Goal: Task Accomplishment & Management: Manage account settings

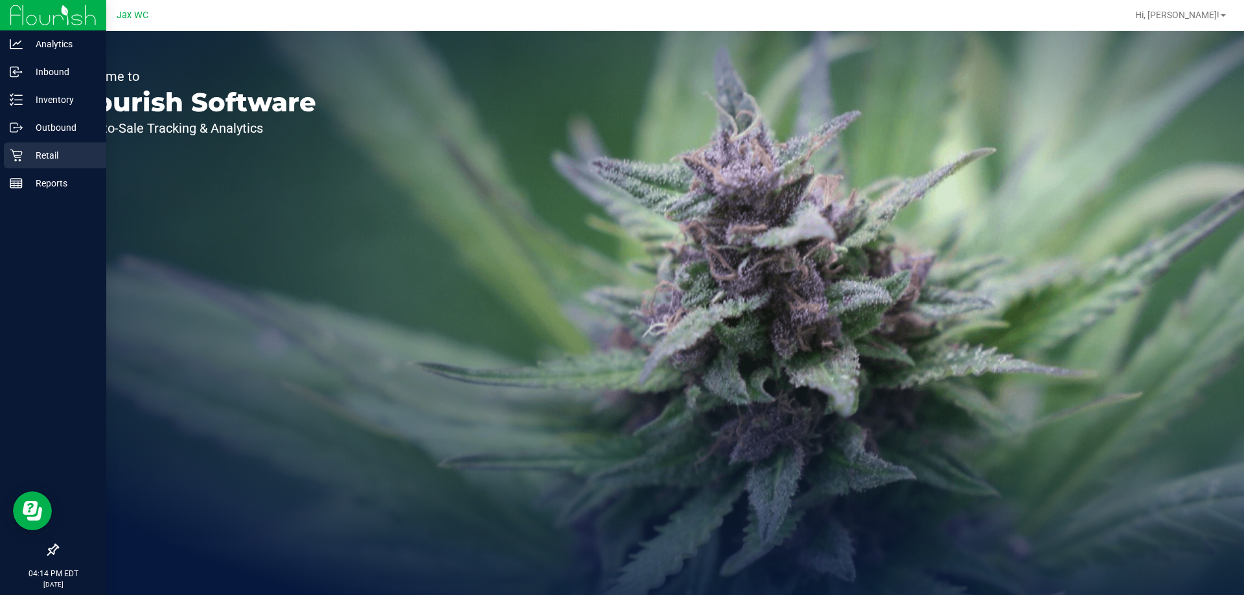
click at [26, 151] on p "Retail" at bounding box center [62, 156] width 78 height 16
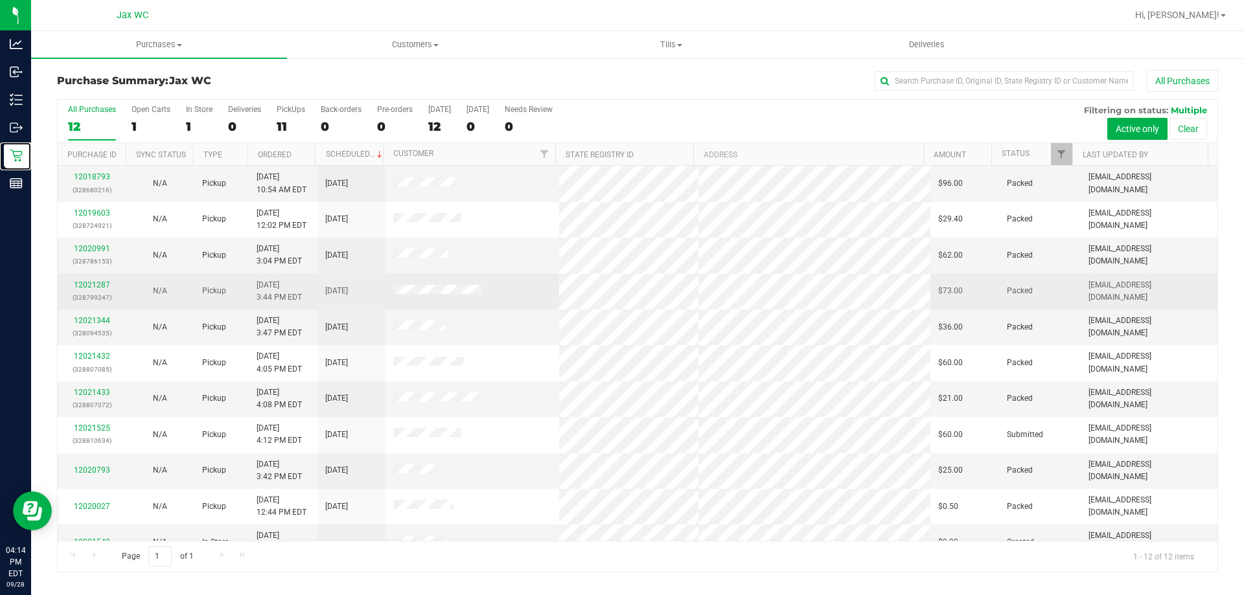
scroll to position [55, 0]
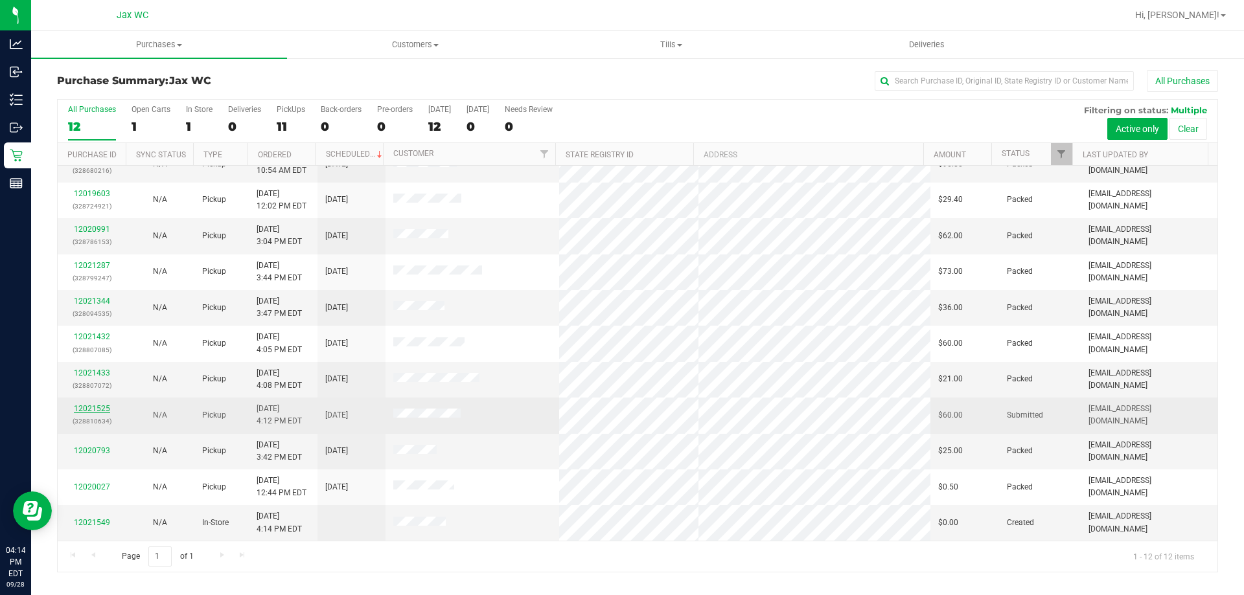
click at [77, 408] on link "12021525" at bounding box center [92, 408] width 36 height 9
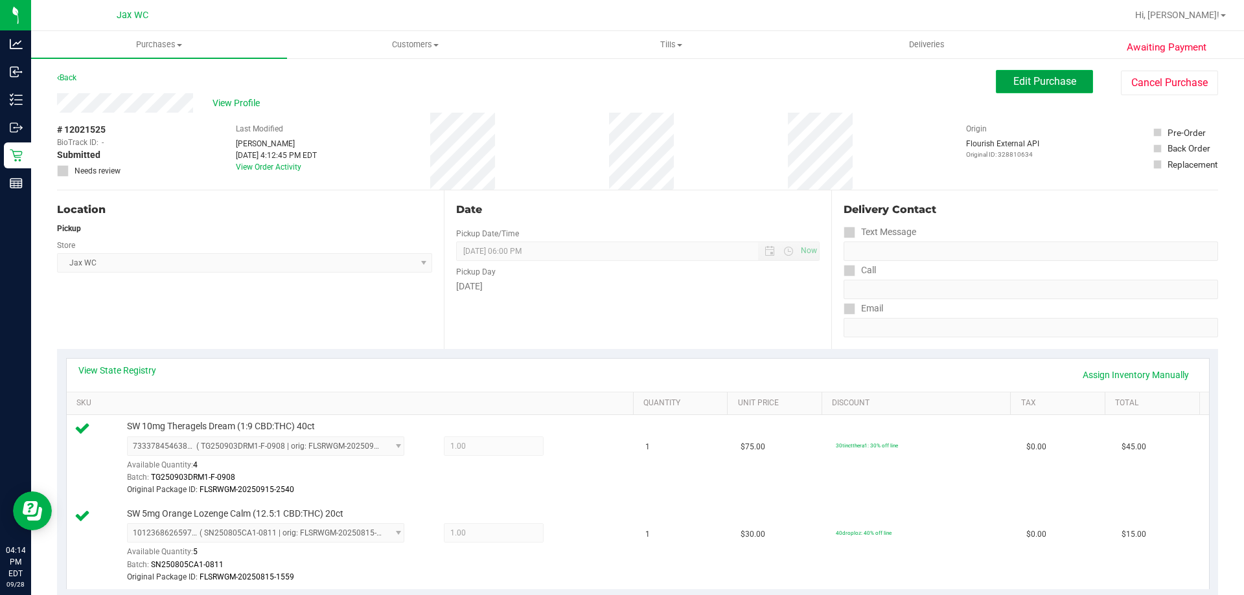
click at [1013, 78] on span "Edit Purchase" at bounding box center [1044, 81] width 63 height 12
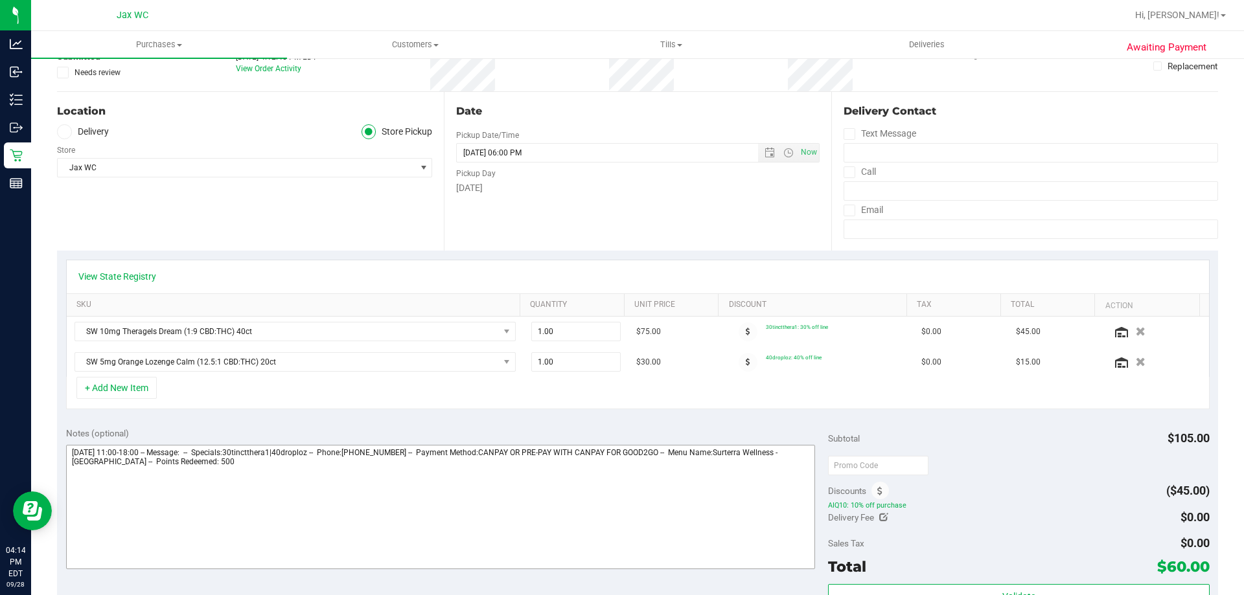
scroll to position [259, 0]
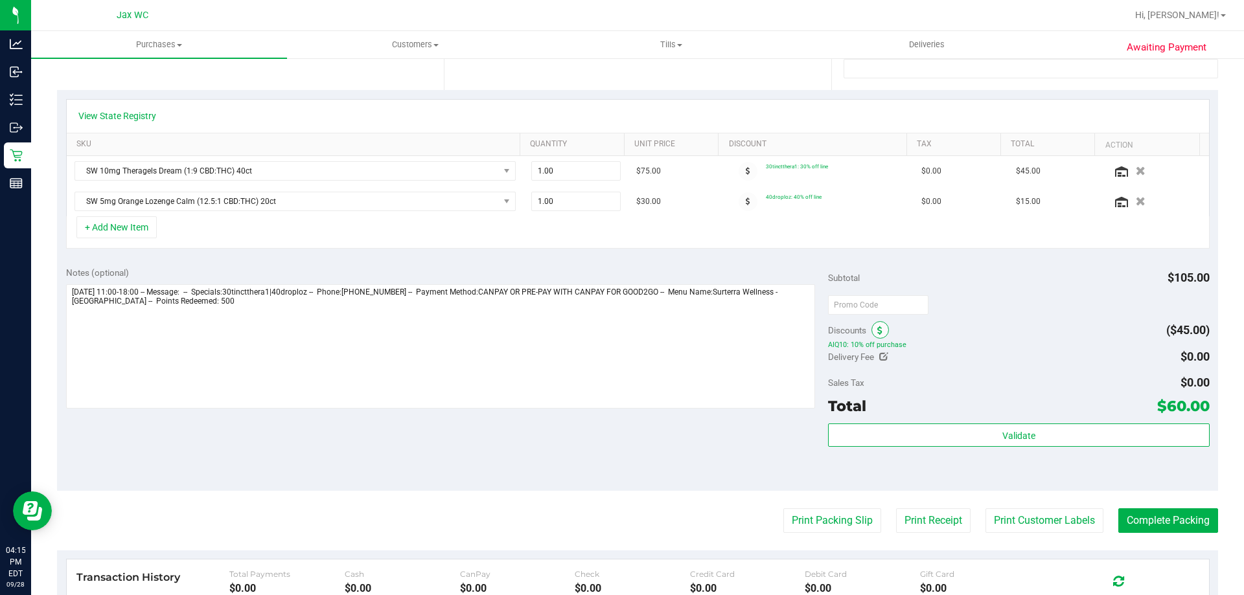
click at [871, 328] on span at bounding box center [879, 329] width 17 height 17
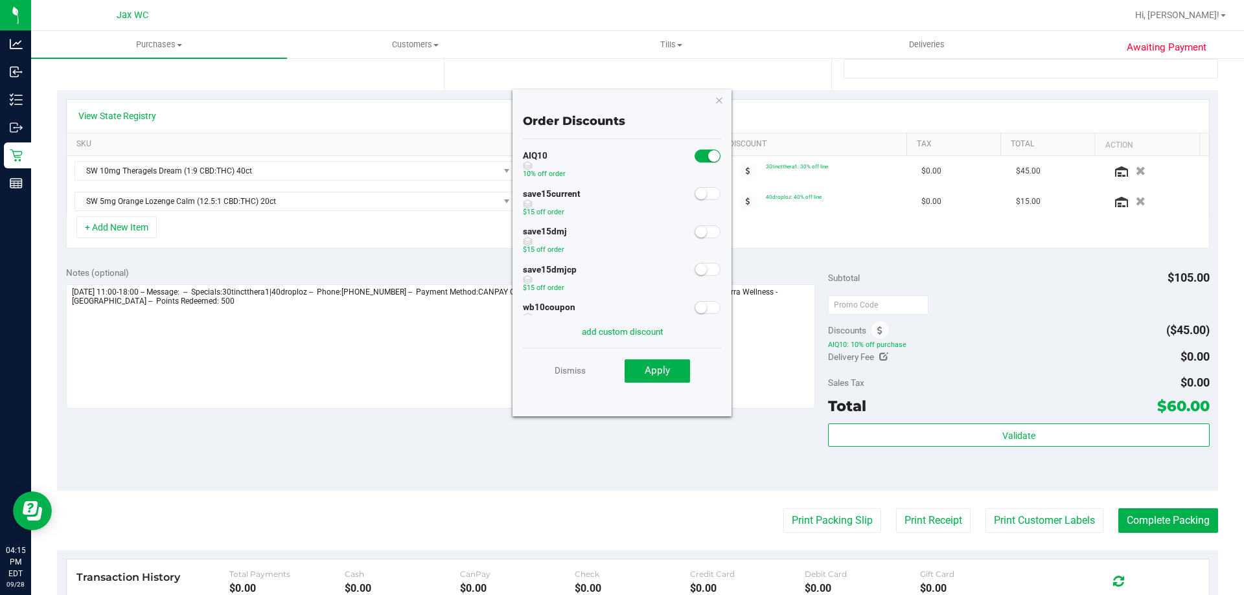
scroll to position [109, 0]
click at [580, 375] on link "Dismiss" at bounding box center [570, 370] width 31 height 23
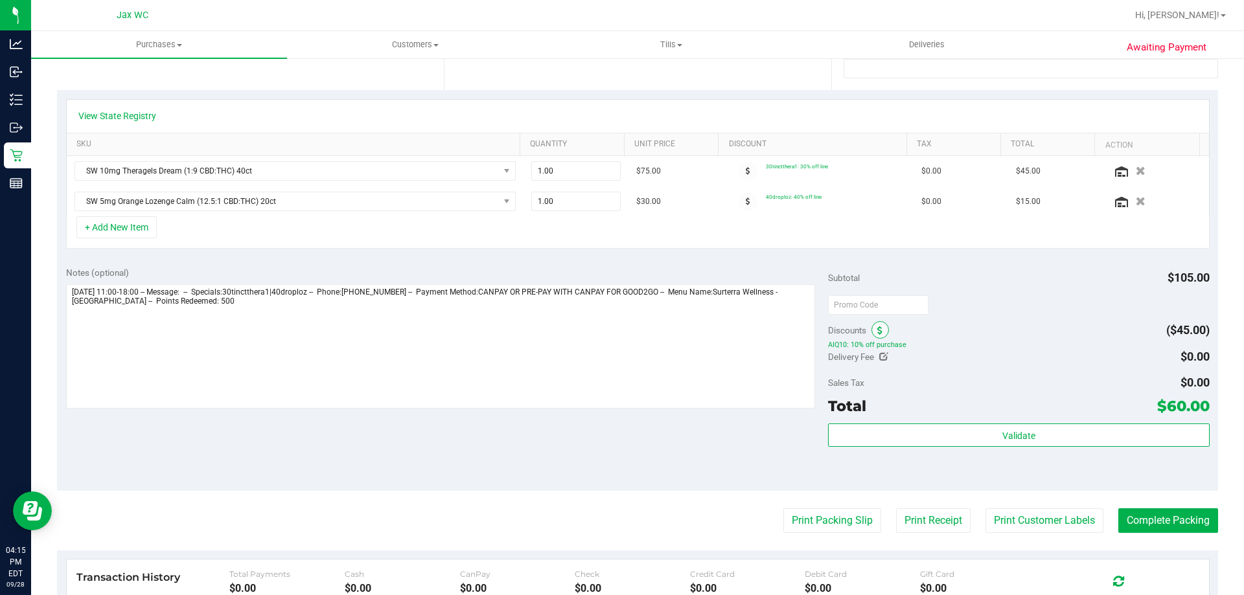
click at [878, 326] on span at bounding box center [879, 329] width 17 height 17
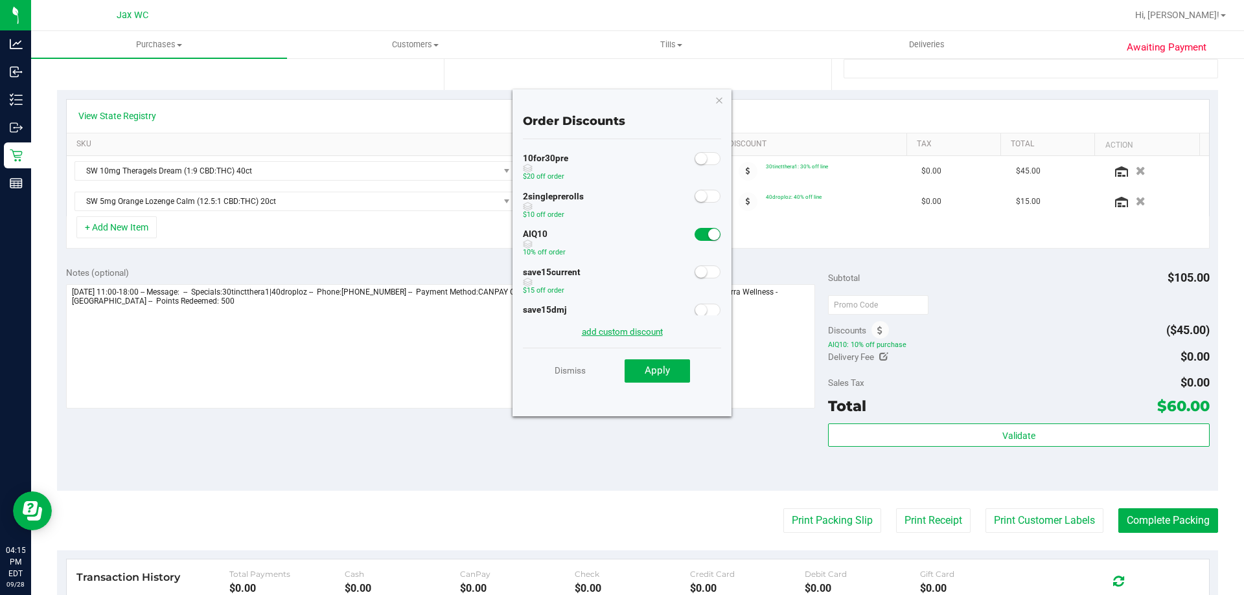
click at [633, 331] on link "add custom discount" at bounding box center [622, 331] width 81 height 10
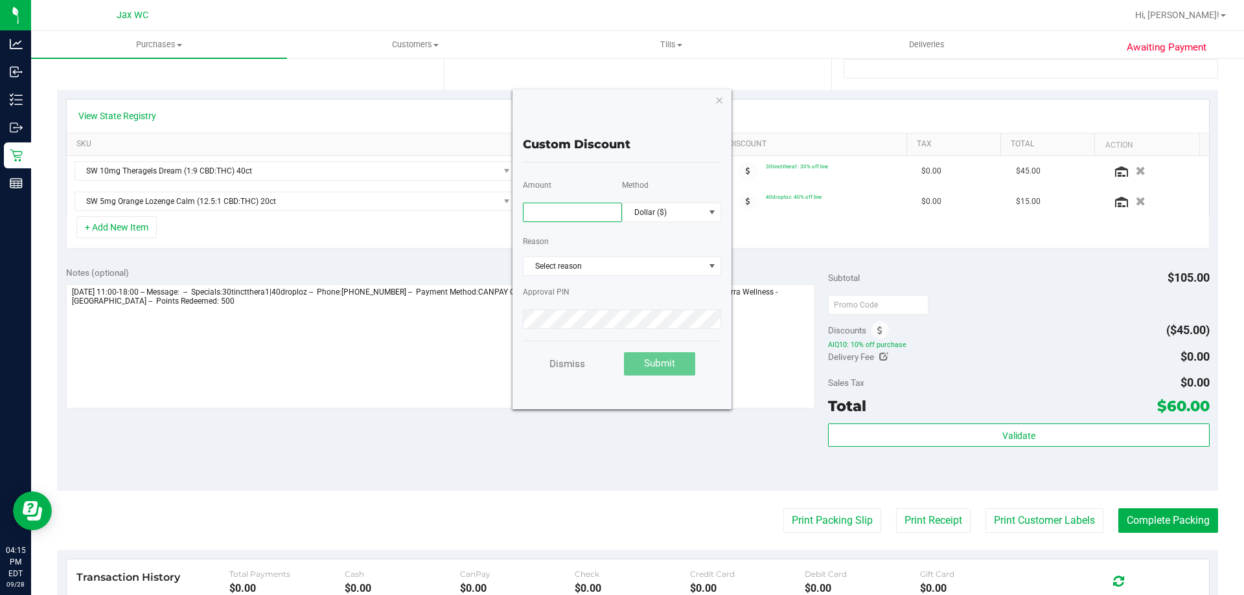
click at [572, 208] on input "text" at bounding box center [572, 212] width 99 height 19
type input "10.00"
click at [573, 259] on span "Select reason" at bounding box center [613, 266] width 181 height 18
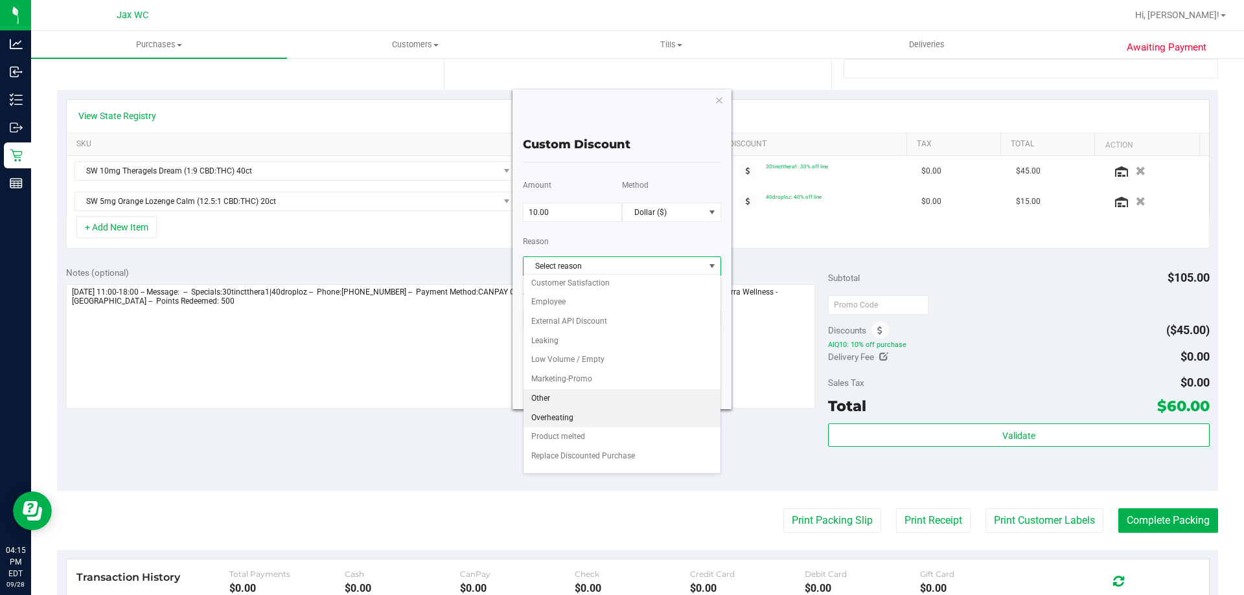
scroll to position [56, 0]
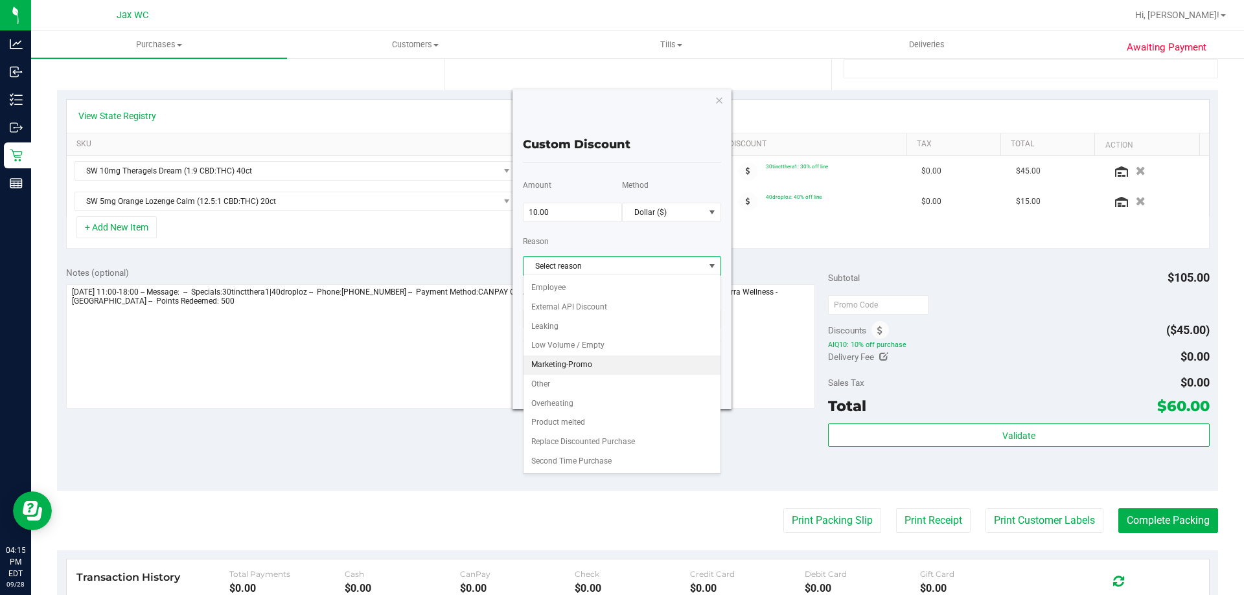
click at [570, 356] on li "Marketing-Promo" at bounding box center [621, 365] width 197 height 19
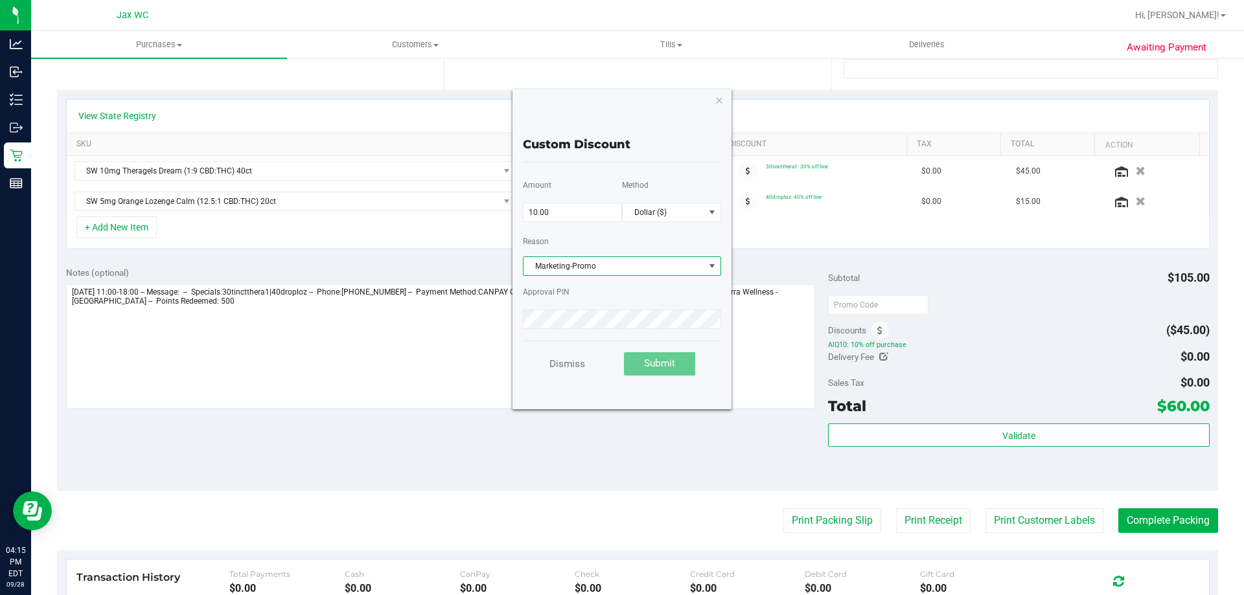
click at [573, 304] on div "Approval PIN" at bounding box center [622, 305] width 198 height 51
click at [680, 367] on button "Submit" at bounding box center [659, 363] width 71 height 23
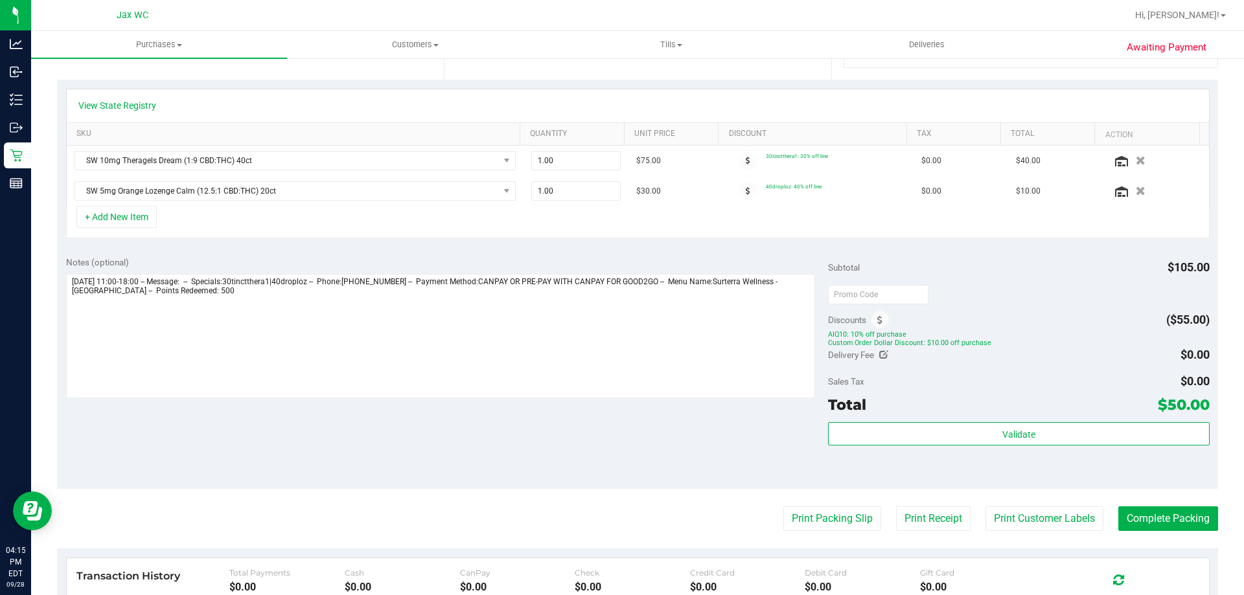
scroll to position [491, 0]
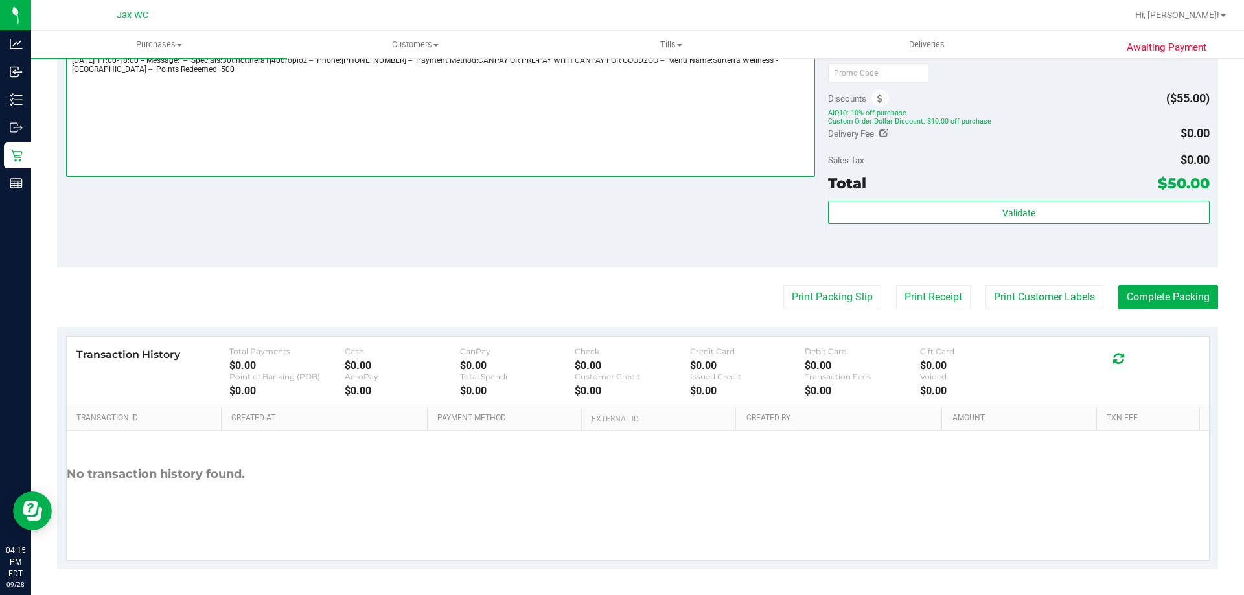
click at [307, 97] on textarea at bounding box center [440, 114] width 749 height 124
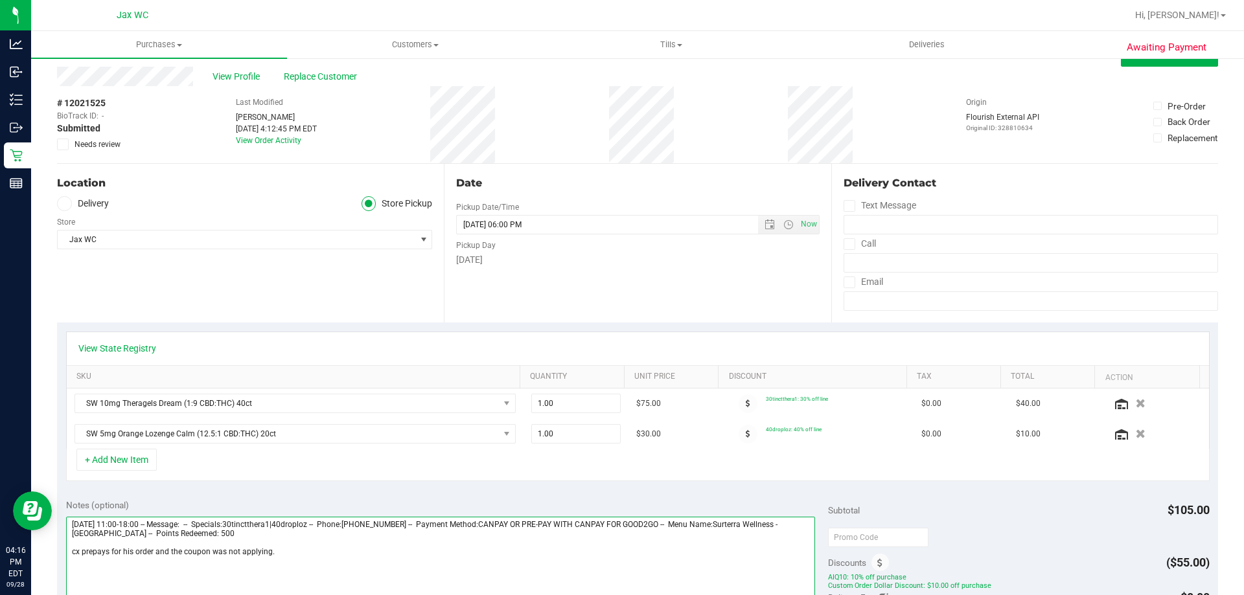
scroll to position [0, 0]
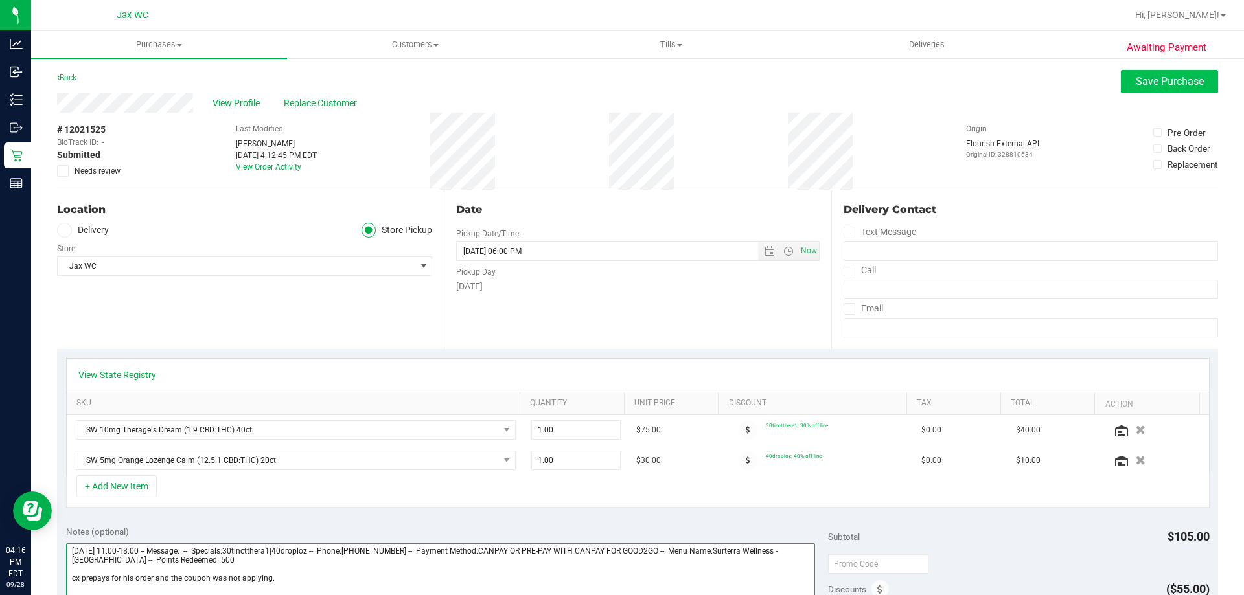
type textarea "[DATE] 11:00-18:00 -- Message: -- Specials:30tinctthera1|40droploz -- Phone:[PH…"
click at [1163, 78] on span "Save Purchase" at bounding box center [1170, 81] width 68 height 12
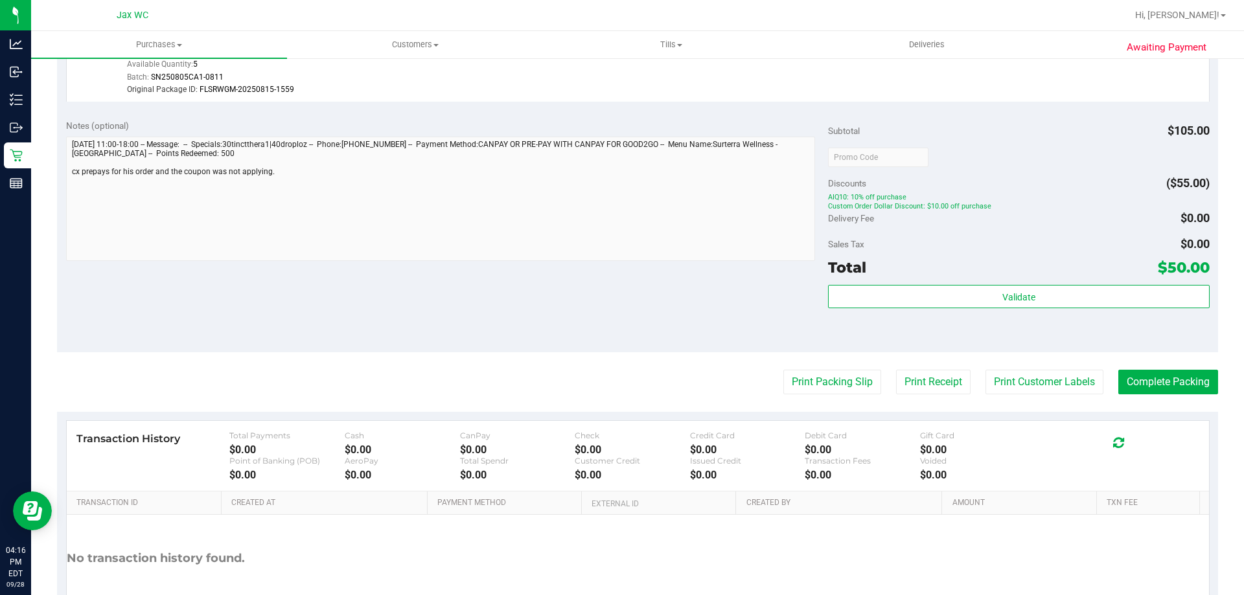
scroll to position [518, 0]
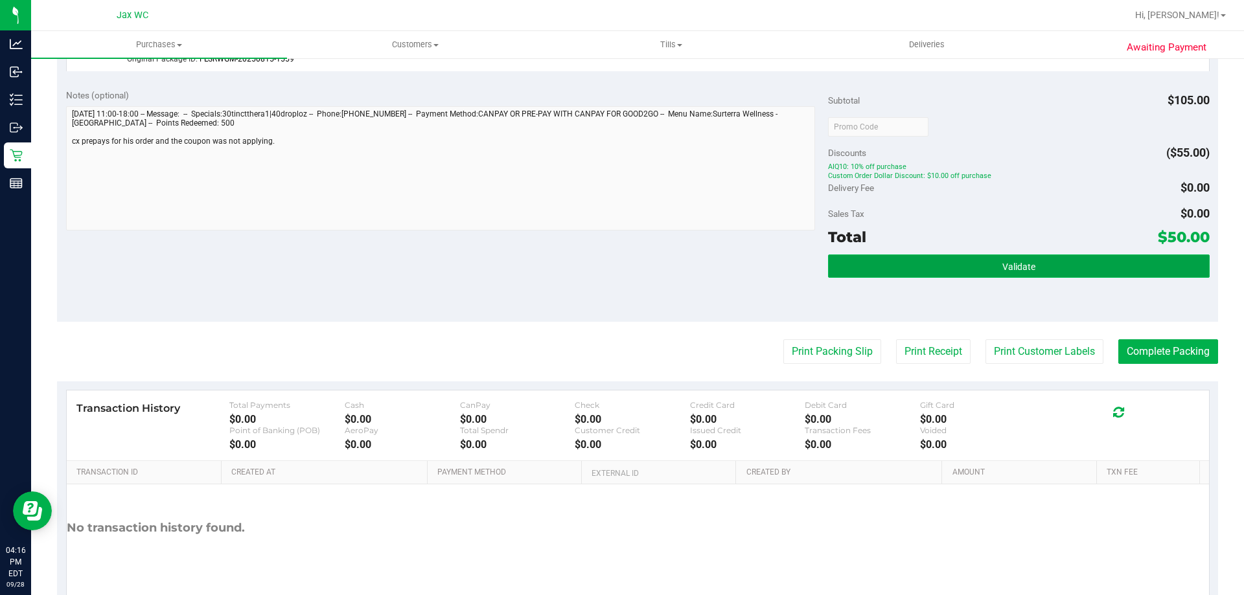
click at [1019, 260] on button "Validate" at bounding box center [1018, 266] width 381 height 23
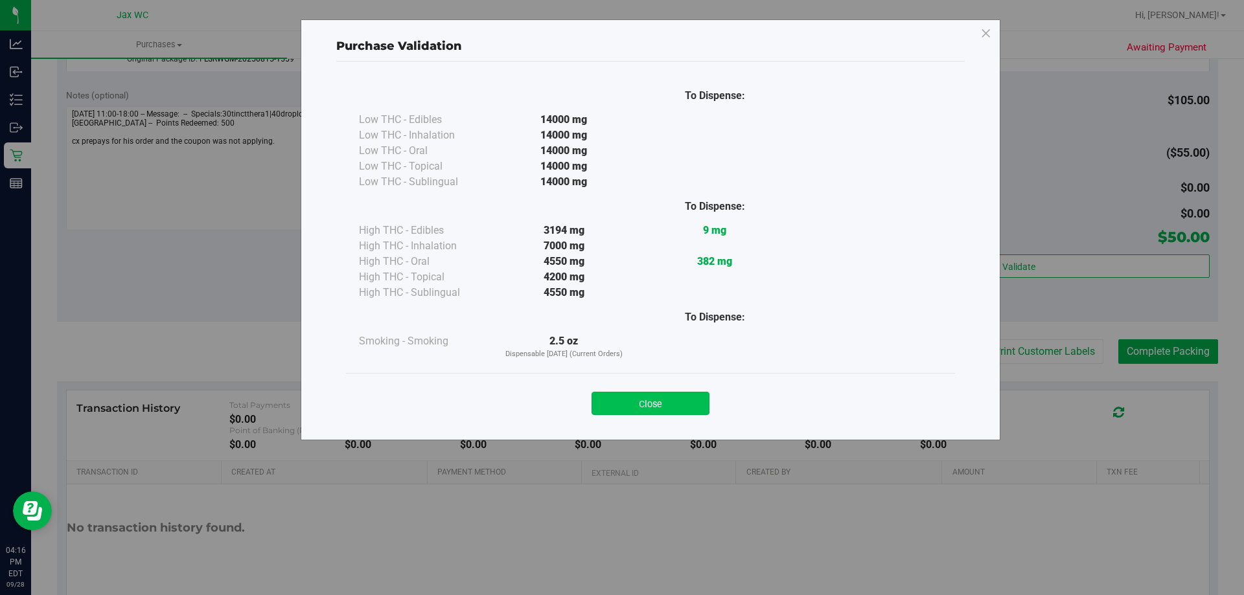
click at [633, 411] on button "Close" at bounding box center [650, 403] width 118 height 23
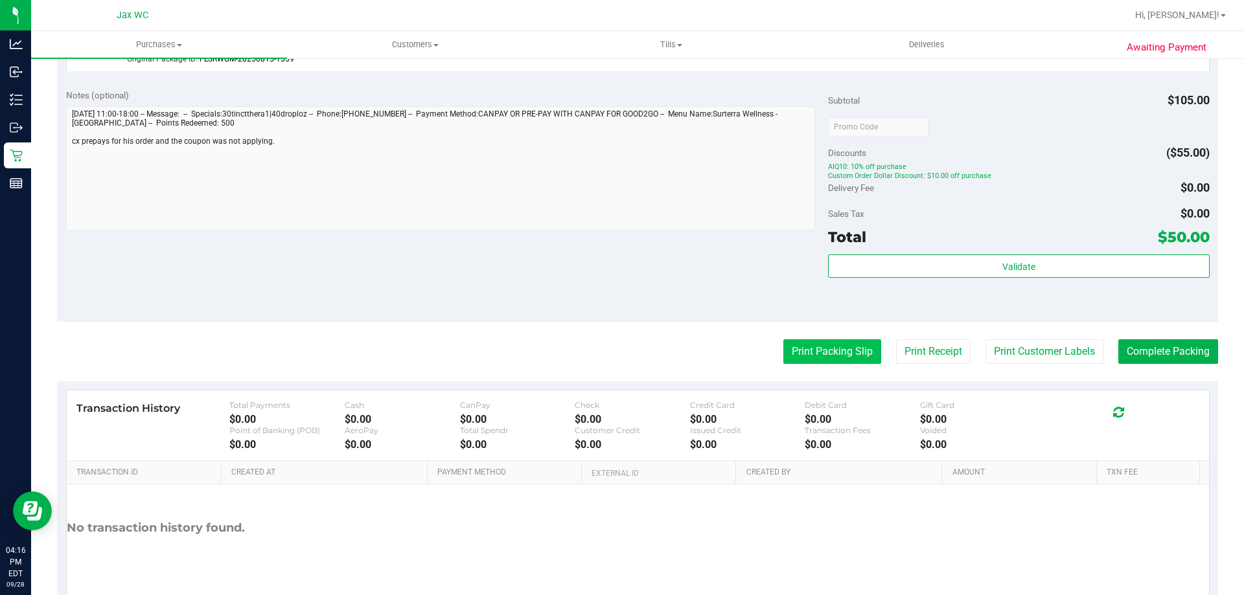
click at [827, 349] on button "Print Packing Slip" at bounding box center [832, 351] width 98 height 25
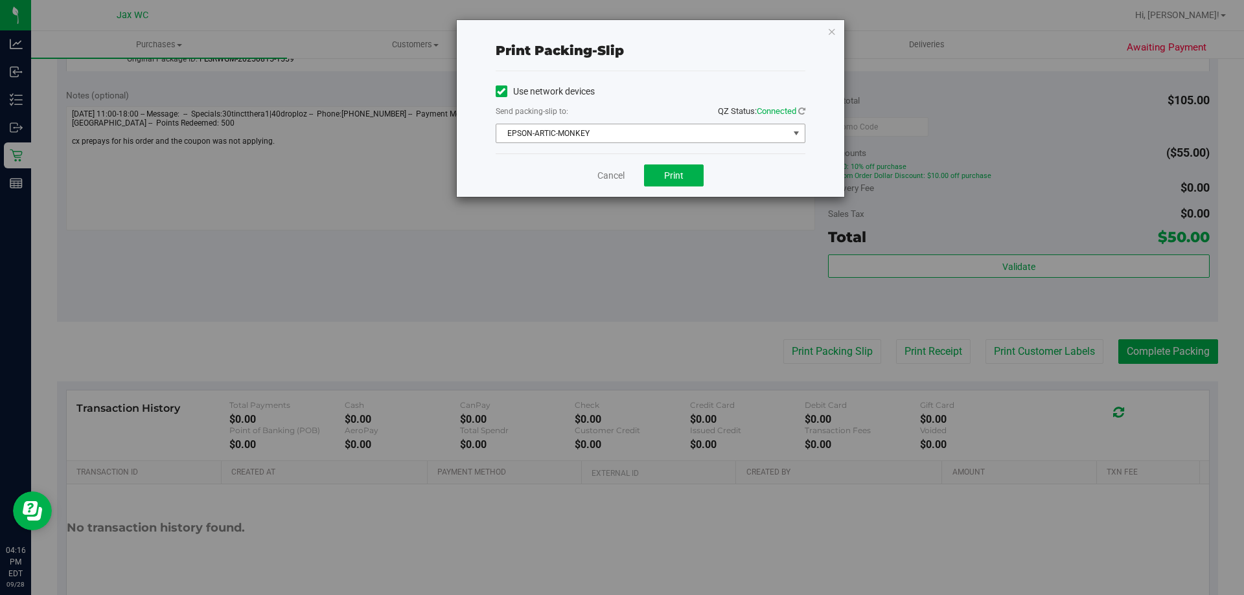
click at [589, 130] on span "EPSON-ARTIC-MONKEY" at bounding box center [642, 133] width 292 height 18
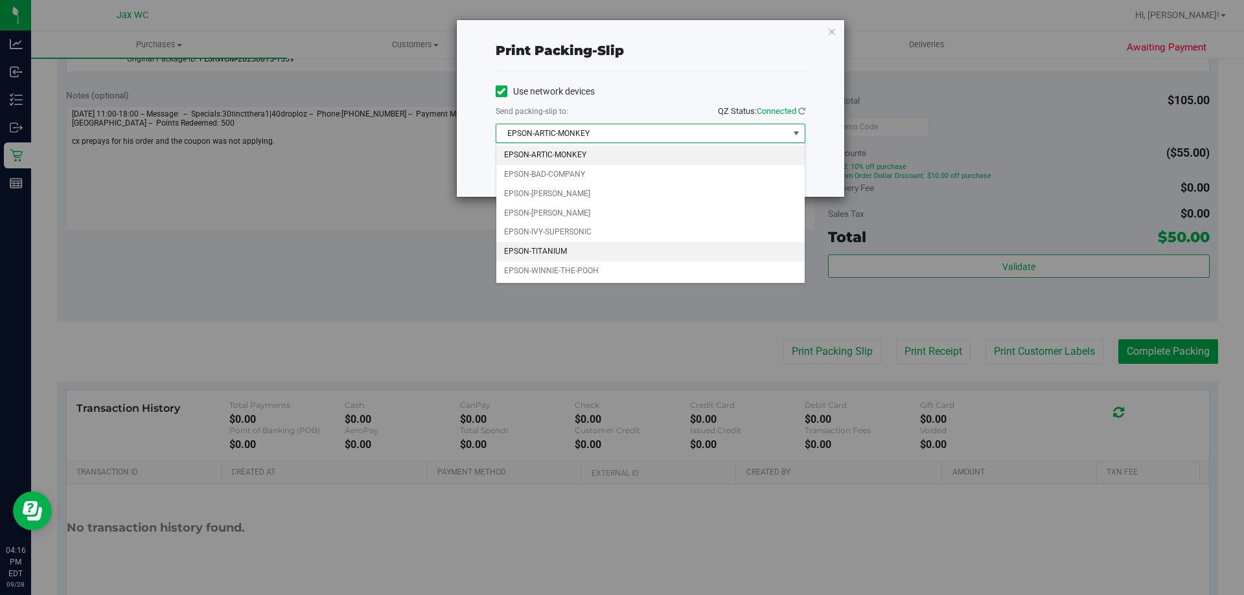
click at [582, 251] on li "EPSON-TITANIUM" at bounding box center [650, 251] width 308 height 19
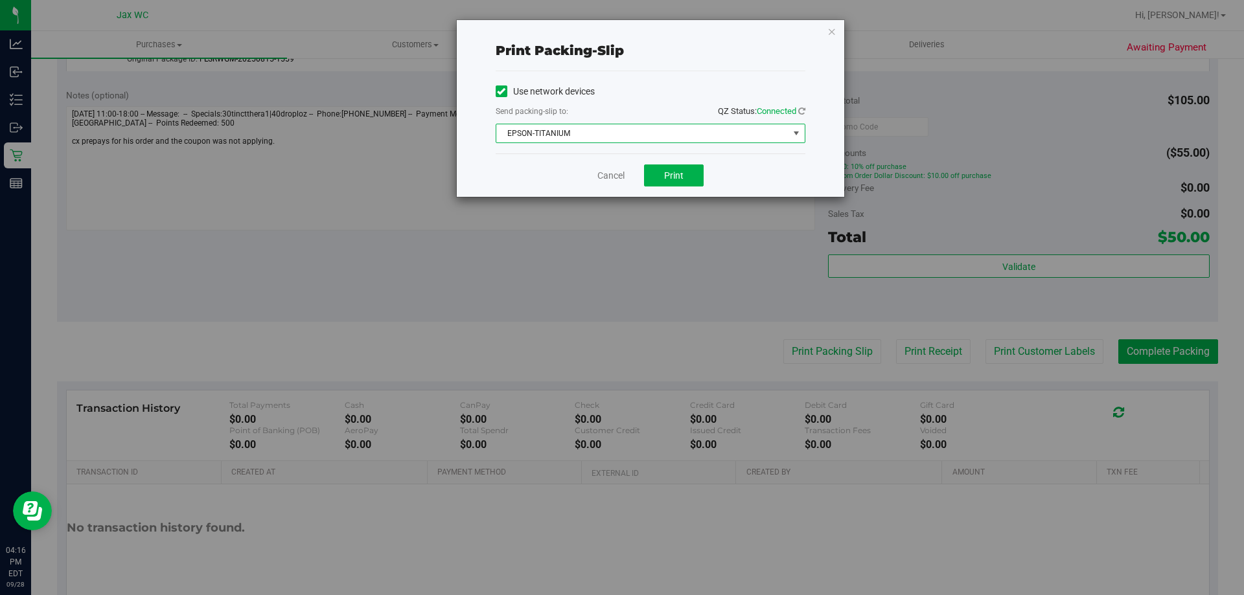
click at [612, 134] on span "EPSON-TITANIUM" at bounding box center [642, 133] width 292 height 18
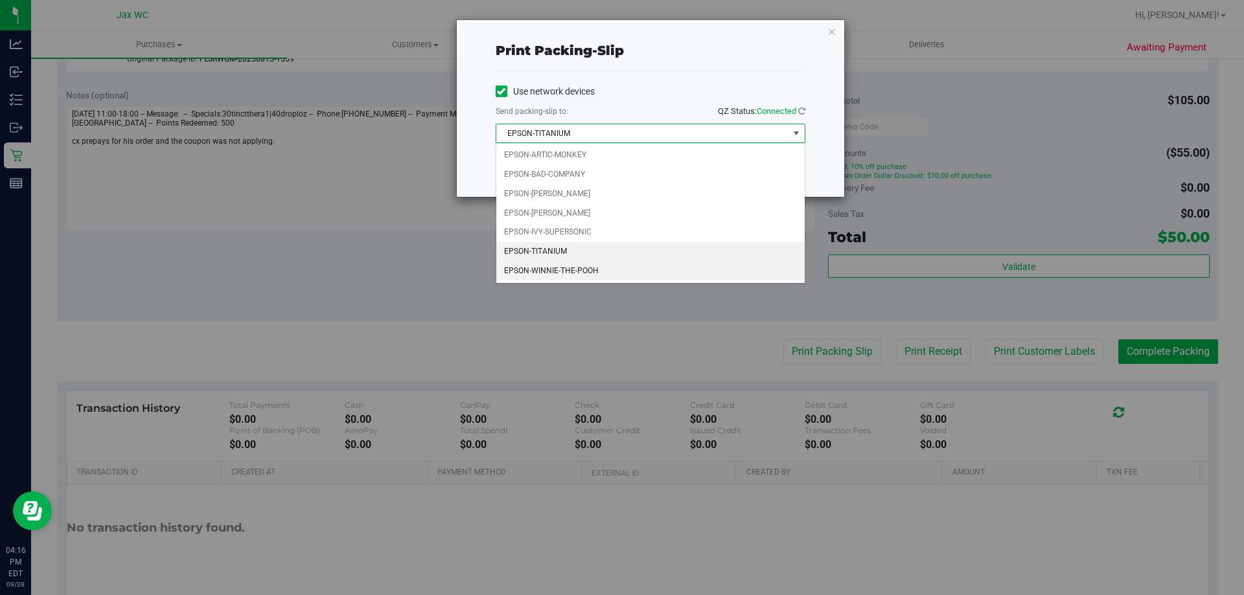
click at [596, 268] on li "EPSON-WINNIE-THE-POOH" at bounding box center [650, 271] width 308 height 19
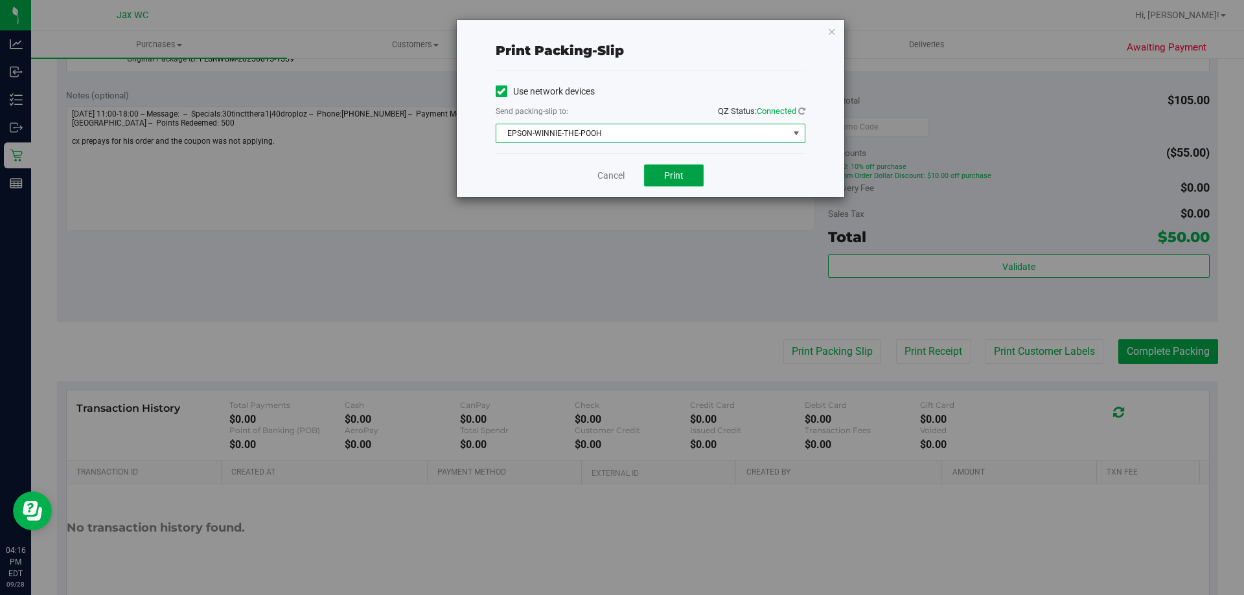
click at [658, 182] on button "Print" at bounding box center [674, 176] width 60 height 22
click at [613, 176] on link "Cancel" at bounding box center [610, 176] width 27 height 14
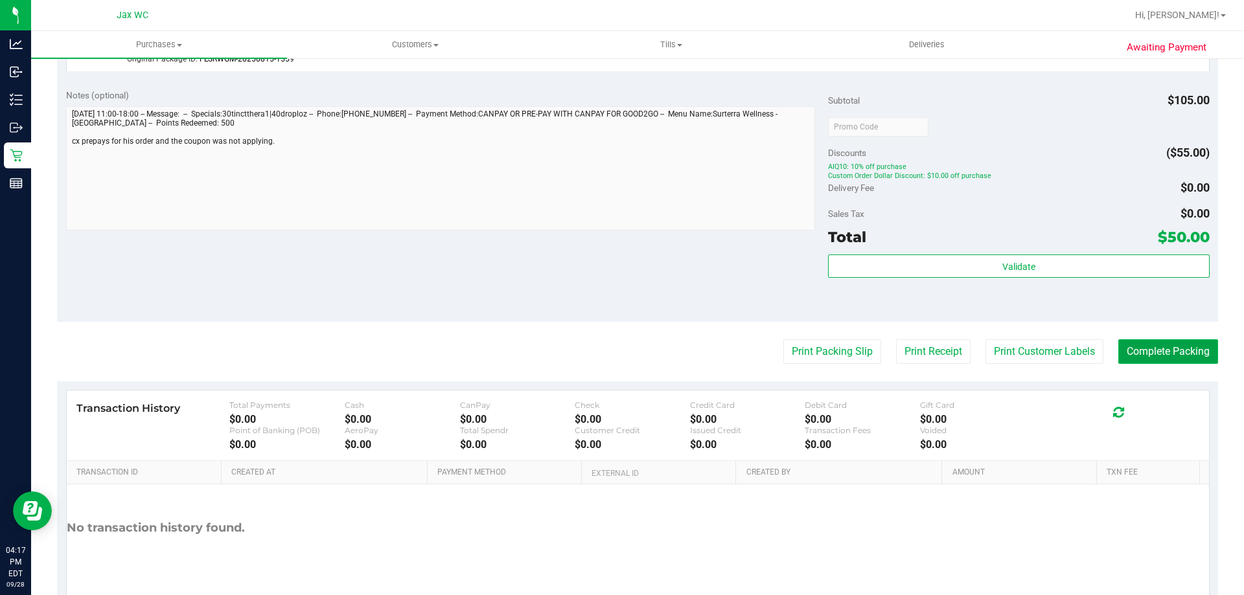
click at [1182, 347] on button "Complete Packing" at bounding box center [1168, 351] width 100 height 25
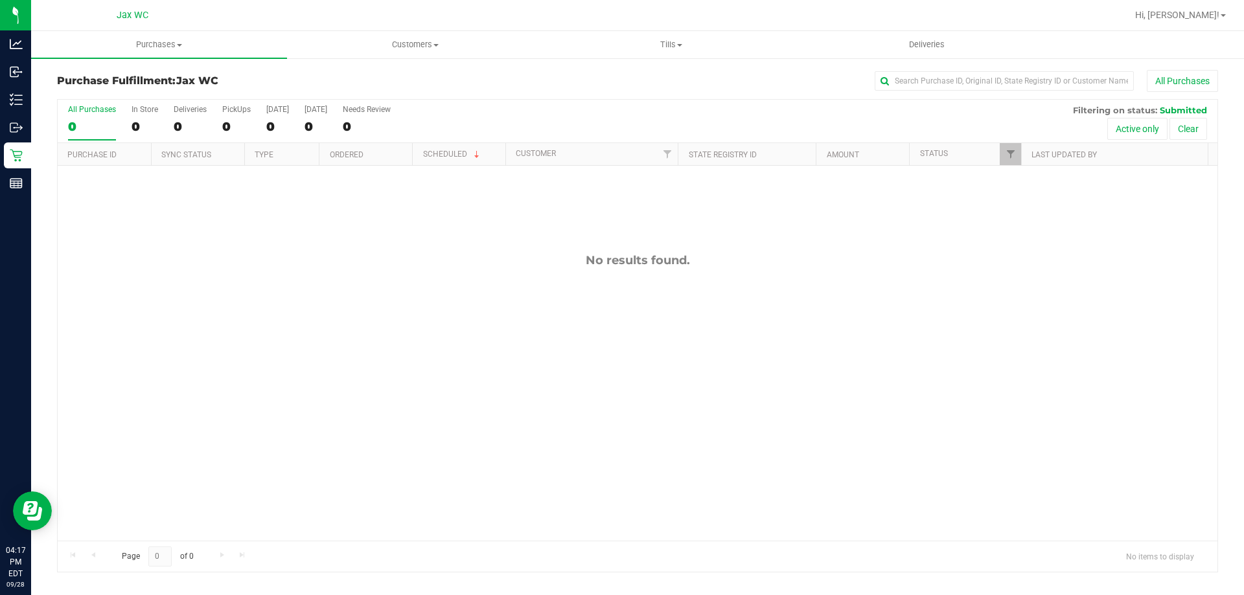
click at [236, 295] on div "No results found." at bounding box center [638, 397] width 1160 height 463
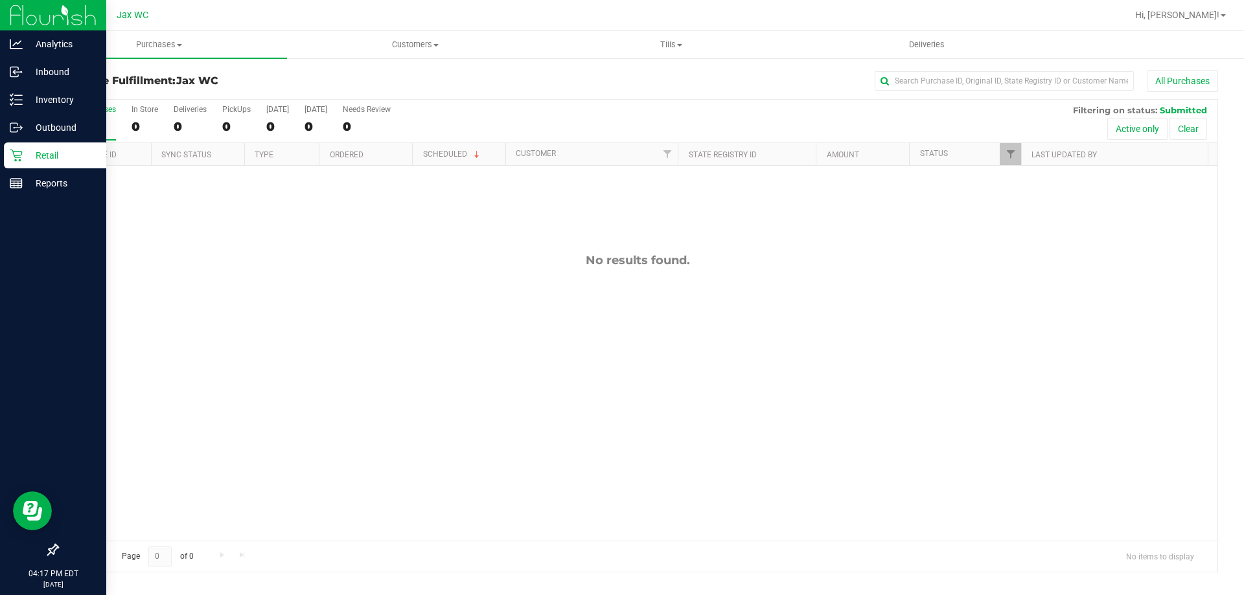
click at [13, 154] on icon at bounding box center [16, 155] width 13 height 13
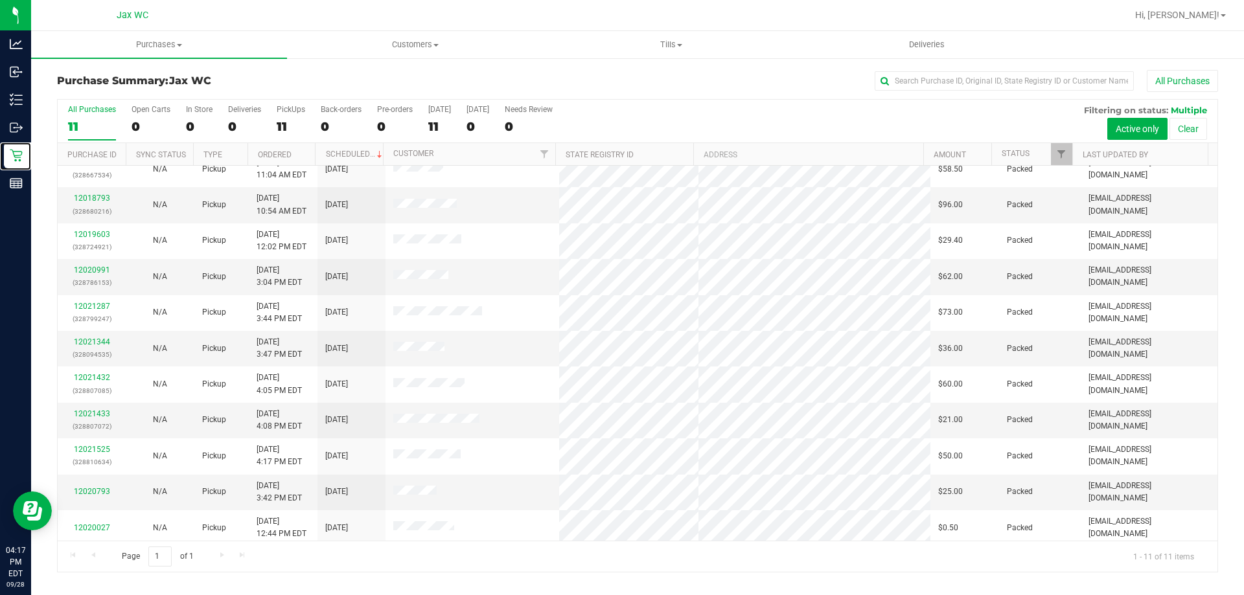
scroll to position [19, 0]
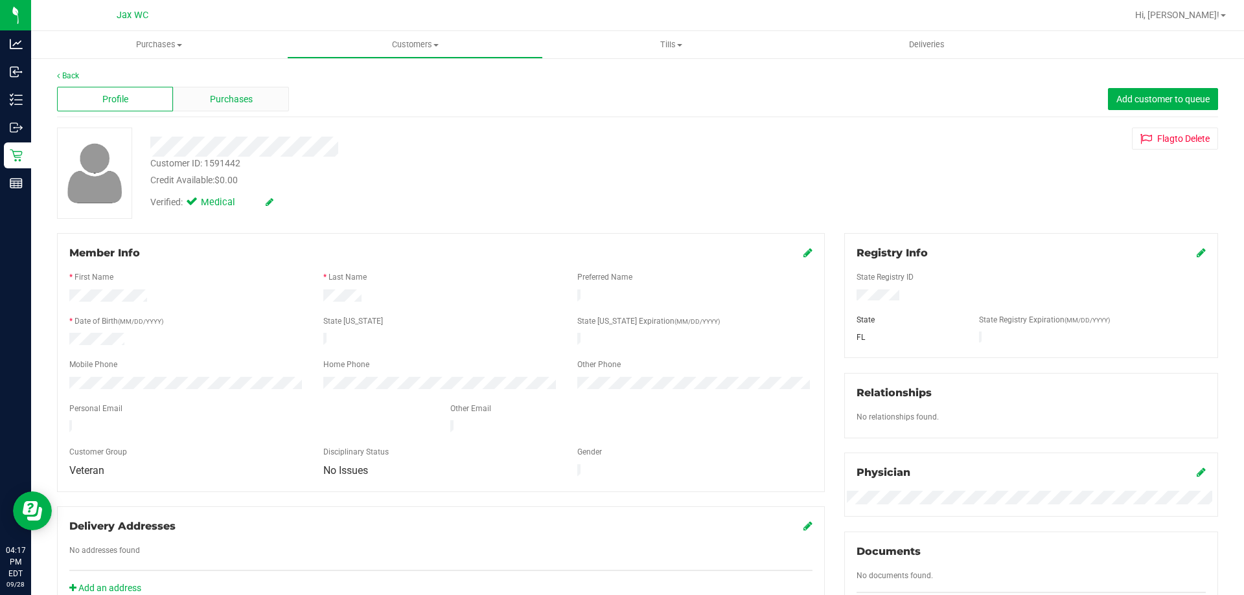
click at [212, 108] on div "Purchases" at bounding box center [231, 99] width 116 height 25
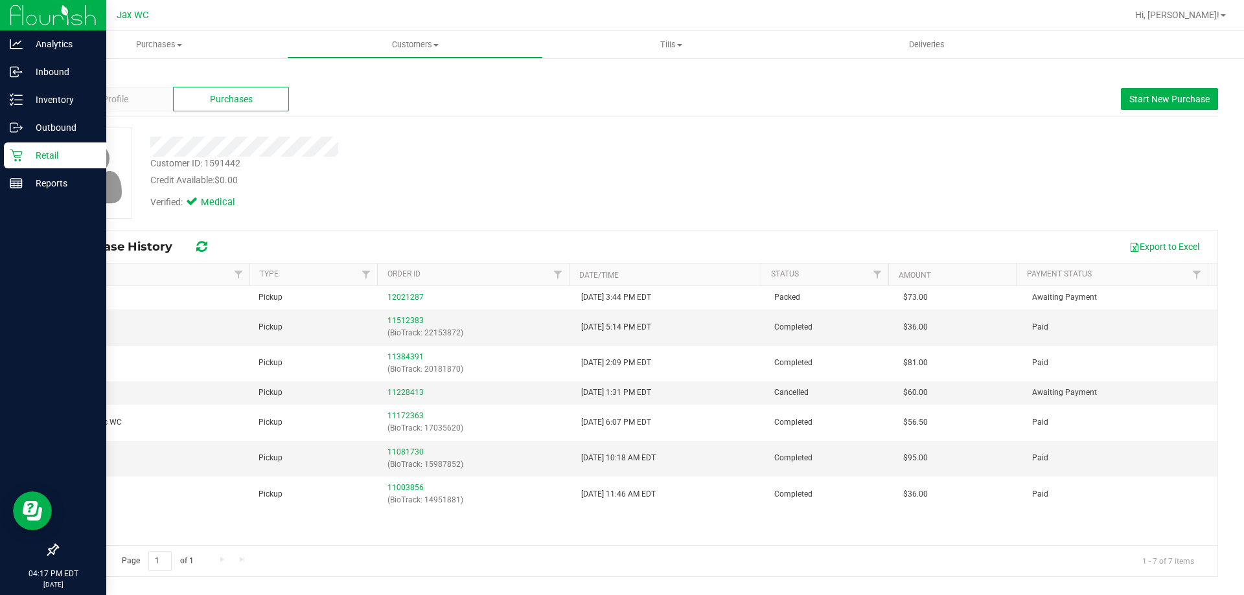
click at [16, 152] on icon at bounding box center [16, 155] width 13 height 13
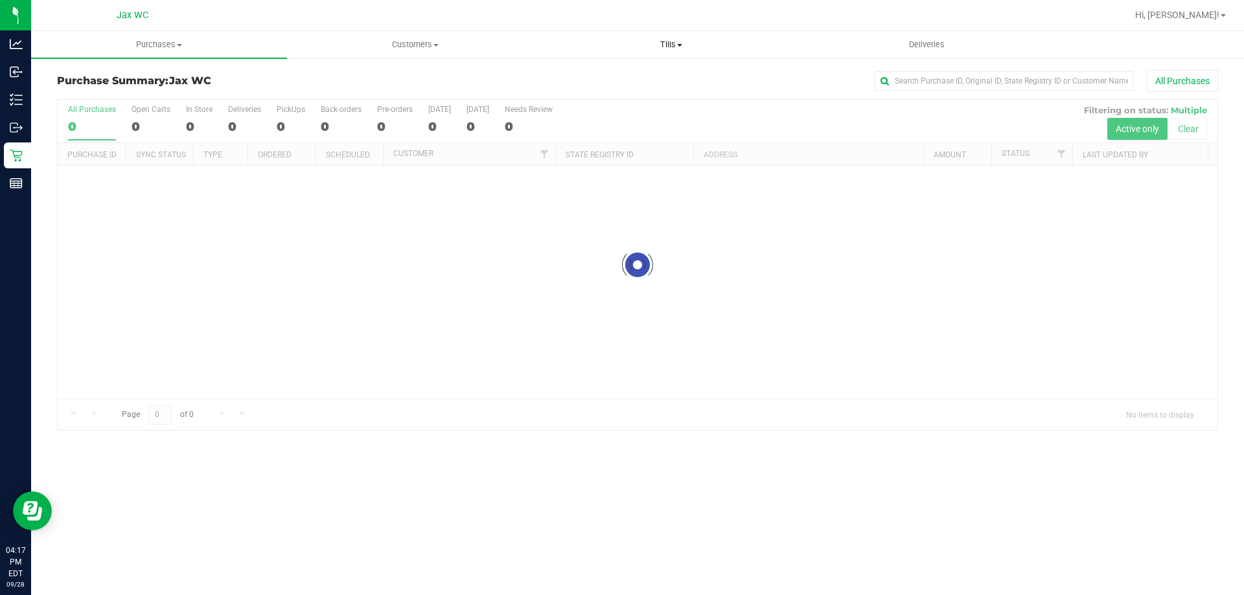
click at [672, 51] on uib-tab-heading "Tills Manage tills Reconcile e-payments" at bounding box center [670, 45] width 255 height 26
click at [586, 77] on span "Manage tills" at bounding box center [586, 78] width 87 height 11
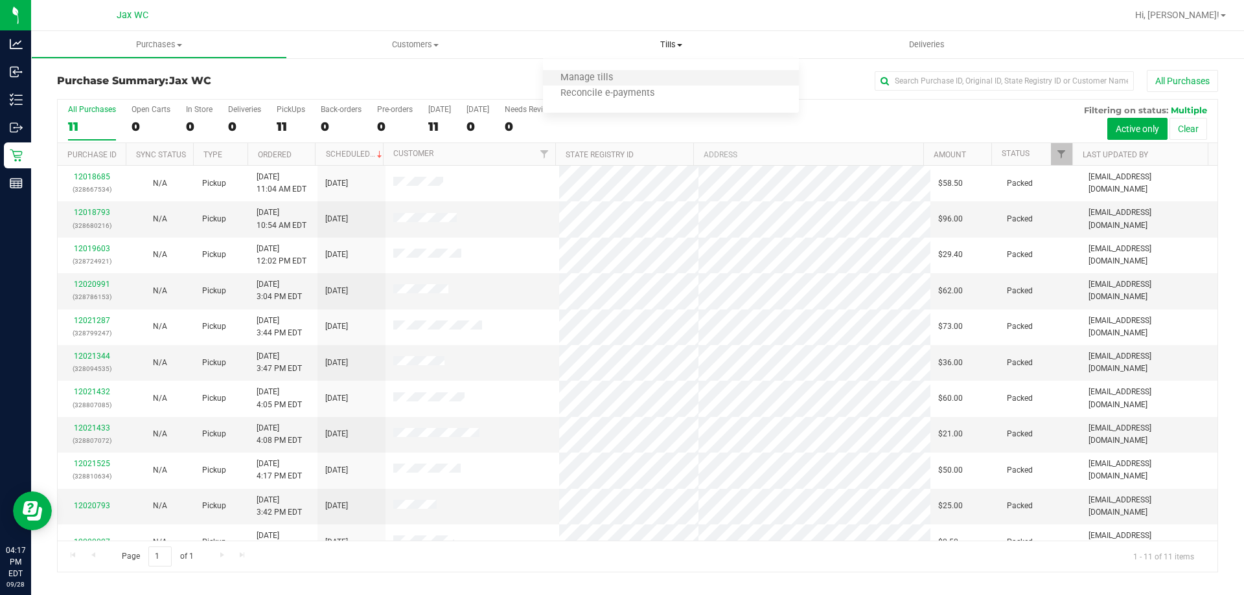
click at [641, 80] on li "Manage tills" at bounding box center [671, 79] width 256 height 16
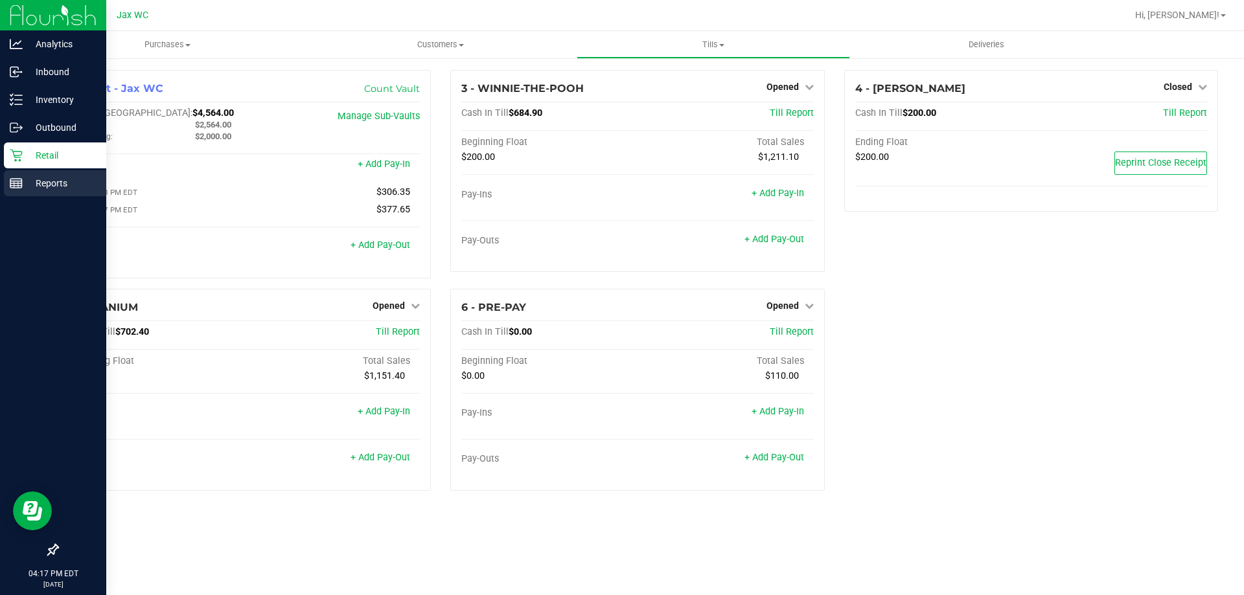
click at [8, 175] on div "Reports" at bounding box center [55, 183] width 102 height 26
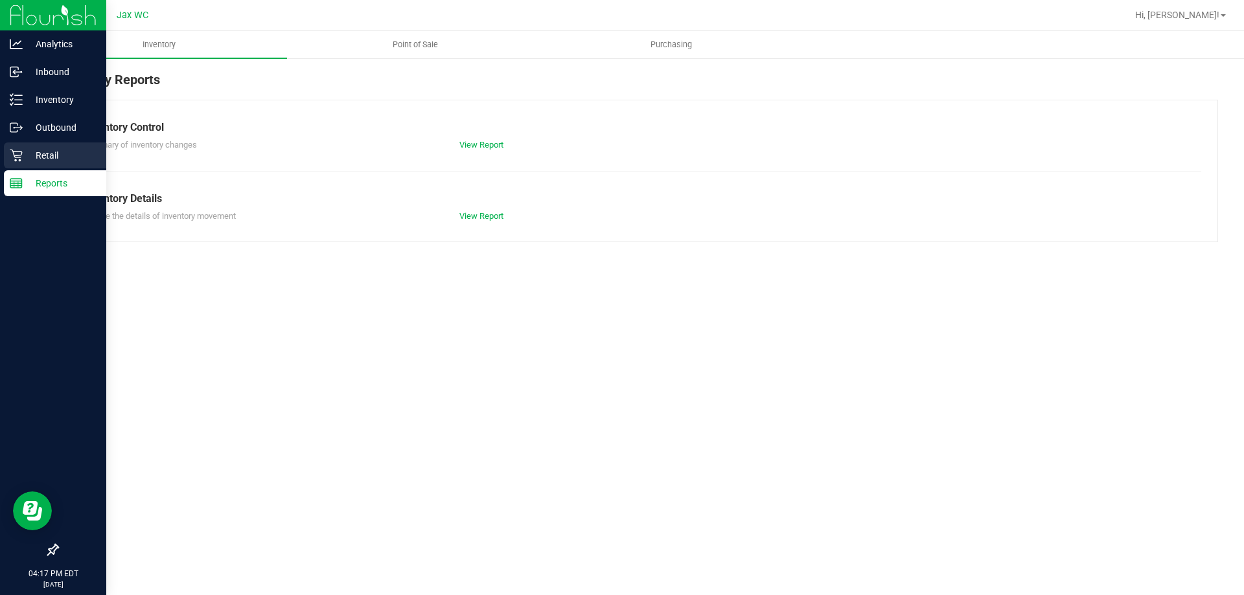
click at [13, 157] on icon at bounding box center [16, 155] width 13 height 13
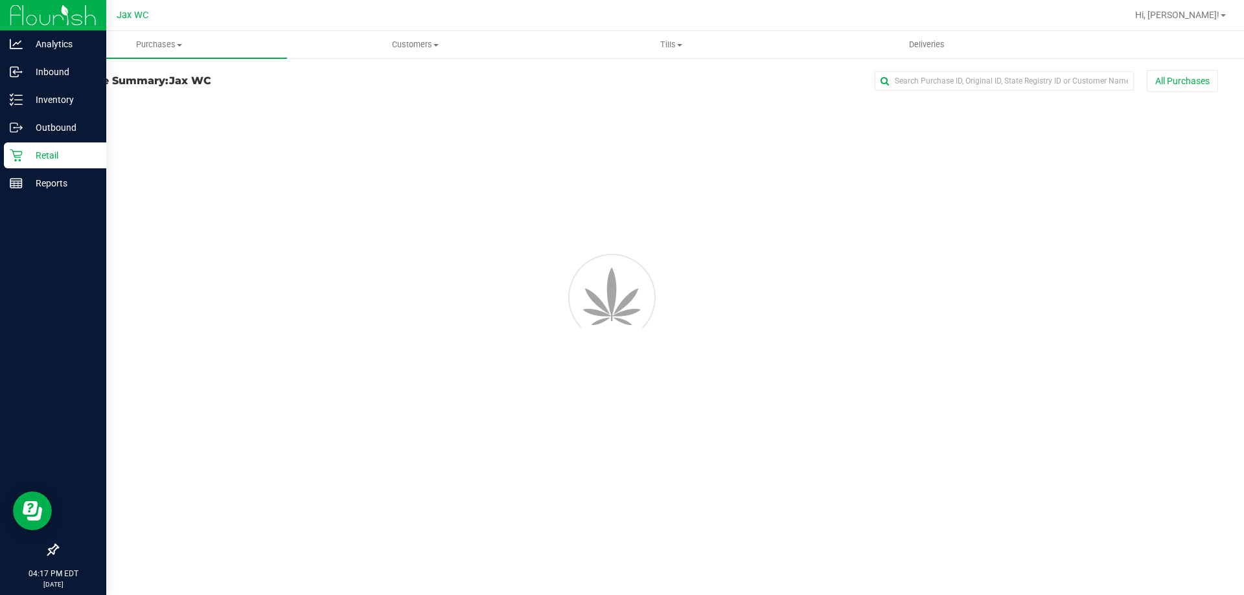
click at [13, 157] on icon at bounding box center [16, 155] width 13 height 13
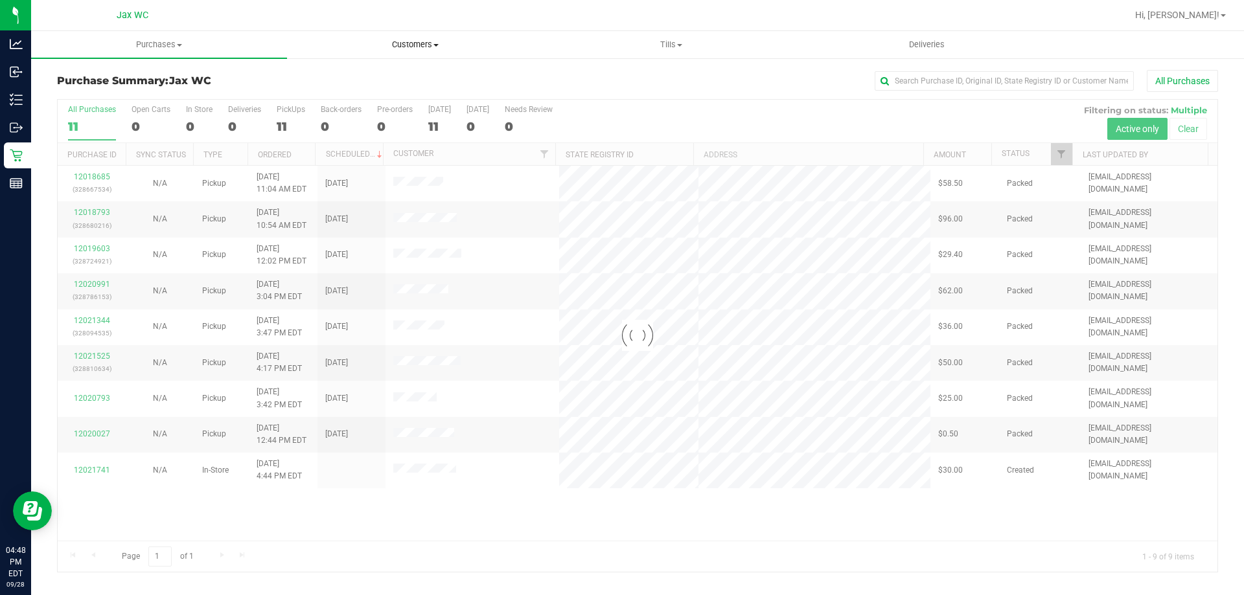
click at [441, 44] on span "Customers" at bounding box center [415, 45] width 255 height 12
click at [334, 73] on span "All customers" at bounding box center [333, 78] width 93 height 11
click at [159, 49] on span "Purchases" at bounding box center [159, 45] width 255 height 12
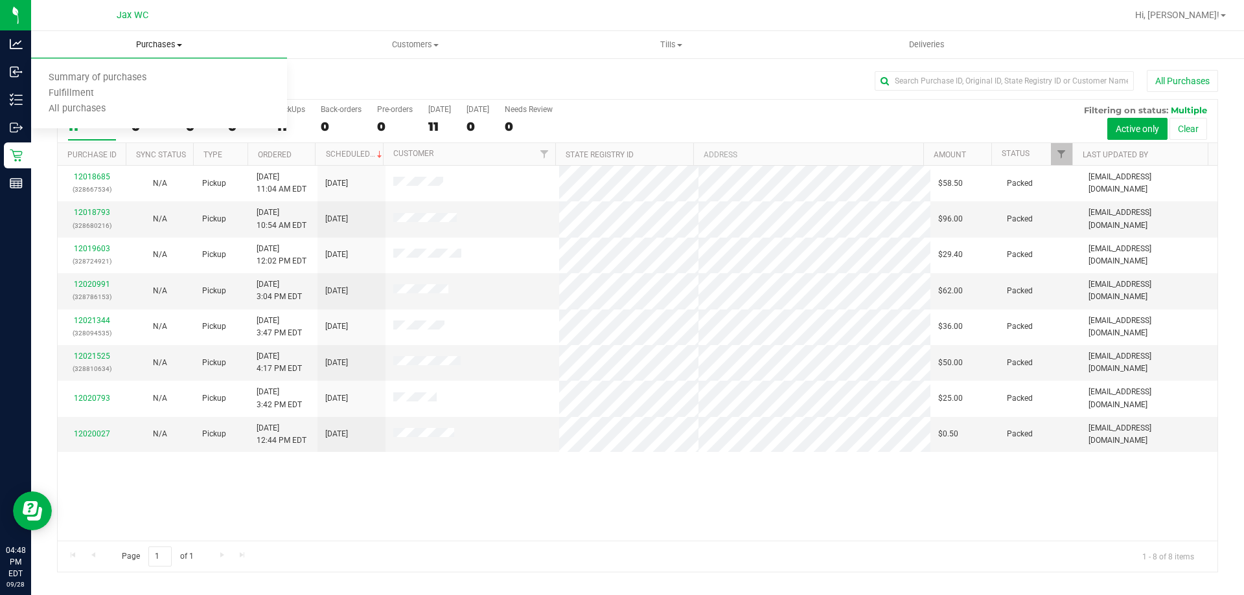
click at [159, 47] on span "Purchases" at bounding box center [159, 45] width 256 height 12
click at [115, 109] on span "All purchases" at bounding box center [77, 109] width 92 height 11
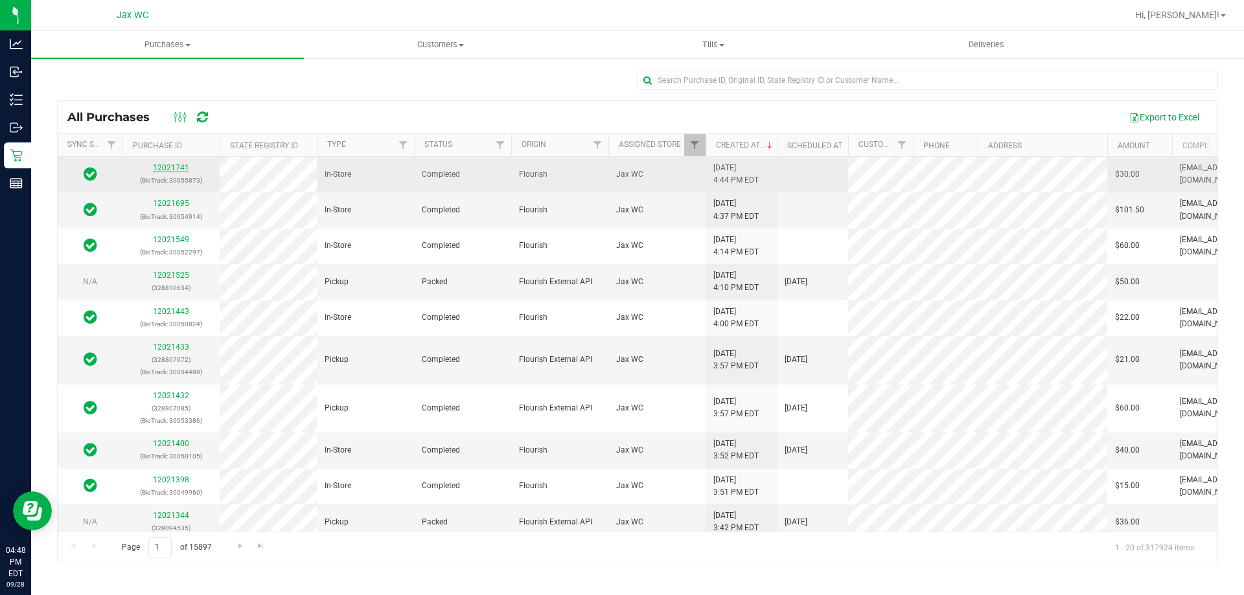
click at [163, 168] on link "12021741" at bounding box center [171, 167] width 36 height 9
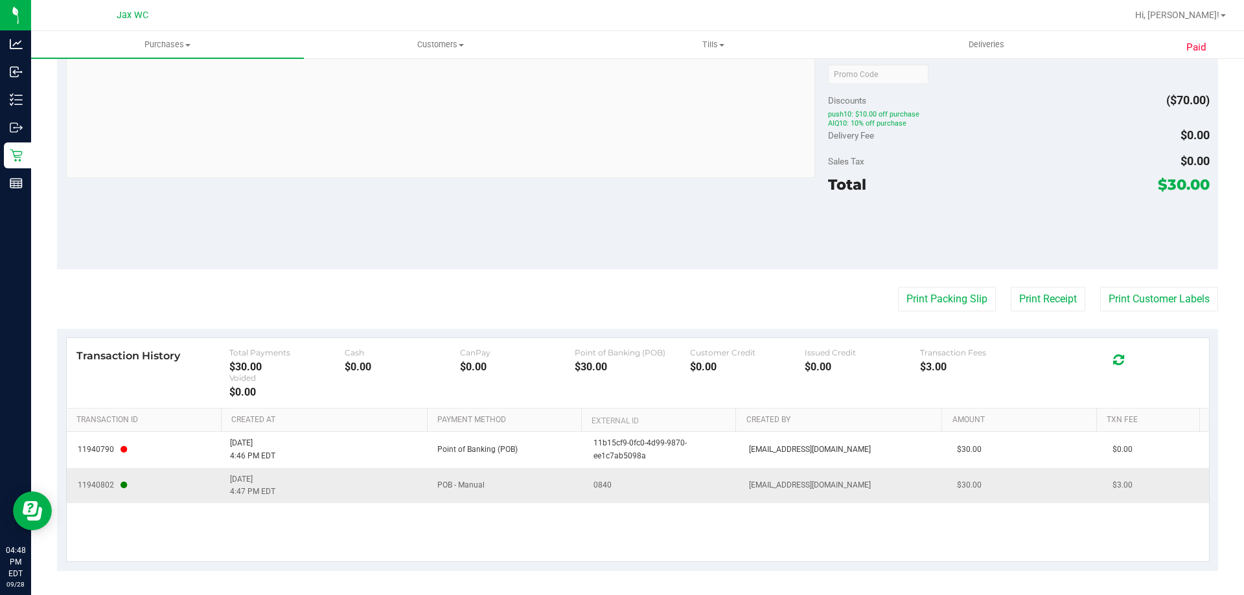
scroll to position [545, 0]
click at [904, 286] on button "Print Packing Slip" at bounding box center [947, 297] width 98 height 25
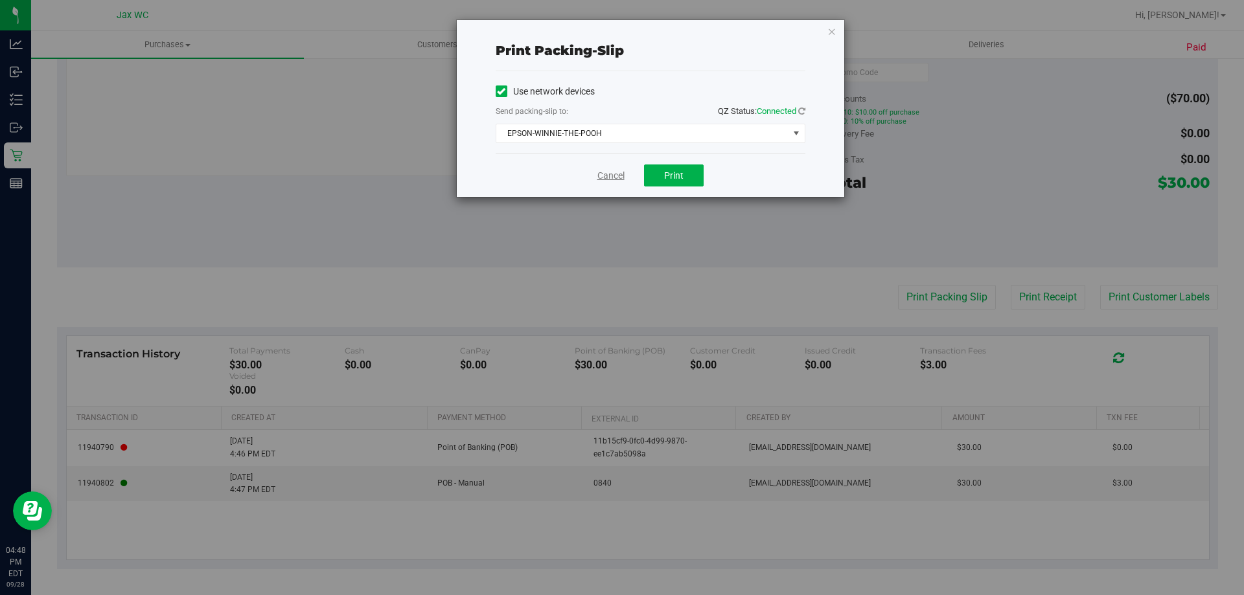
click at [613, 177] on link "Cancel" at bounding box center [610, 176] width 27 height 14
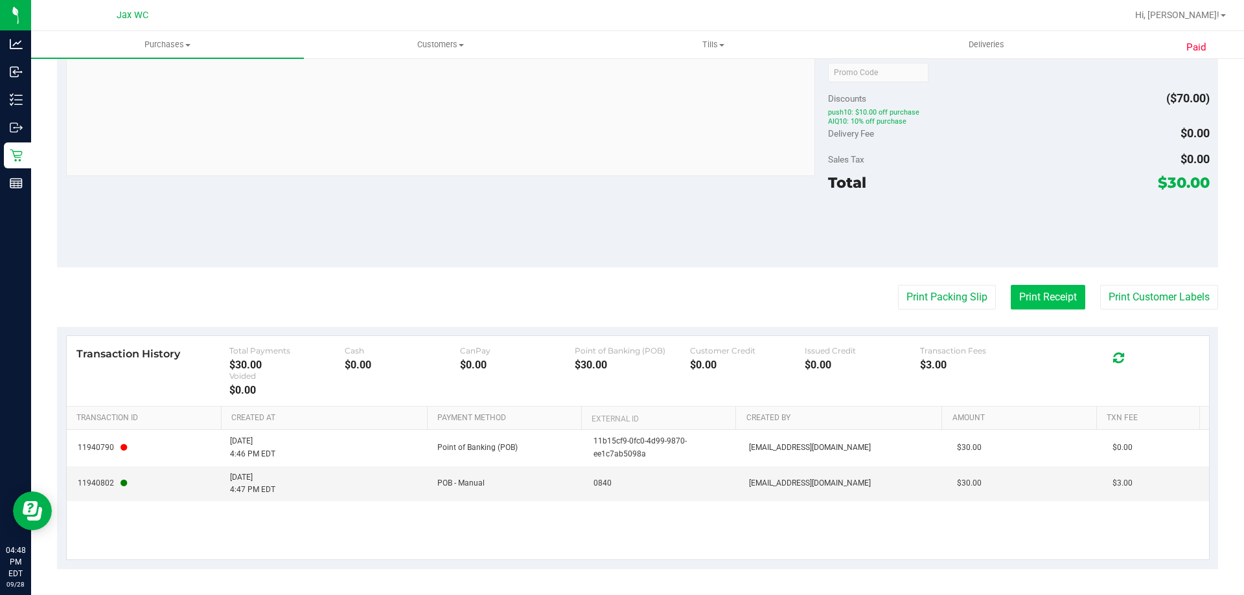
click at [1023, 296] on button "Print Receipt" at bounding box center [1048, 297] width 74 height 25
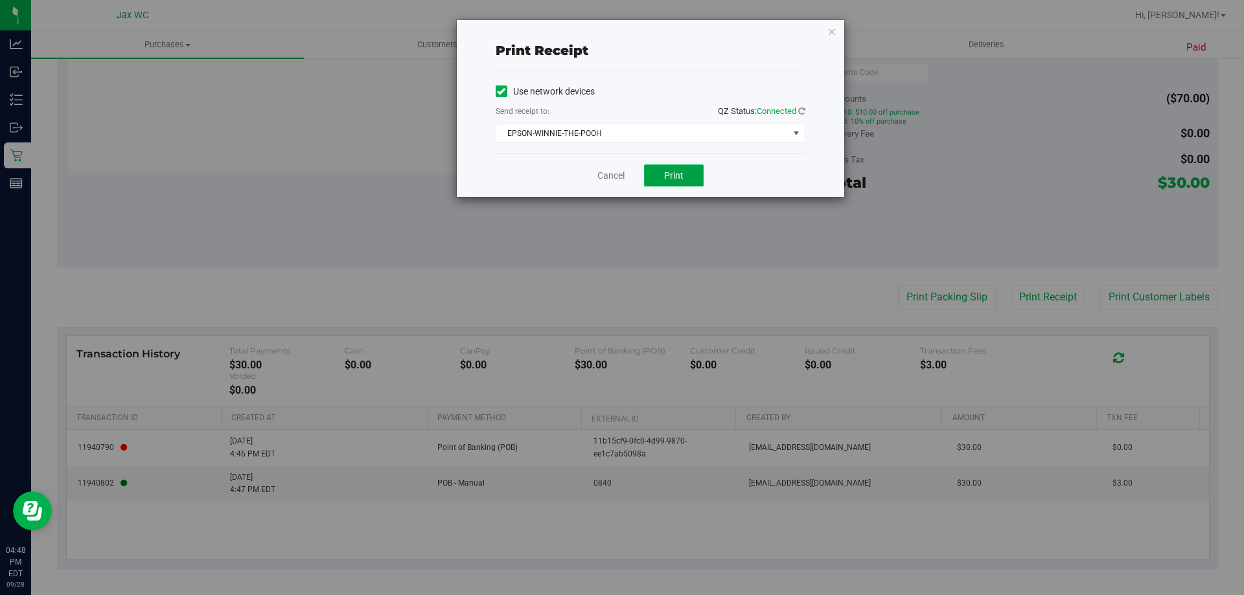
click at [676, 172] on span "Print" at bounding box center [673, 175] width 19 height 10
click at [687, 130] on span "EPSON-WINNIE-THE-POOH" at bounding box center [642, 133] width 292 height 18
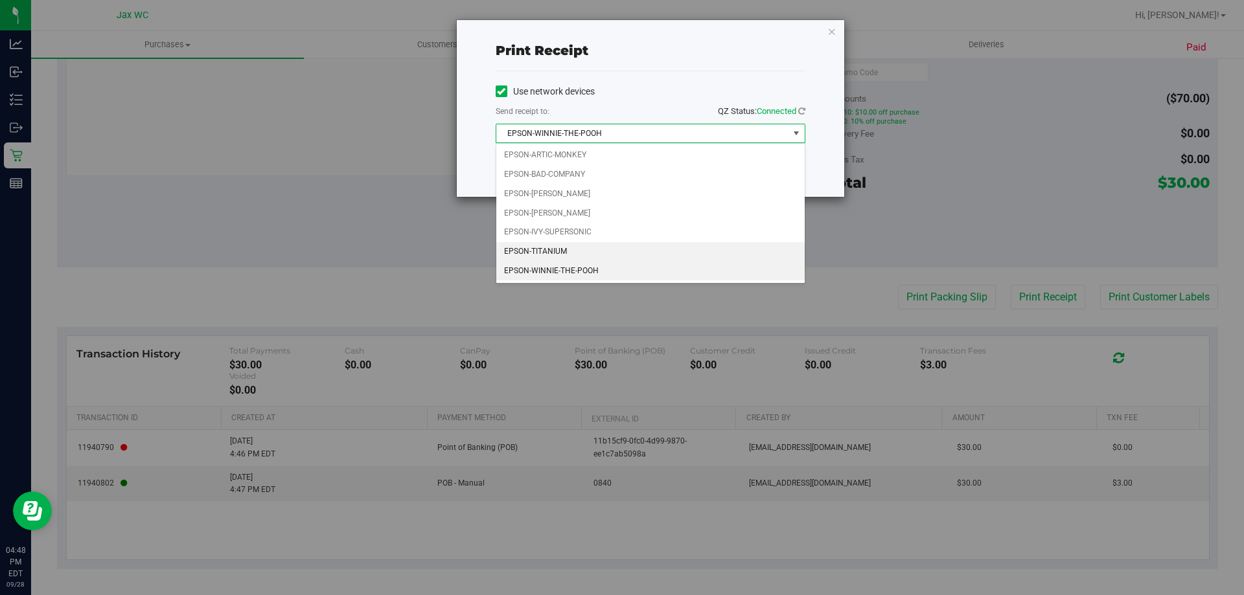
click at [603, 262] on li "EPSON-WINNIE-THE-POOH" at bounding box center [650, 271] width 308 height 19
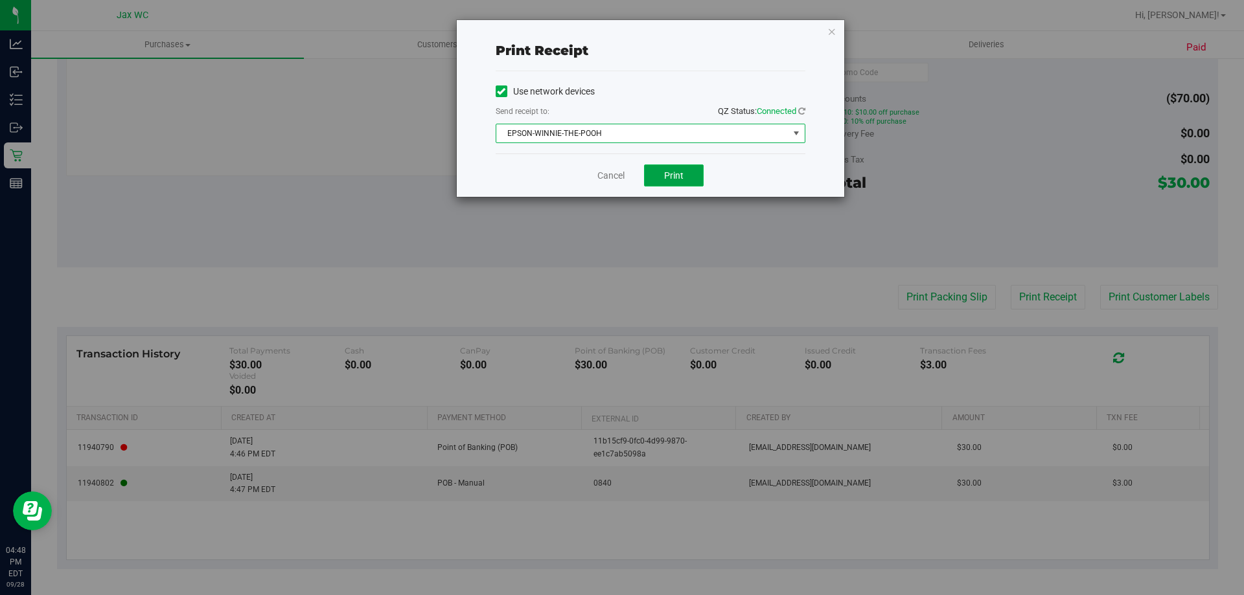
click at [687, 170] on button "Print" at bounding box center [674, 176] width 60 height 22
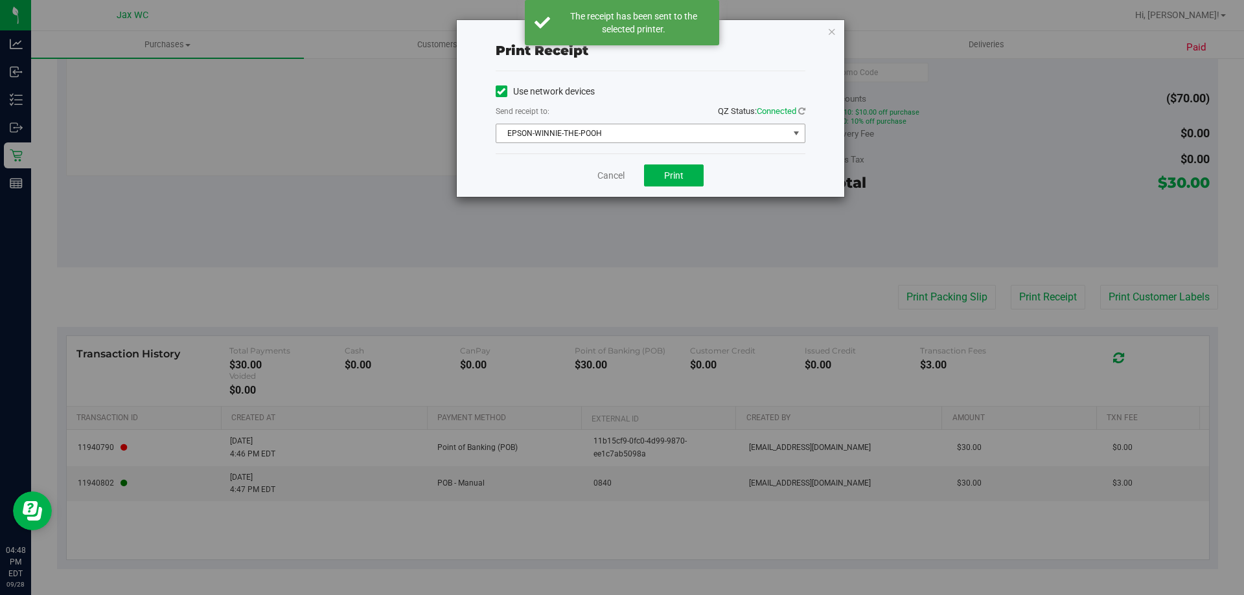
click at [689, 124] on span "EPSON-WINNIE-THE-POOH" at bounding box center [651, 133] width 310 height 19
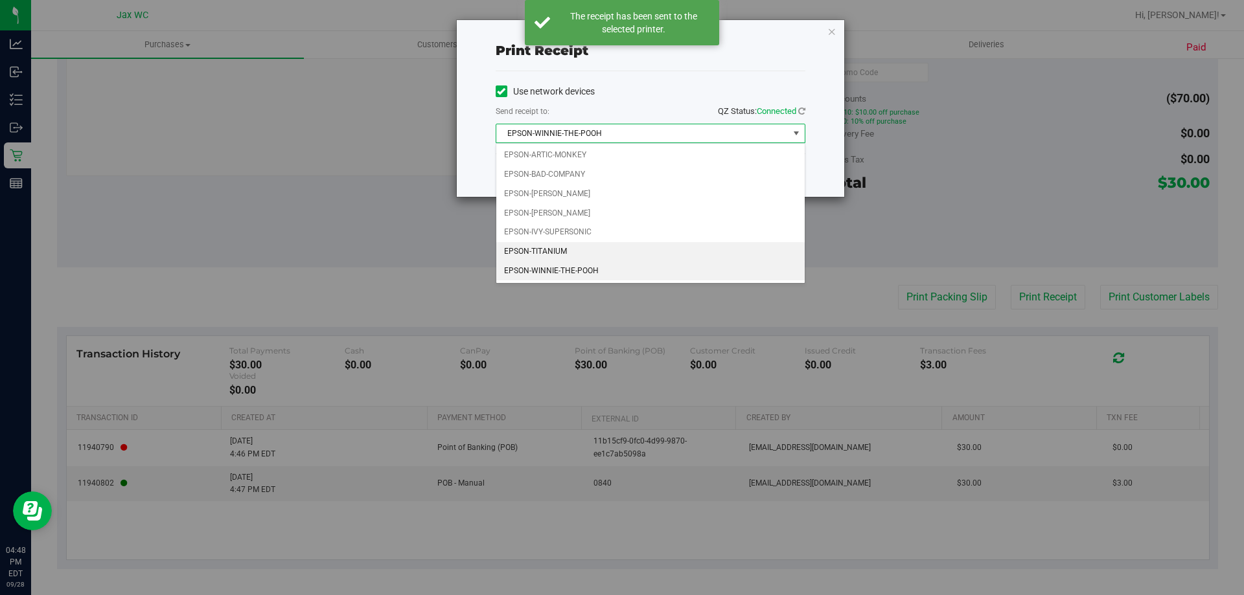
click at [628, 249] on li "EPSON-TITANIUM" at bounding box center [650, 251] width 308 height 19
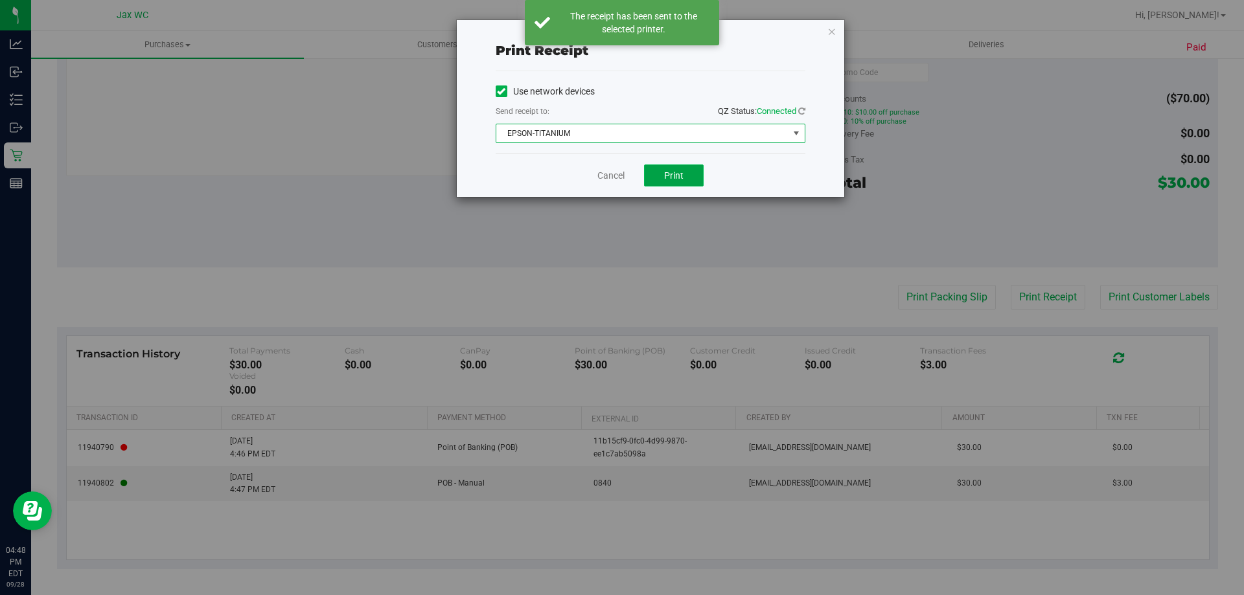
click at [681, 177] on span "Print" at bounding box center [673, 175] width 19 height 10
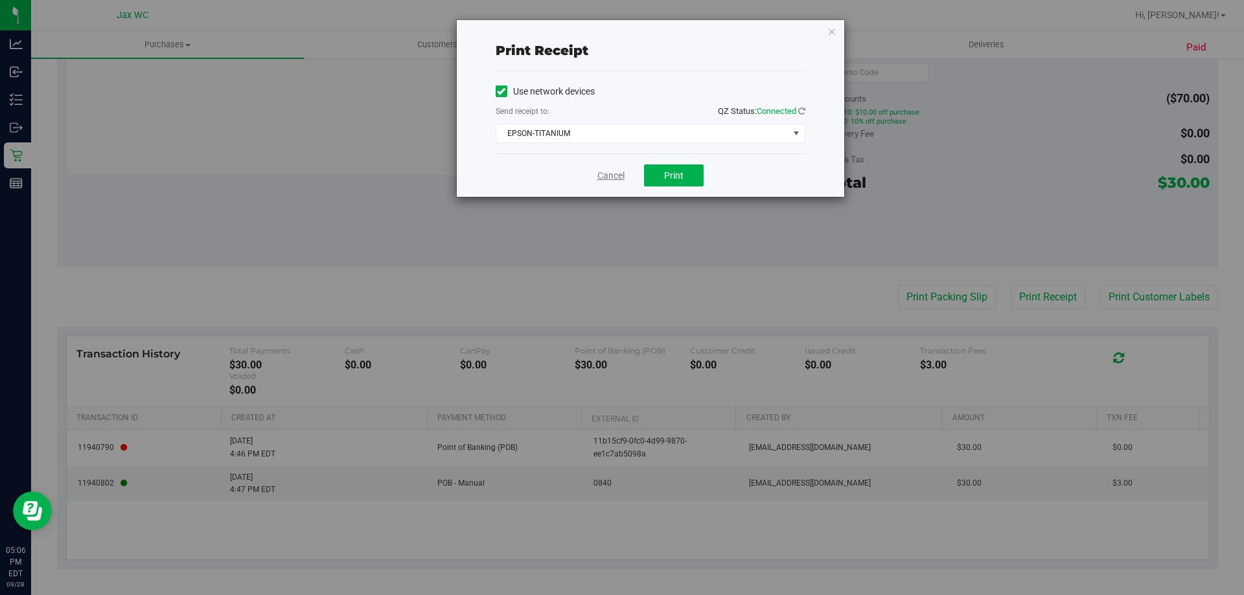
click at [612, 181] on link "Cancel" at bounding box center [610, 176] width 27 height 14
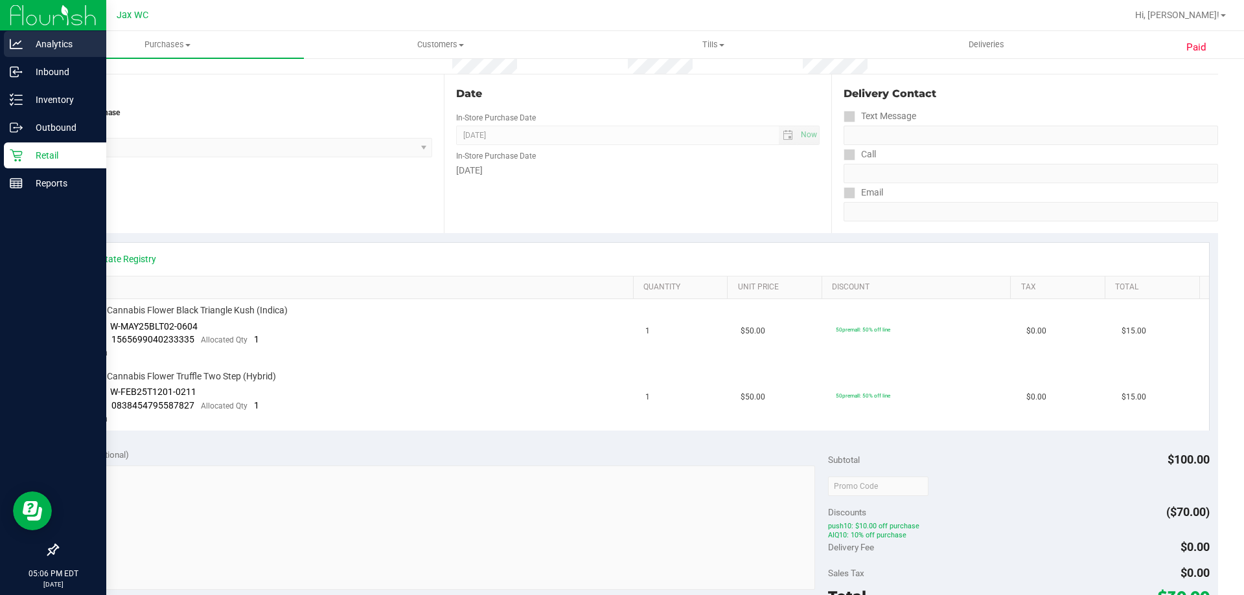
scroll to position [27, 0]
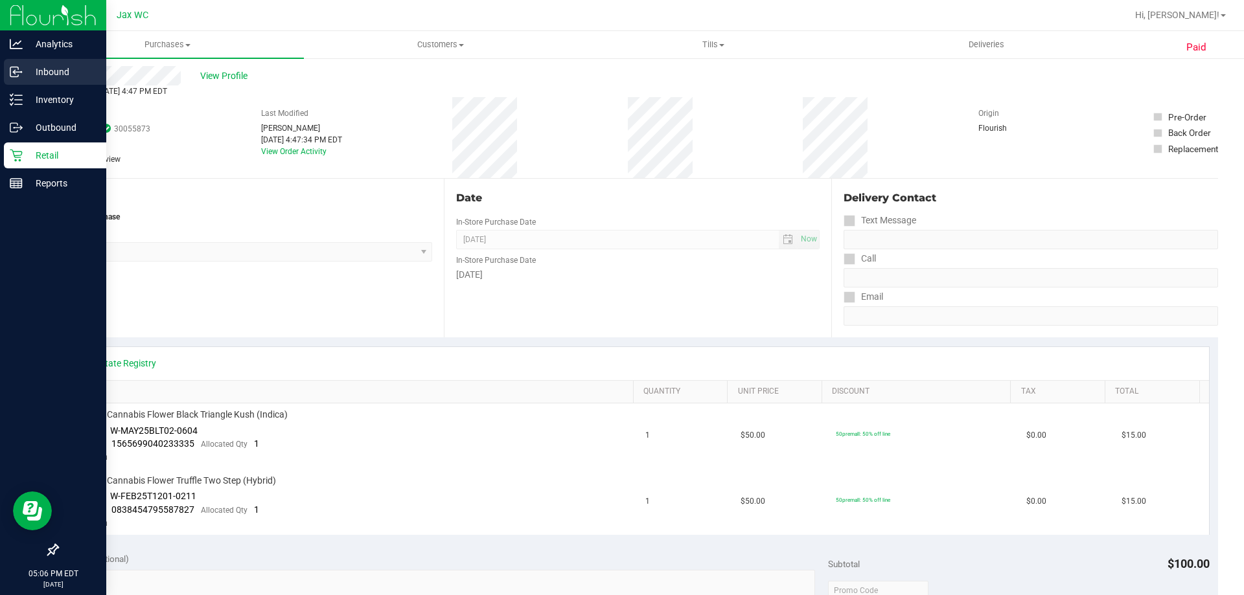
click at [64, 78] on p "Inbound" at bounding box center [62, 72] width 78 height 16
click at [73, 112] on div "Inventory" at bounding box center [55, 100] width 102 height 26
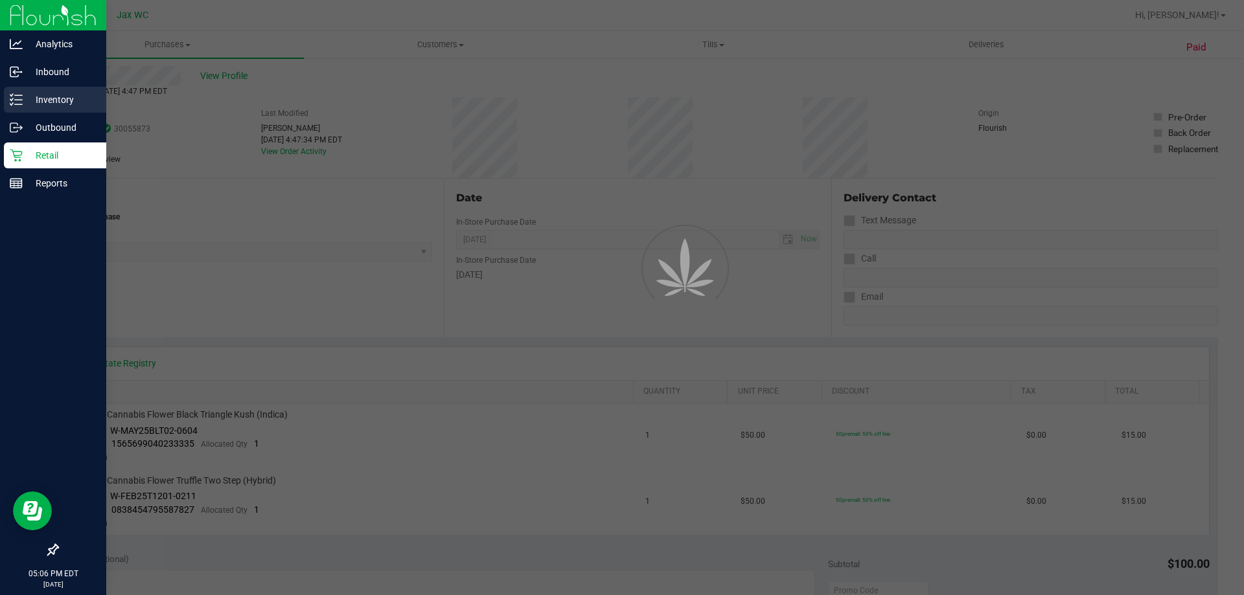
click at [71, 104] on p "Inventory" at bounding box center [62, 100] width 78 height 16
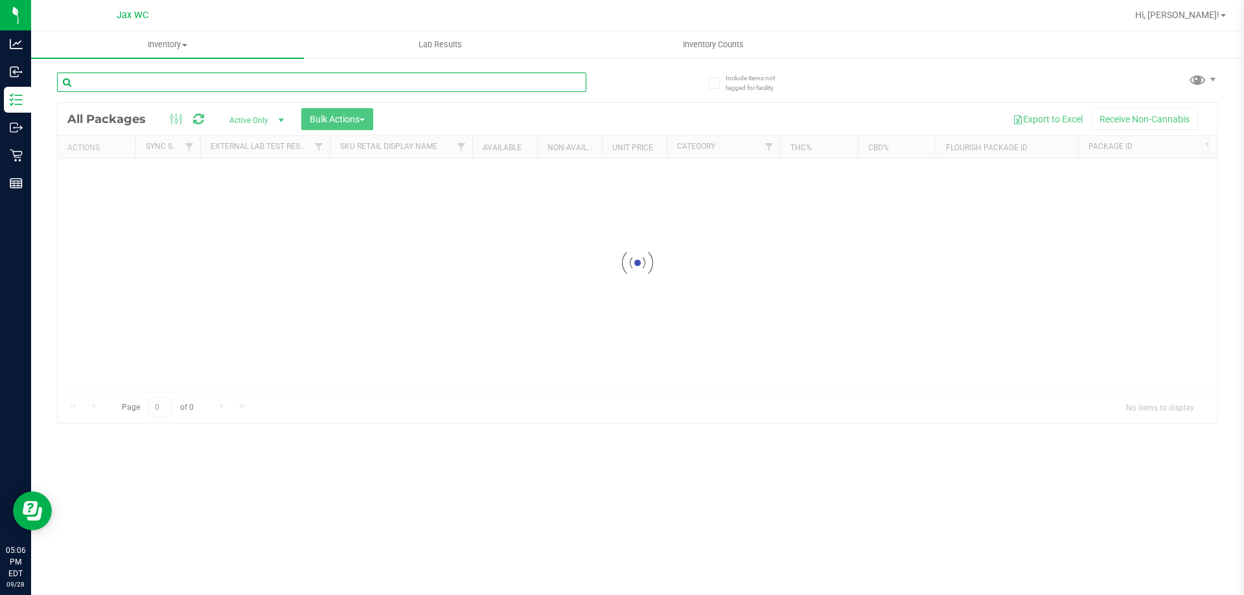
click at [113, 72] on div "Inventory All packages All inventory Waste log Create inventory Lab Results Inv…" at bounding box center [637, 313] width 1213 height 564
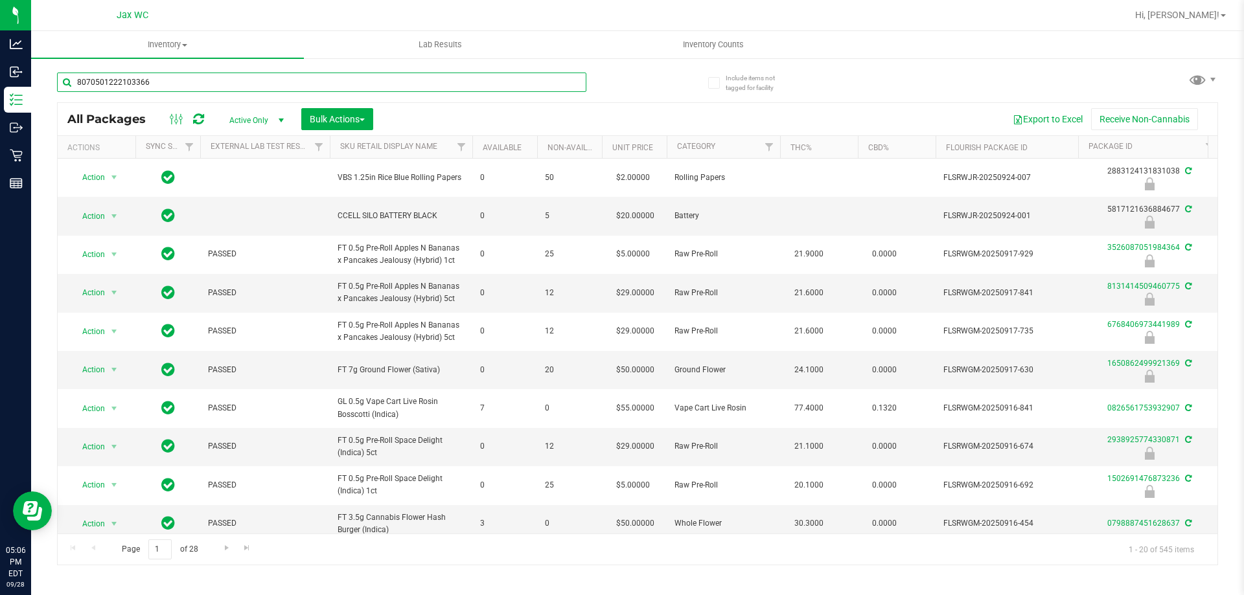
type input "8070501222103366"
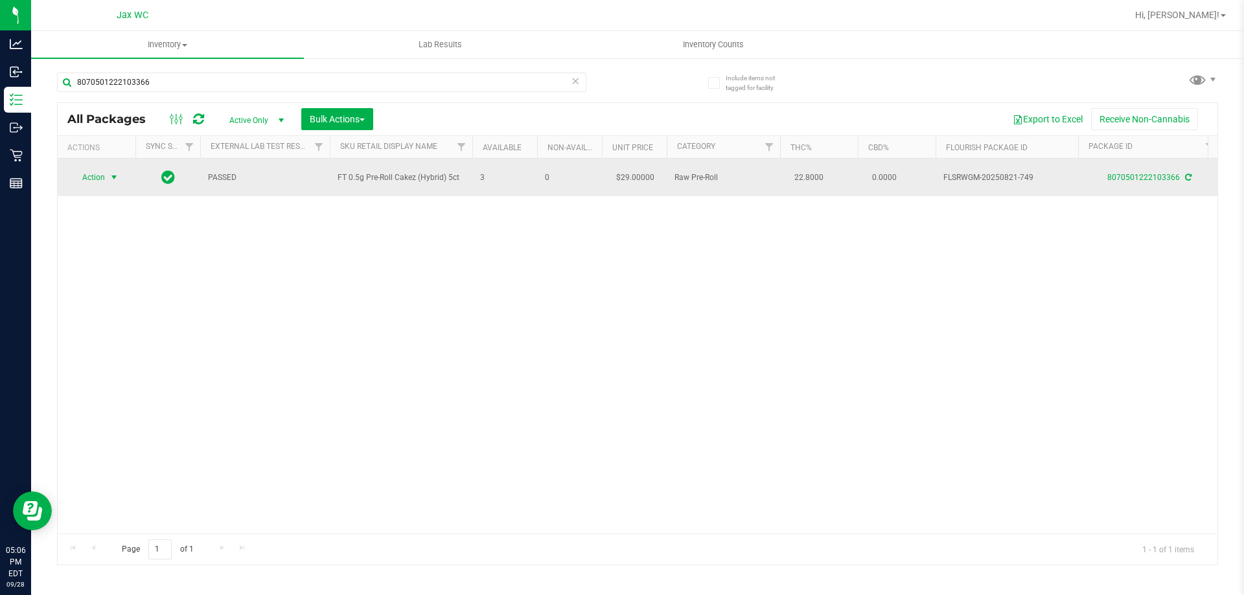
click at [109, 173] on span "select" at bounding box center [114, 177] width 10 height 10
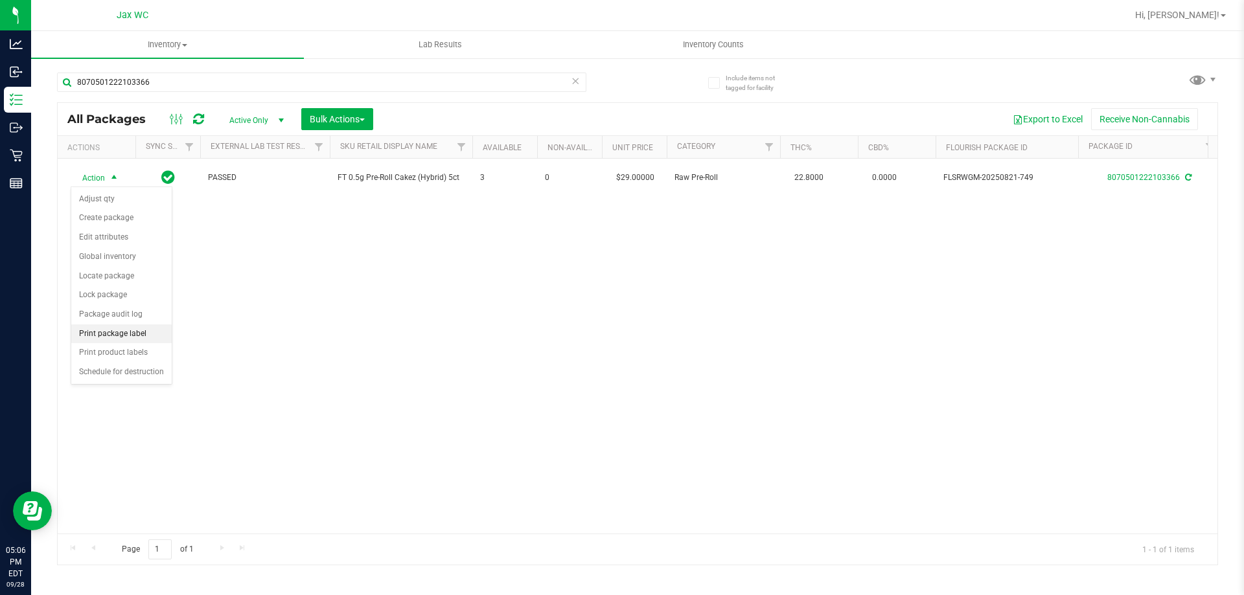
click at [143, 334] on li "Print package label" at bounding box center [121, 334] width 100 height 19
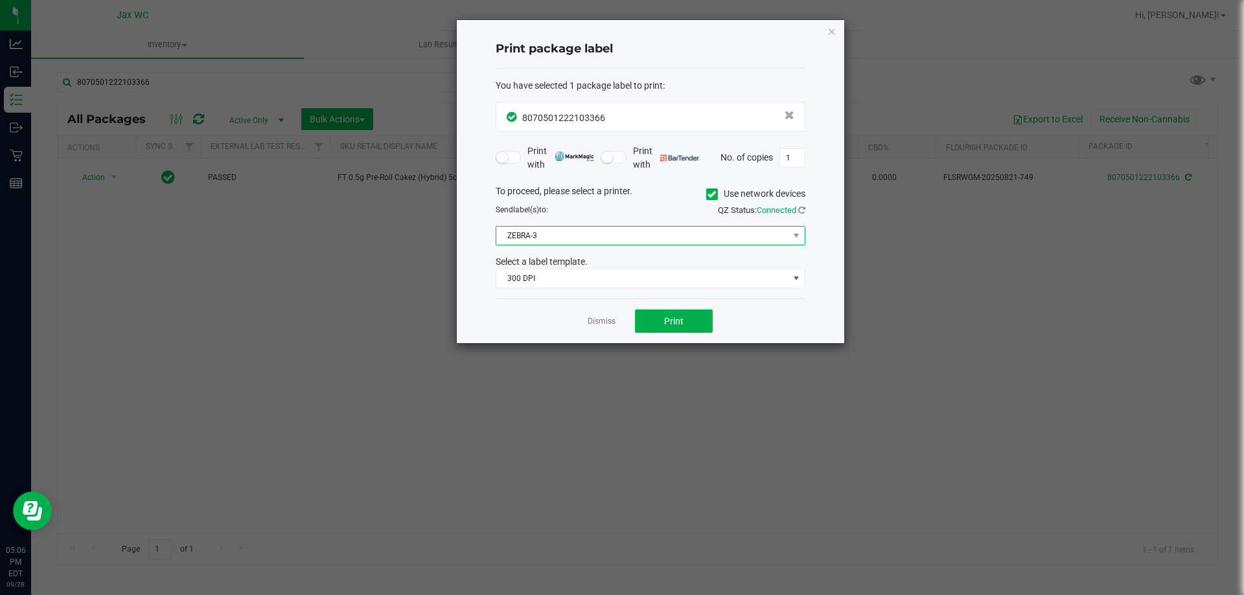
click at [602, 241] on span "ZEBRA-3" at bounding box center [642, 236] width 292 height 18
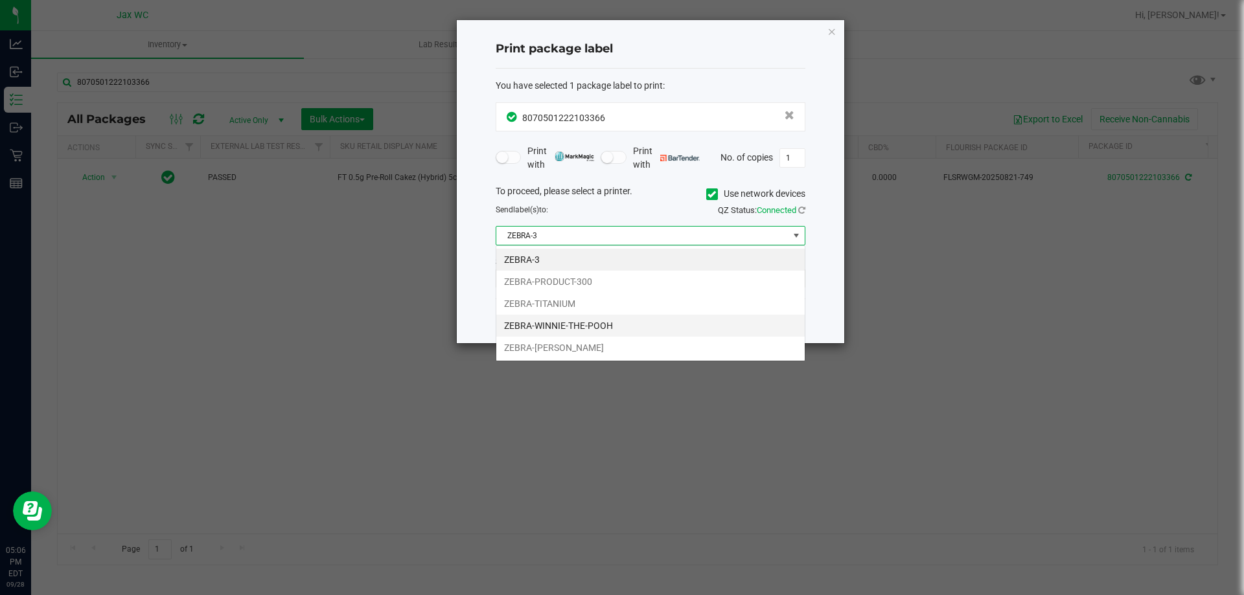
scroll to position [19, 310]
click at [562, 334] on li "ZEBRA-WINNIE-THE-POOH" at bounding box center [650, 326] width 308 height 22
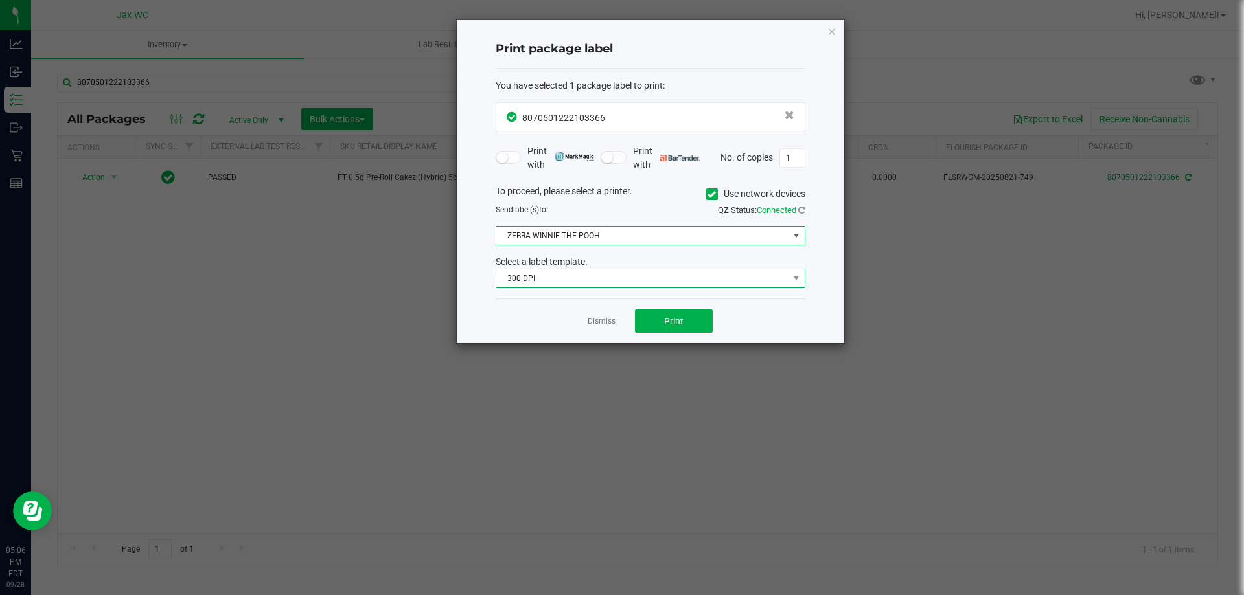
click at [555, 279] on span "300 DPI" at bounding box center [642, 278] width 292 height 18
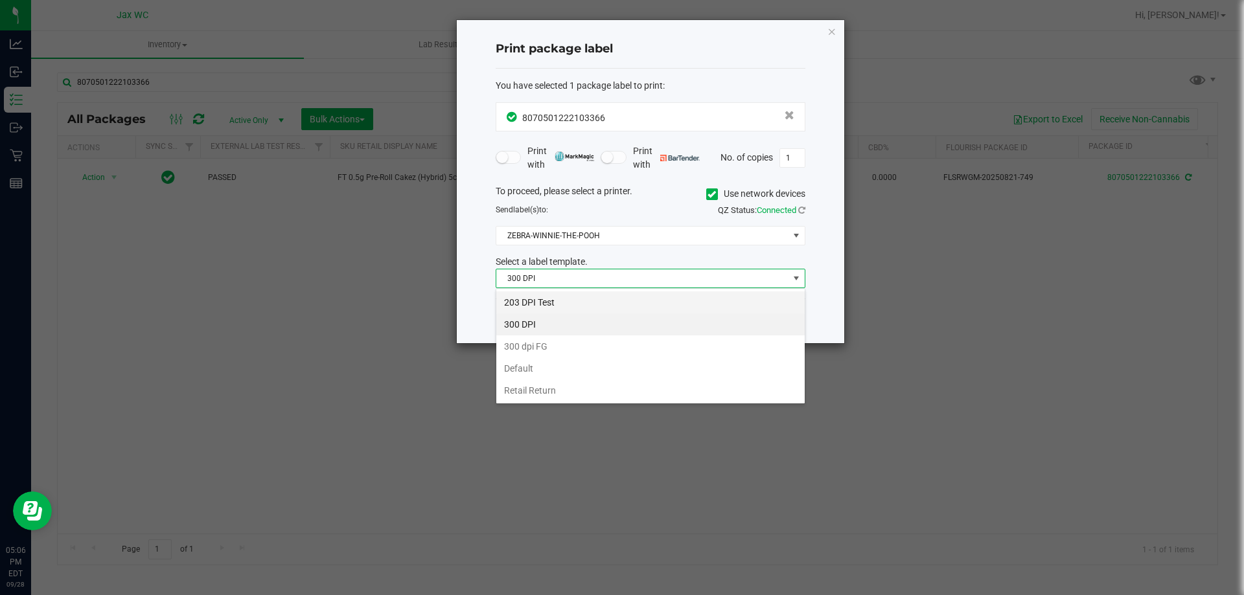
click at [550, 307] on li "203 DPI Test" at bounding box center [650, 303] width 308 height 22
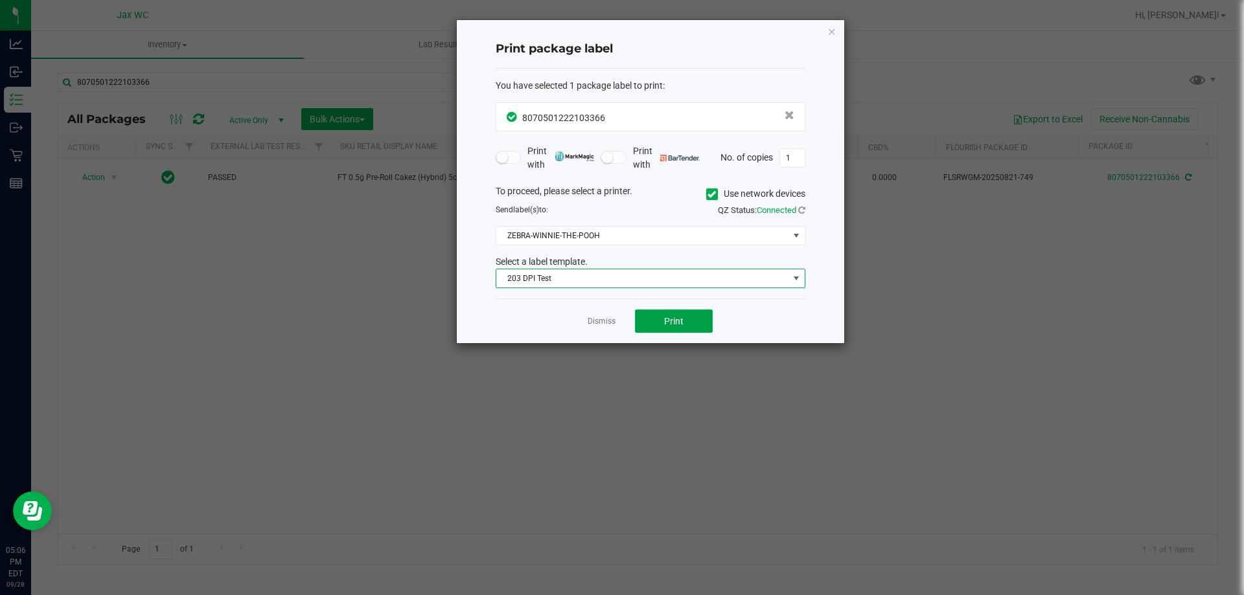
click at [680, 315] on button "Print" at bounding box center [674, 321] width 78 height 23
click at [598, 323] on link "Dismiss" at bounding box center [602, 321] width 28 height 11
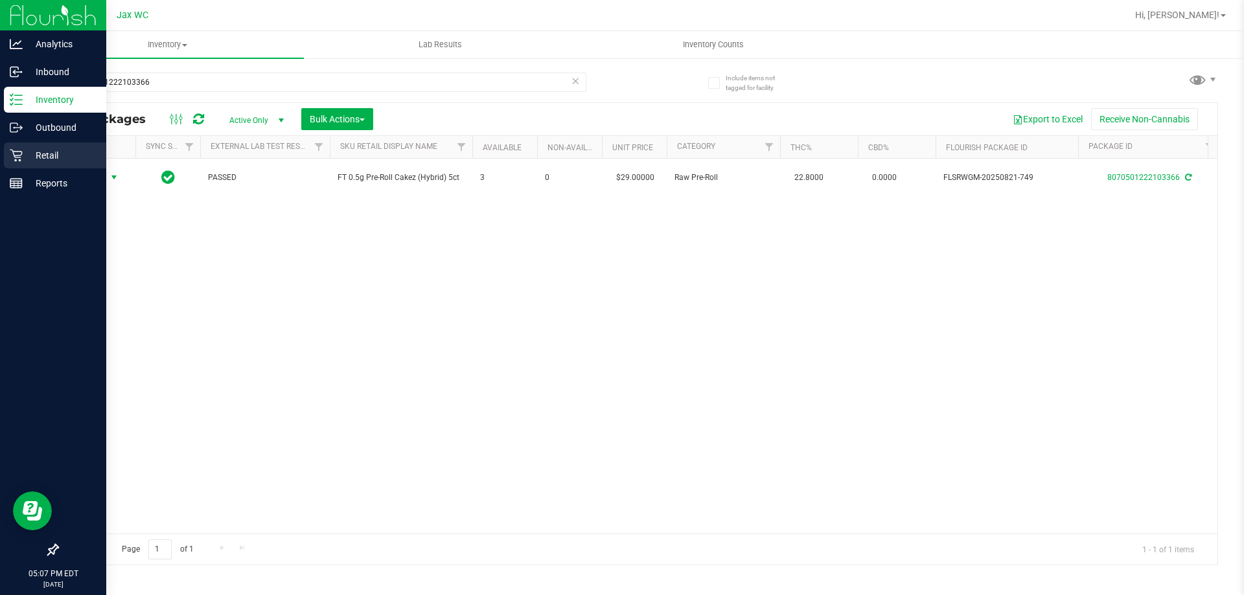
click at [9, 155] on div "Retail" at bounding box center [55, 156] width 102 height 26
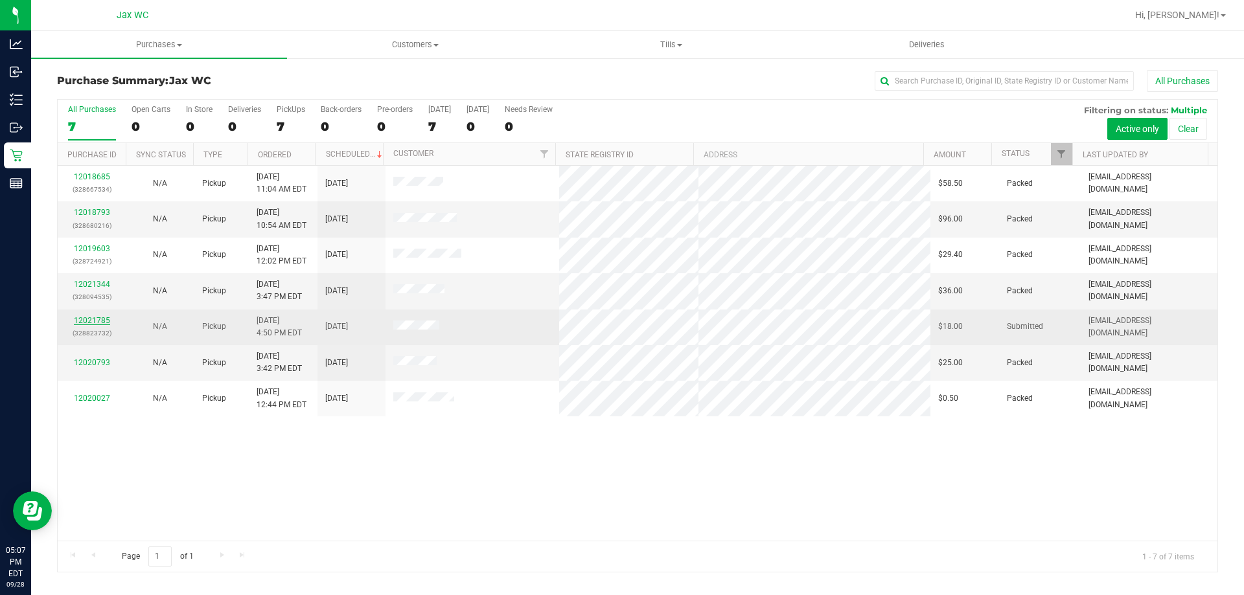
click at [86, 319] on link "12021785" at bounding box center [92, 320] width 36 height 9
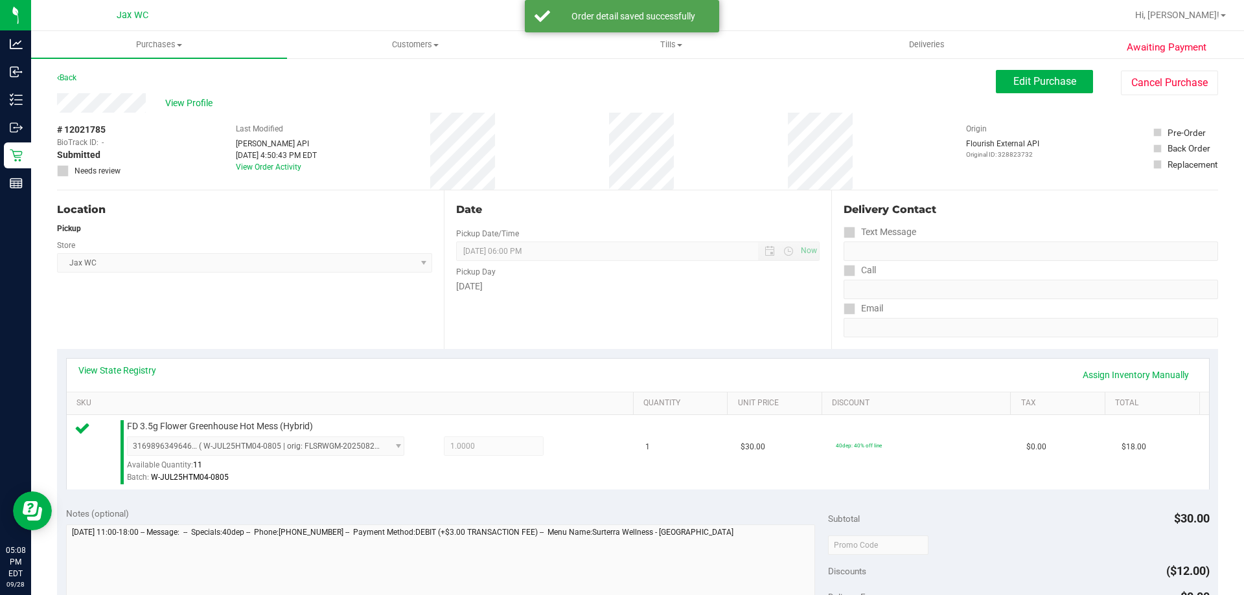
scroll to position [464, 0]
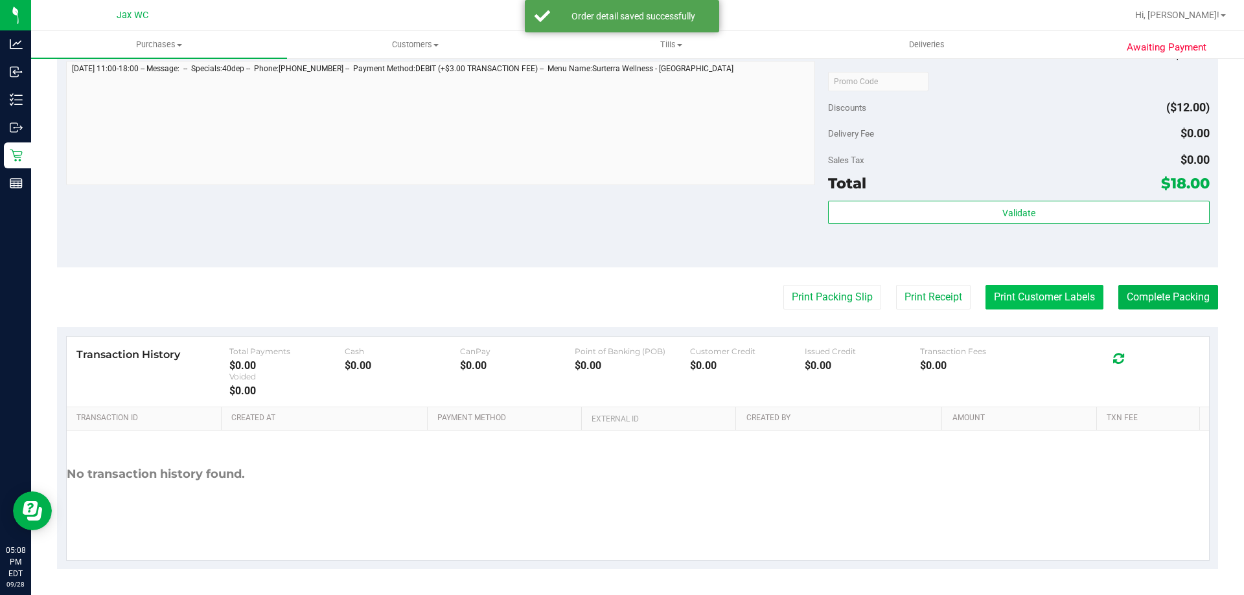
click at [1005, 291] on button "Print Customer Labels" at bounding box center [1044, 297] width 118 height 25
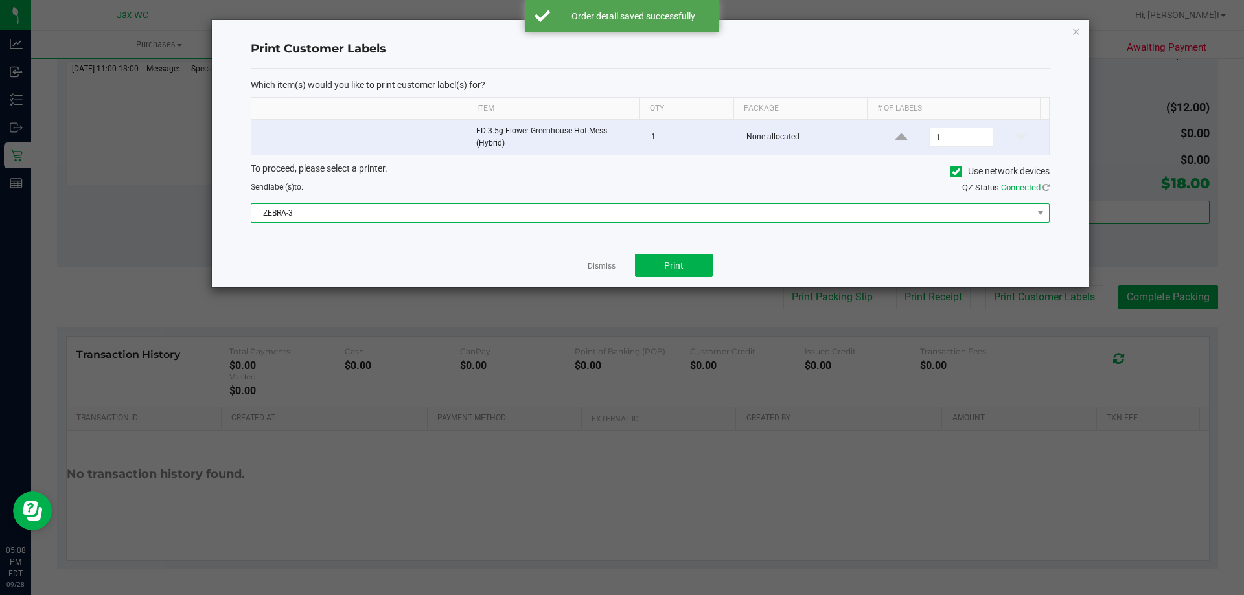
click at [665, 208] on span "ZEBRA-3" at bounding box center [641, 213] width 781 height 18
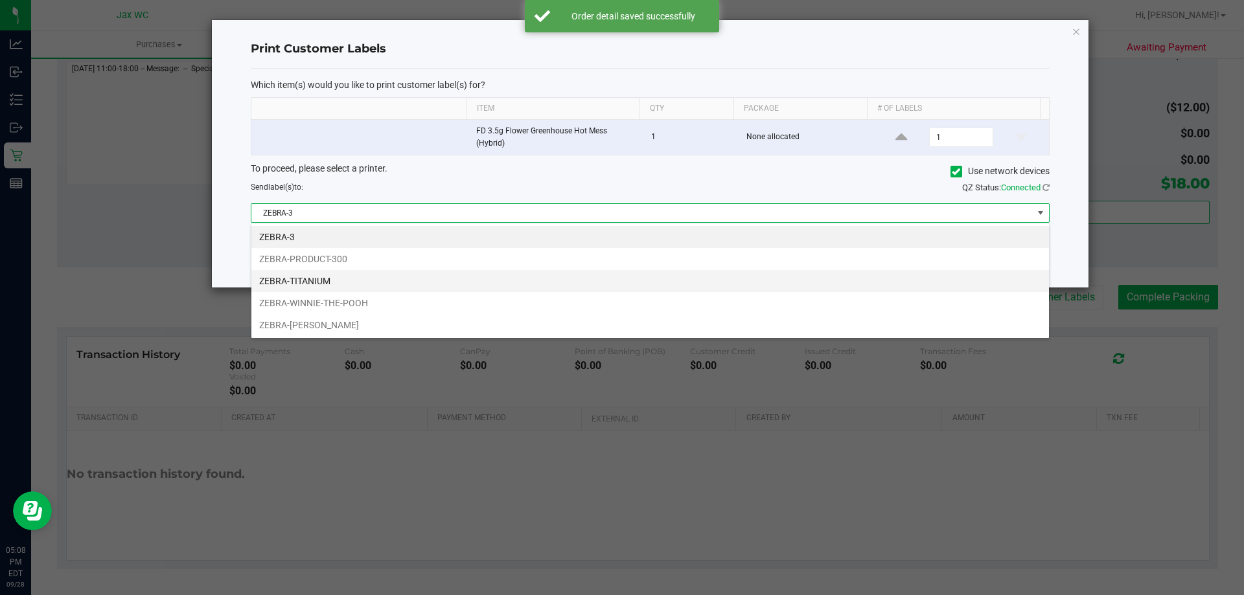
scroll to position [19, 798]
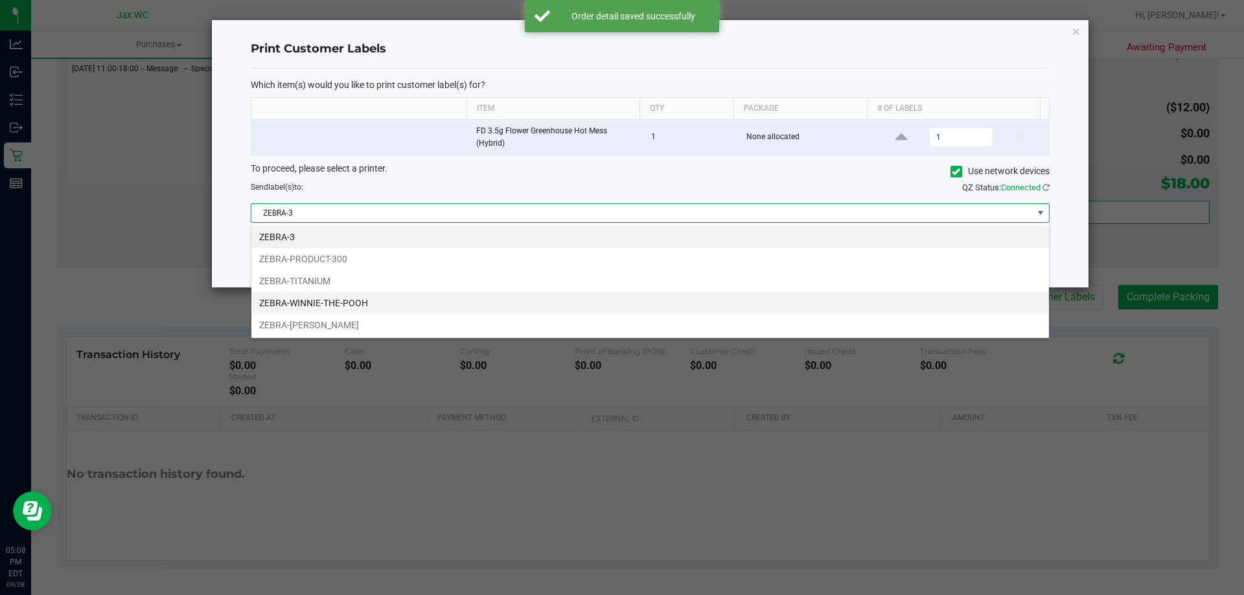
click at [432, 303] on li "ZEBRA-WINNIE-THE-POOH" at bounding box center [649, 303] width 797 height 22
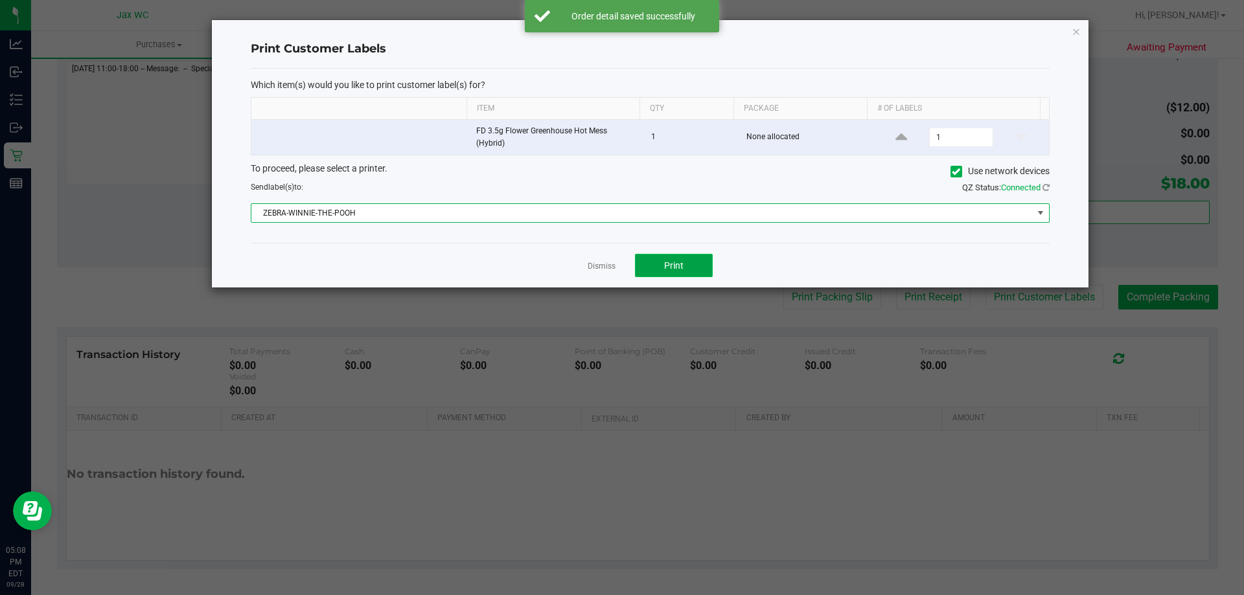
click at [694, 266] on button "Print" at bounding box center [674, 265] width 78 height 23
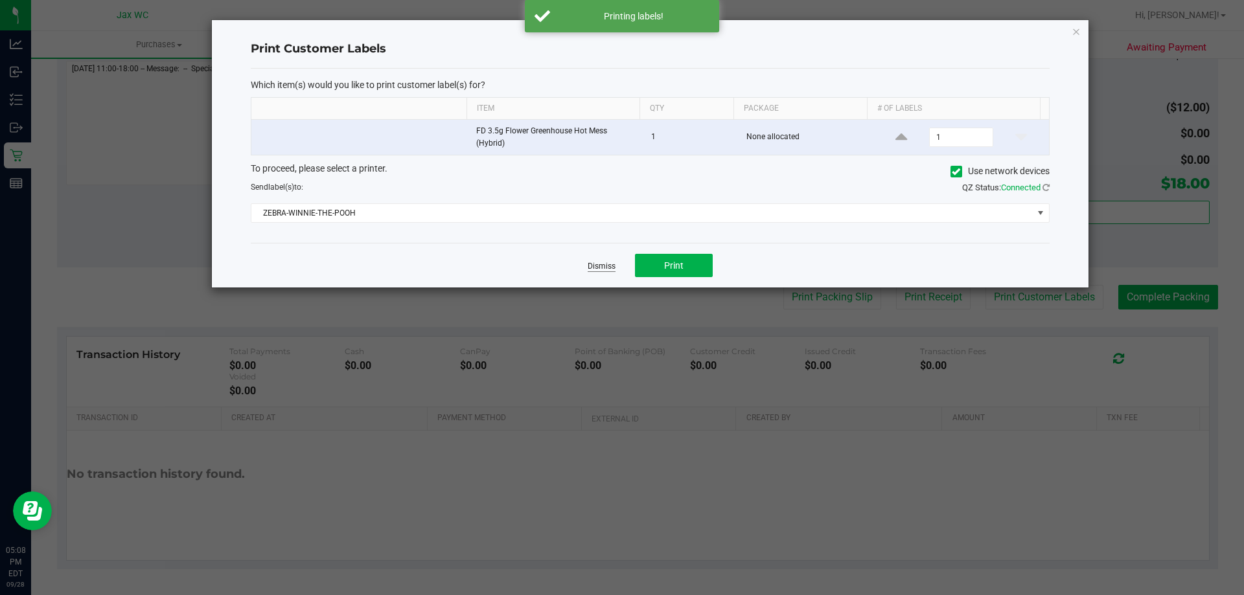
click at [599, 269] on link "Dismiss" at bounding box center [602, 266] width 28 height 11
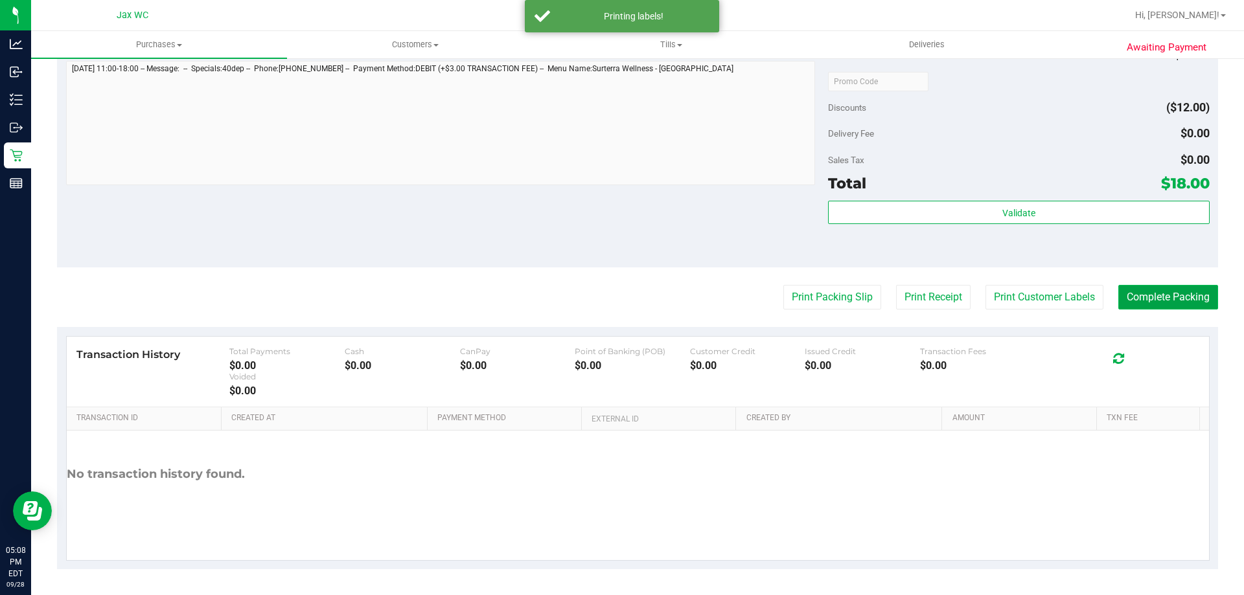
click at [1169, 301] on button "Complete Packing" at bounding box center [1168, 297] width 100 height 25
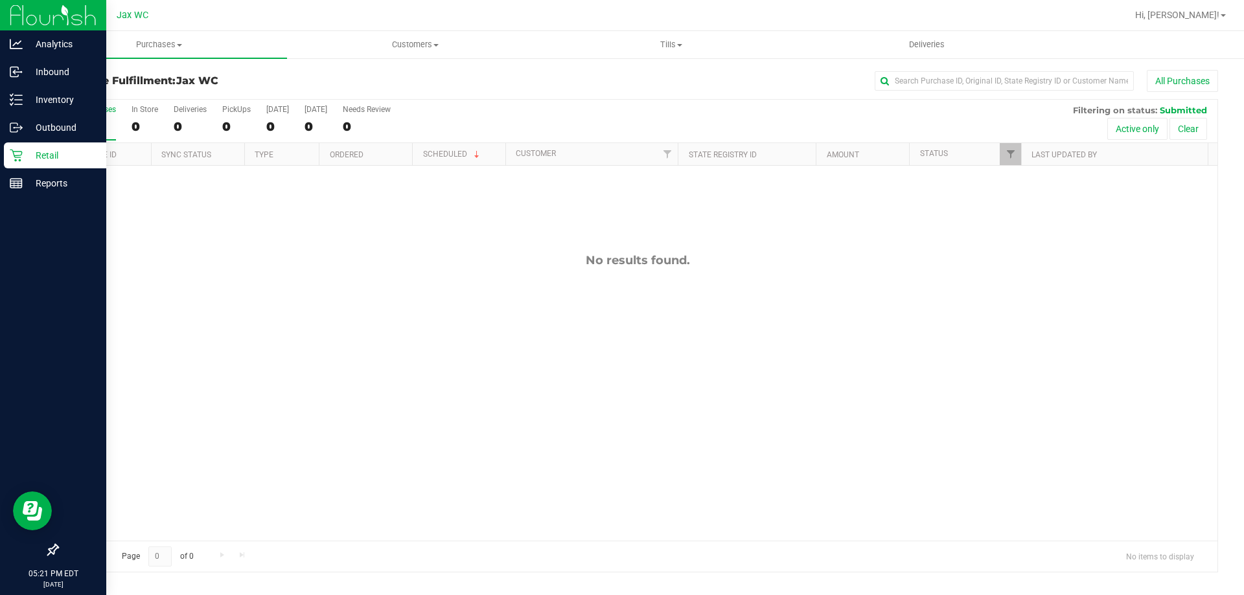
click at [11, 150] on icon at bounding box center [16, 156] width 12 height 12
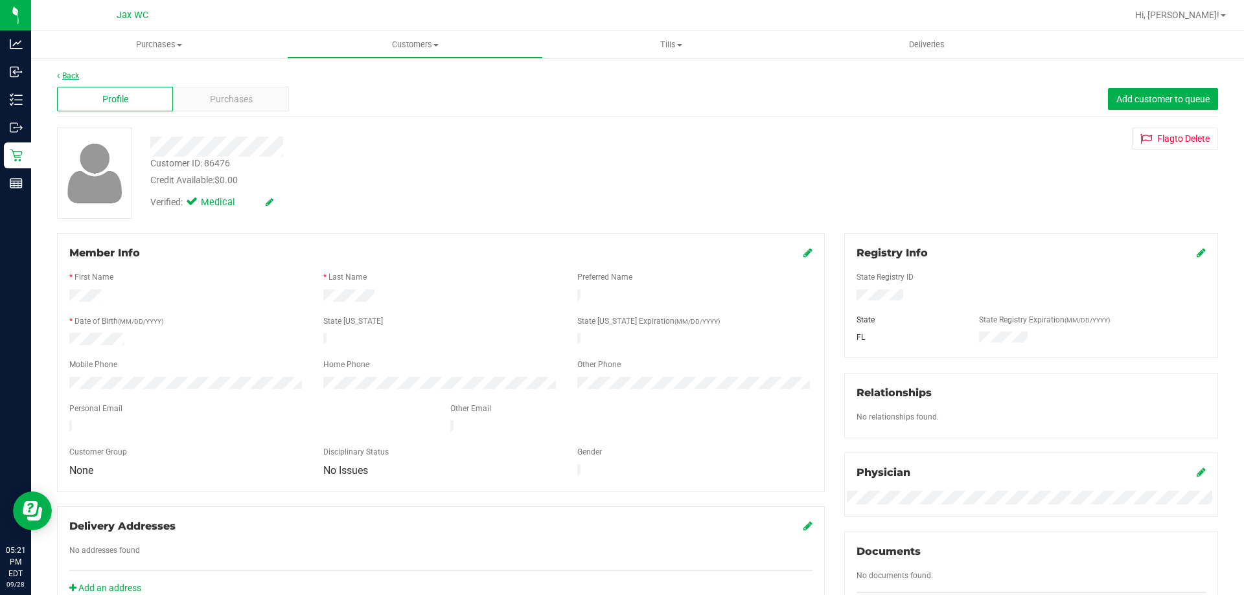
click at [60, 73] on icon at bounding box center [58, 76] width 3 height 8
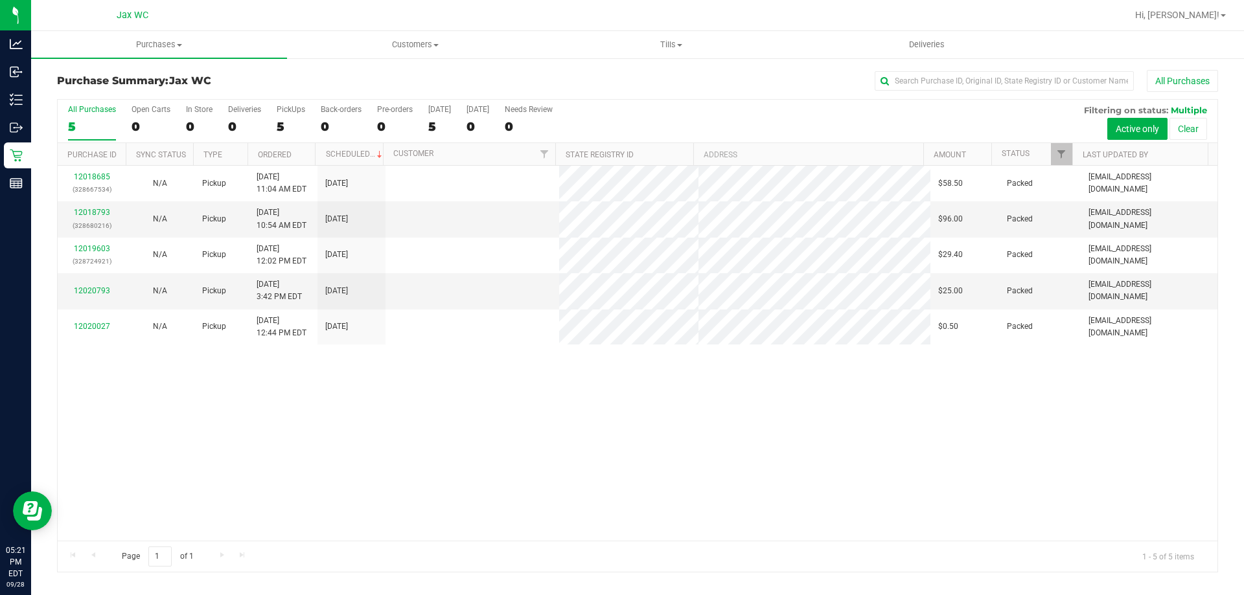
click at [82, 245] on link "12019603" at bounding box center [92, 248] width 36 height 9
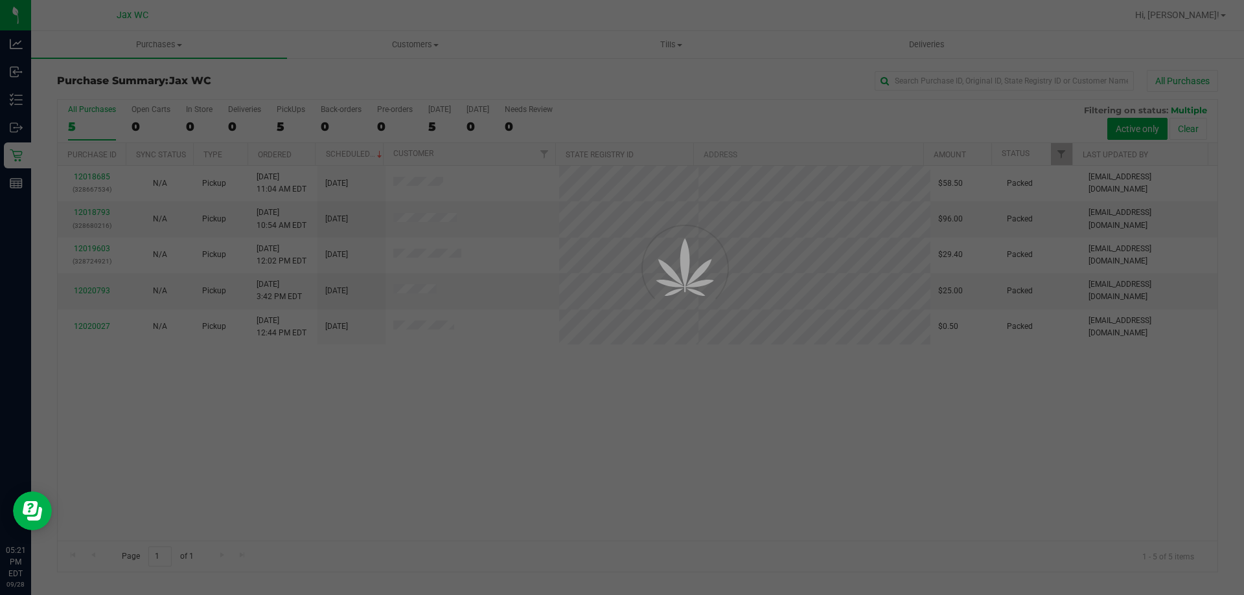
click at [82, 245] on div at bounding box center [622, 297] width 1244 height 595
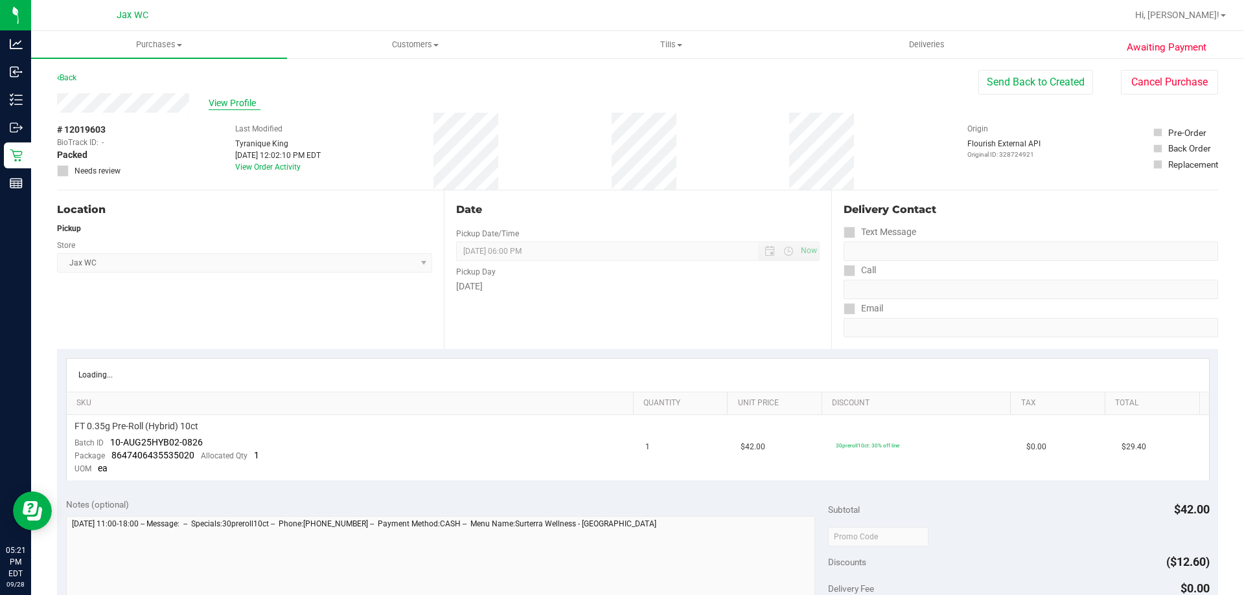
click at [225, 100] on span "View Profile" at bounding box center [235, 104] width 52 height 14
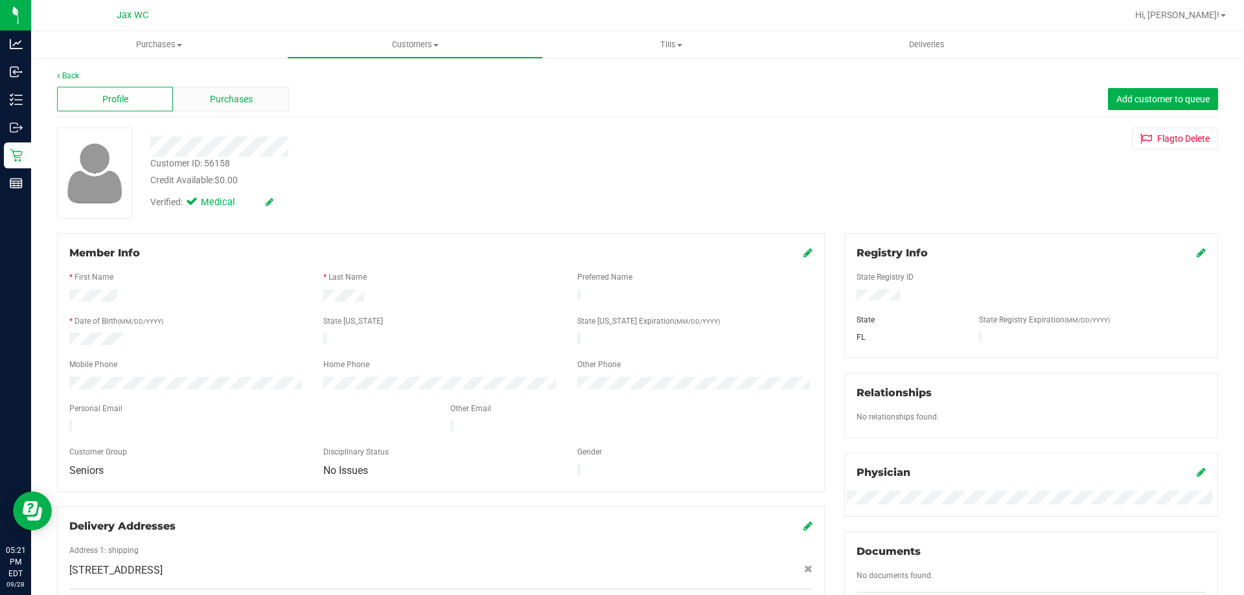
click at [246, 91] on div "Purchases" at bounding box center [231, 99] width 116 height 25
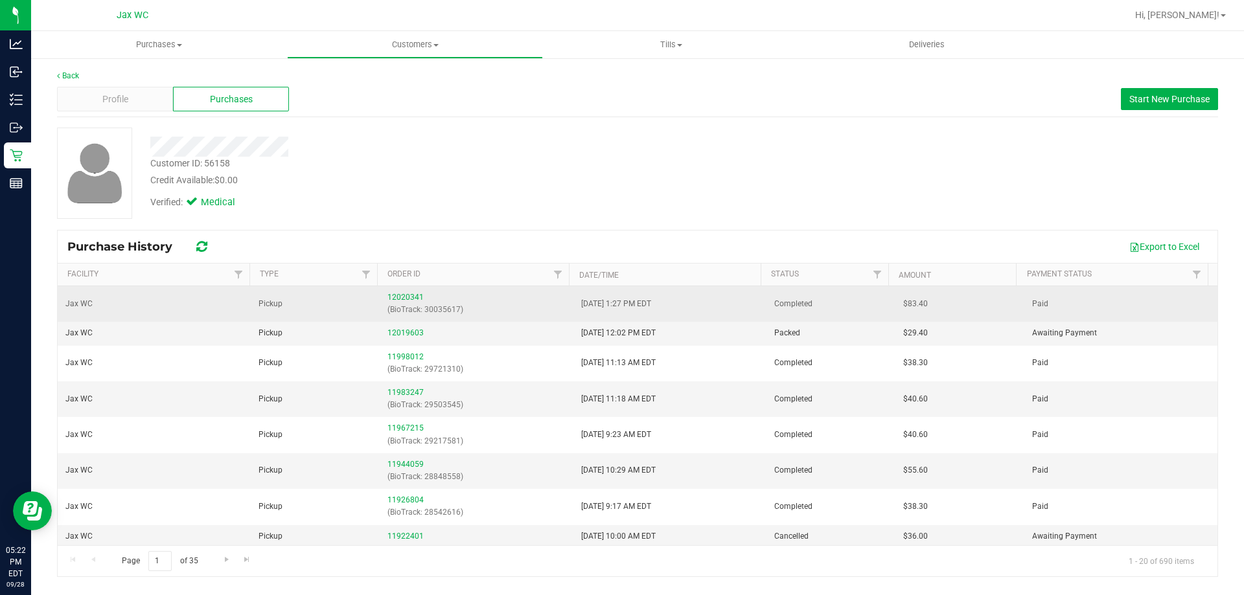
click at [390, 292] on div "12020341 (BioTrack: 30035617)" at bounding box center [475, 304] width 177 height 25
click at [398, 295] on link "12020341" at bounding box center [405, 297] width 36 height 9
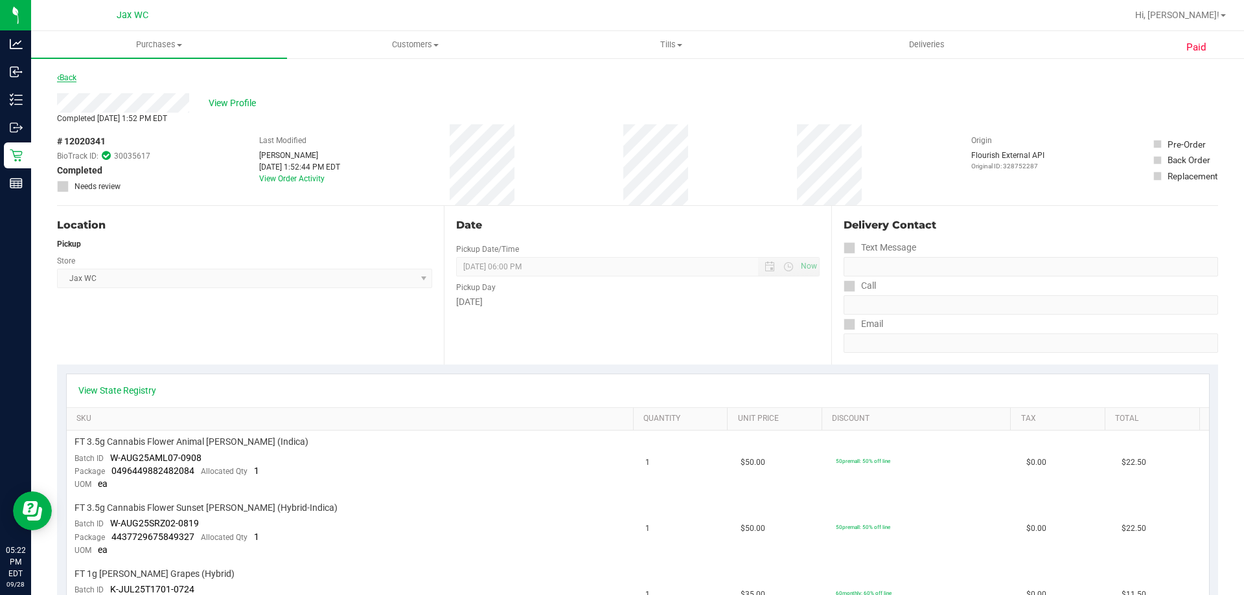
click at [76, 78] on link "Back" at bounding box center [66, 77] width 19 height 9
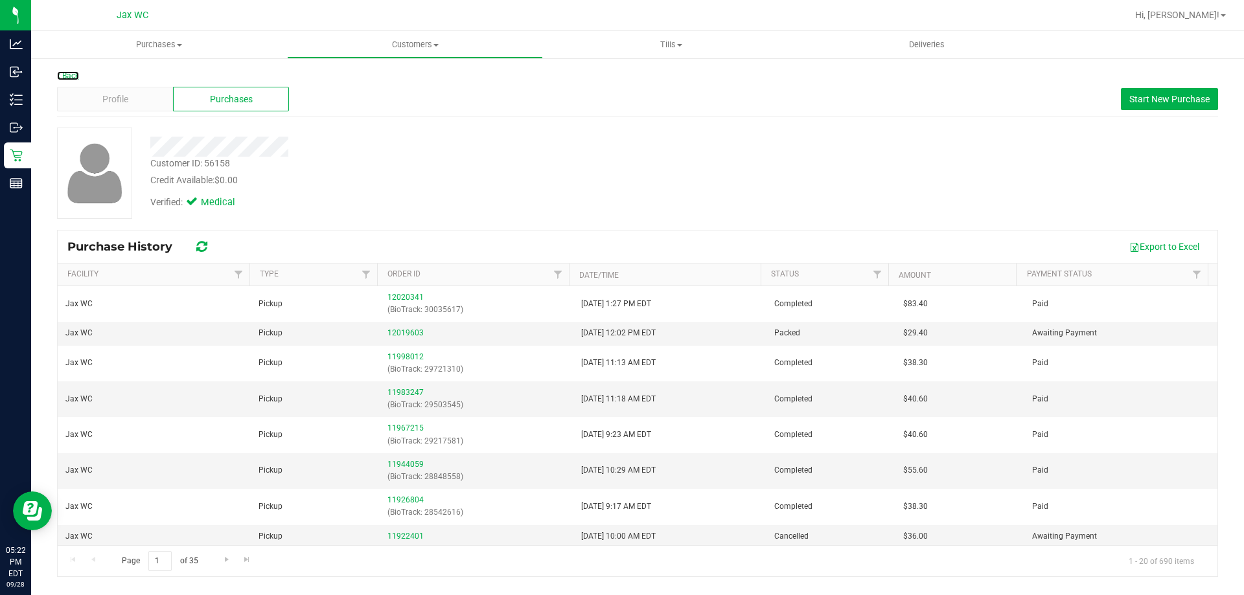
click at [76, 78] on link "Back" at bounding box center [68, 75] width 22 height 9
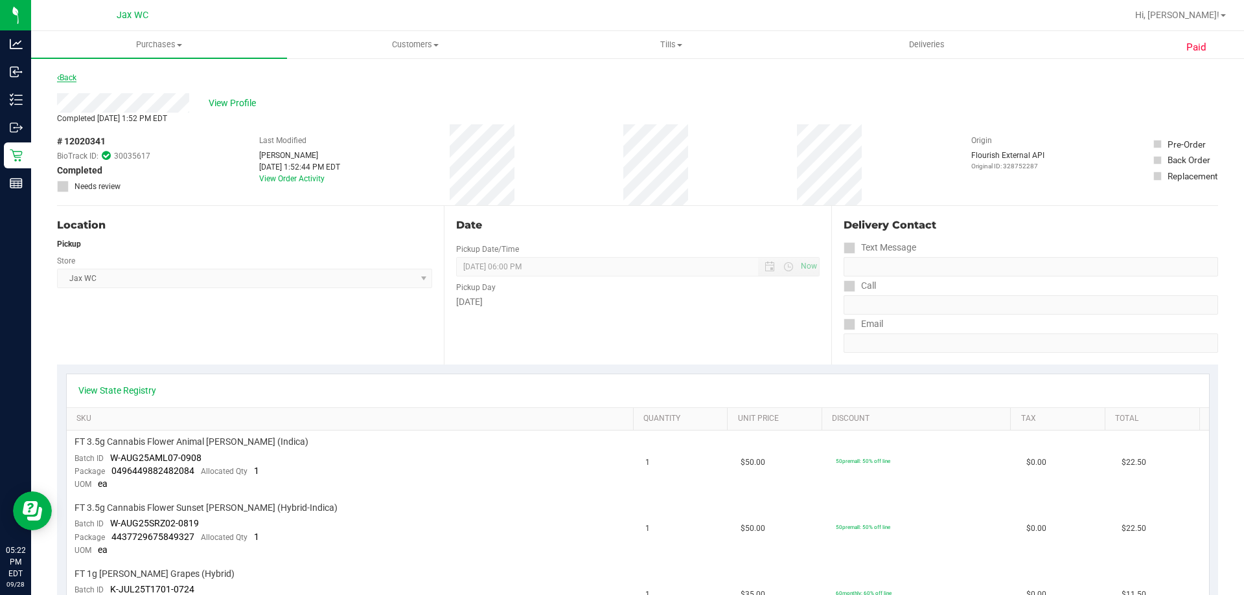
click at [70, 74] on link "Back" at bounding box center [66, 77] width 19 height 9
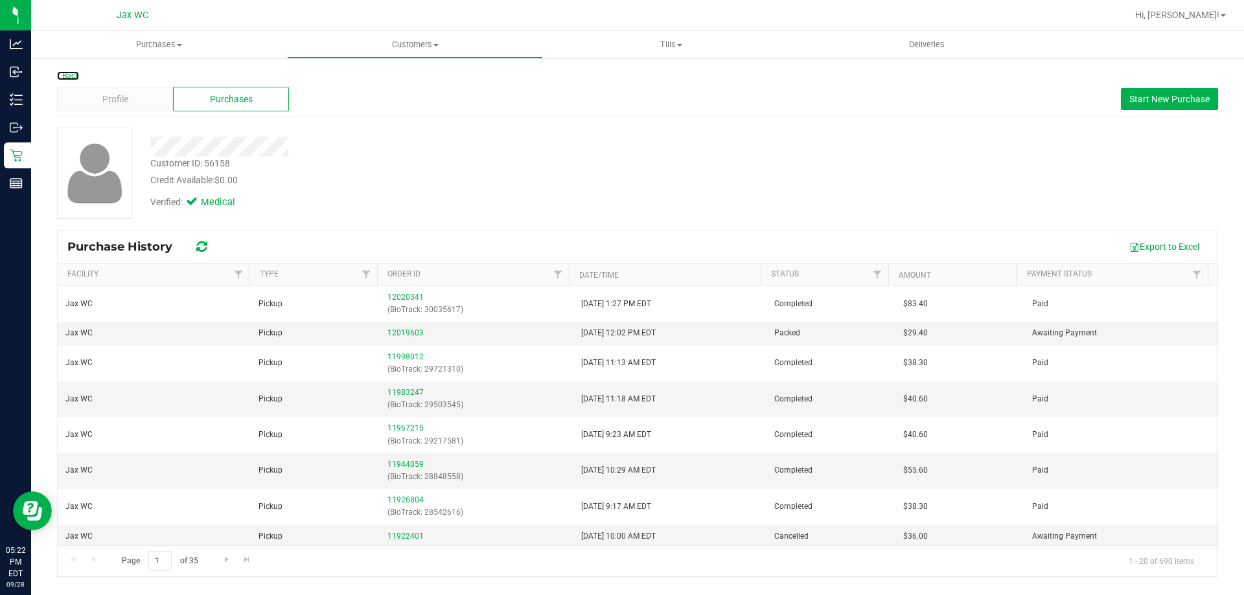
click at [70, 74] on link "Back" at bounding box center [68, 75] width 22 height 9
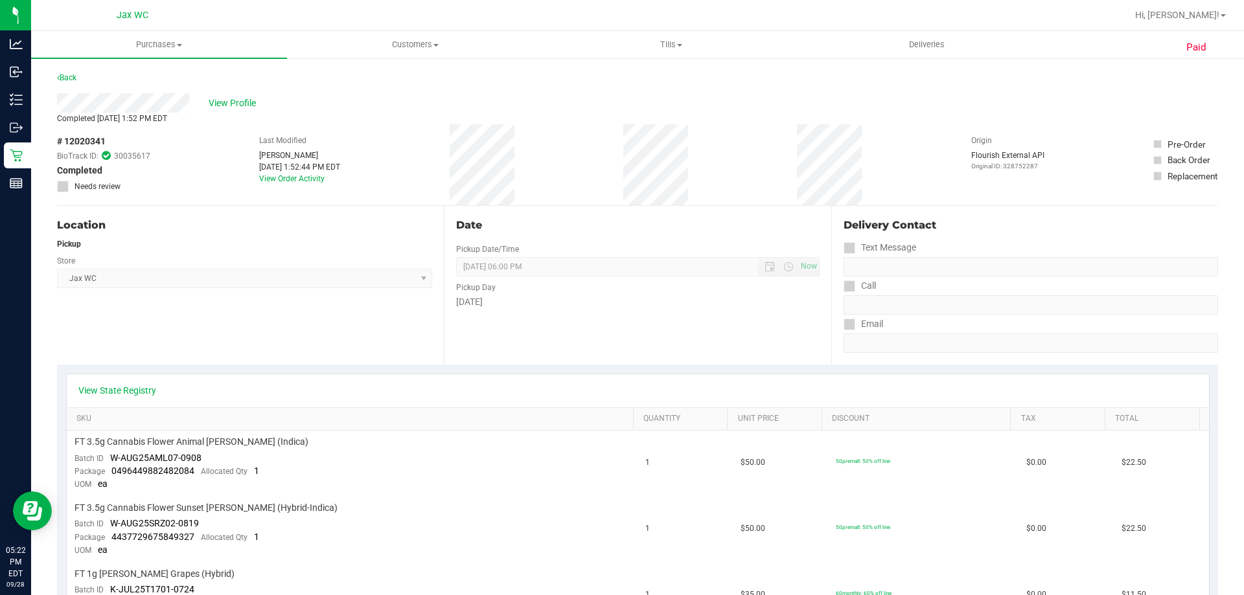
click at [70, 74] on link "Back" at bounding box center [66, 77] width 19 height 9
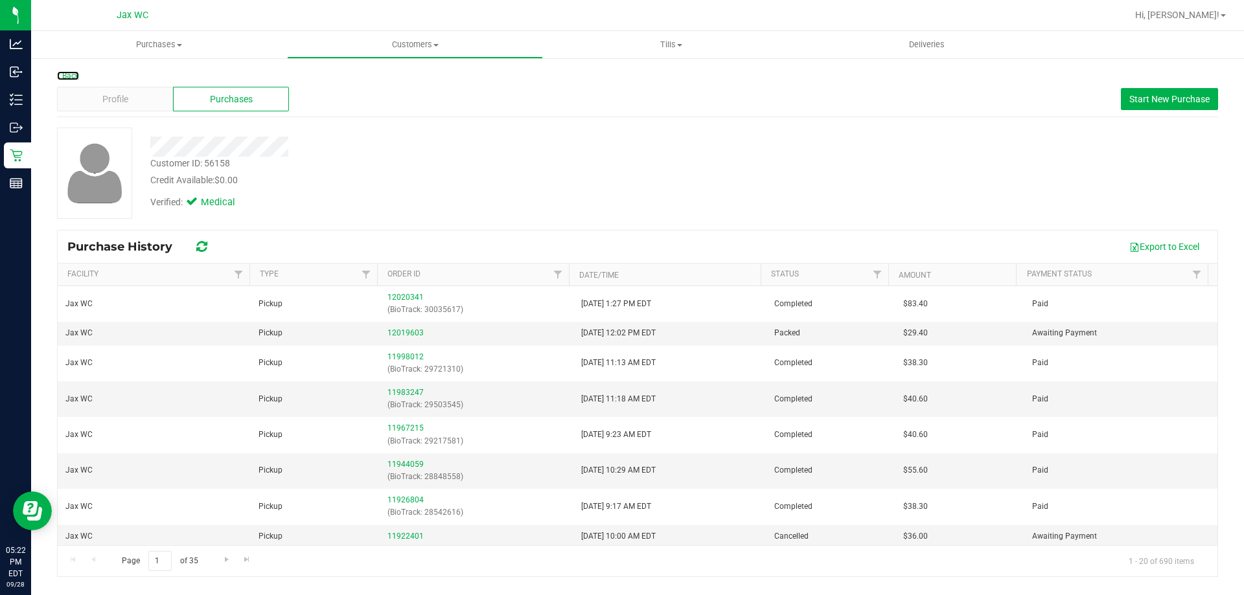
click at [70, 74] on link "Back" at bounding box center [68, 75] width 22 height 9
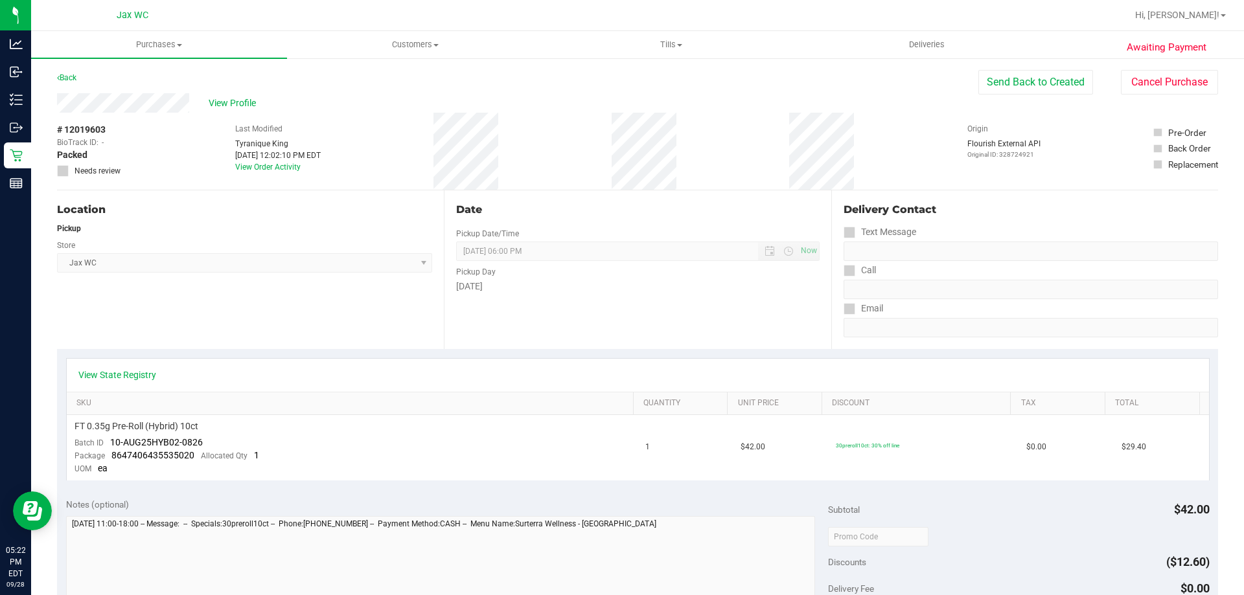
scroll to position [389, 0]
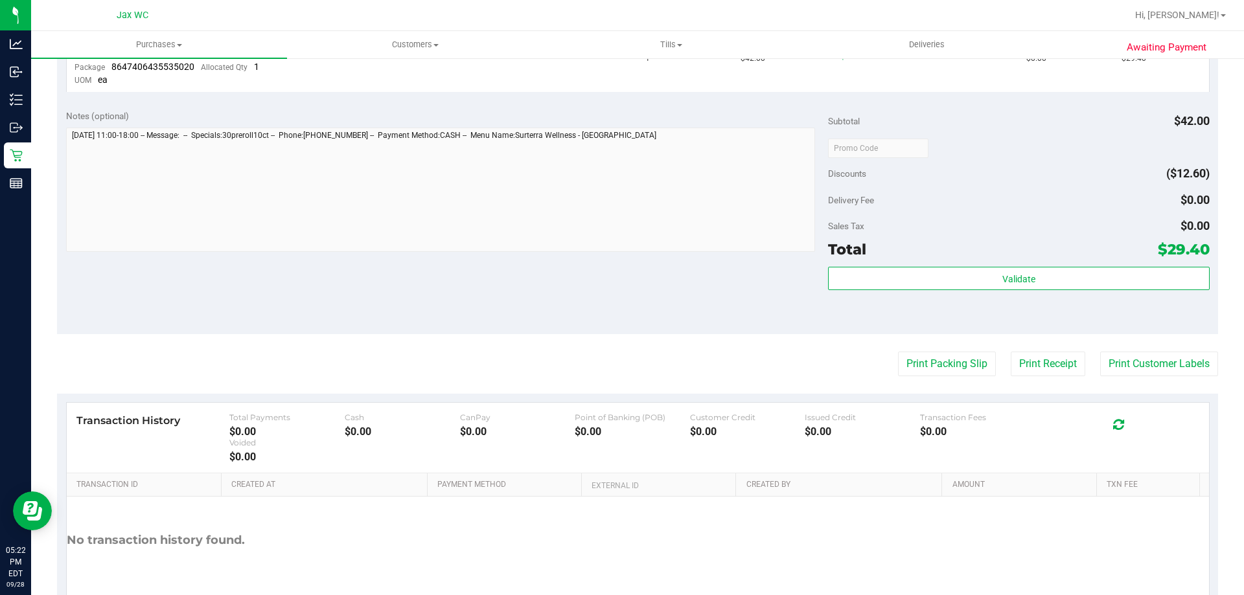
drag, startPoint x: 1040, startPoint y: 462, endPoint x: 1056, endPoint y: 461, distance: 16.2
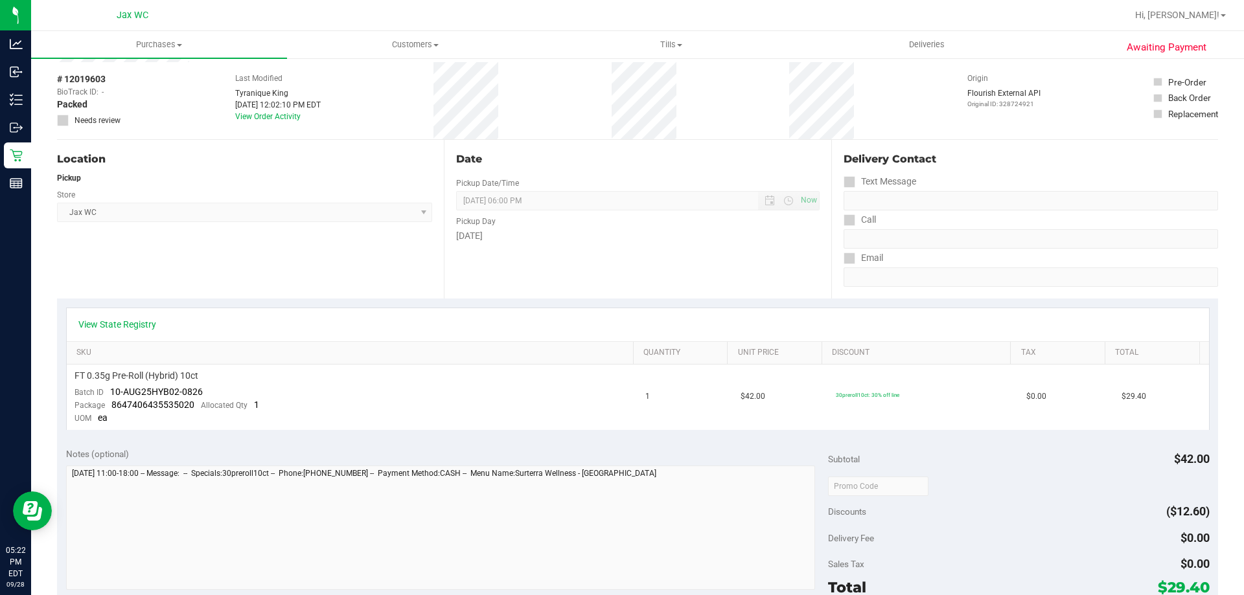
scroll to position [0, 0]
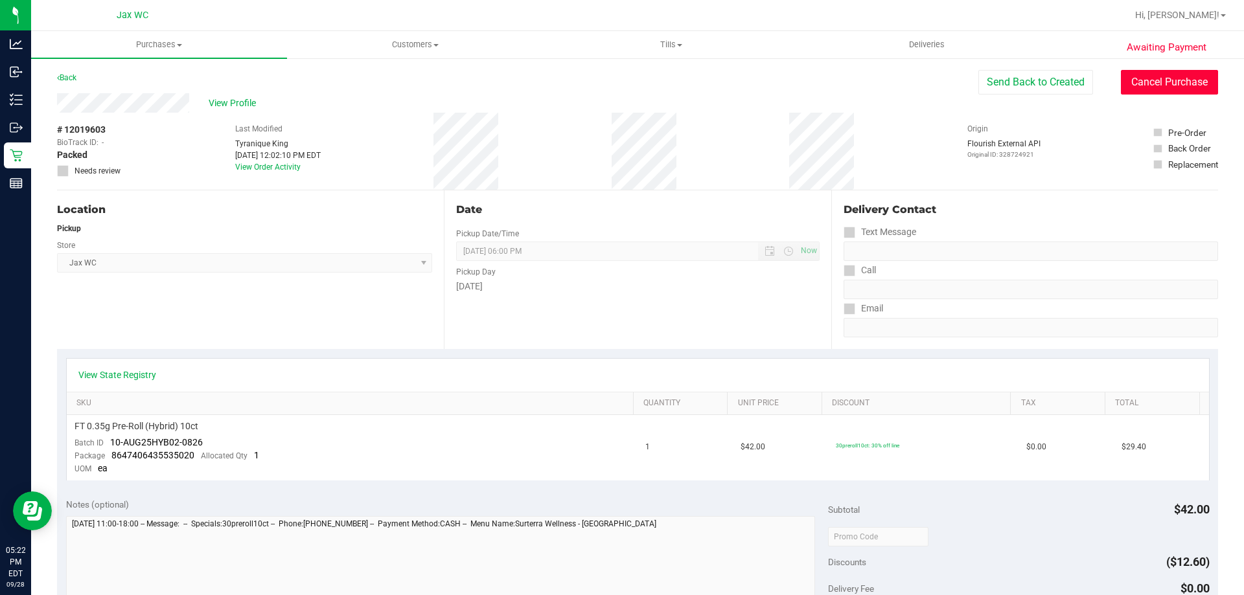
click at [1160, 73] on button "Cancel Purchase" at bounding box center [1169, 82] width 97 height 25
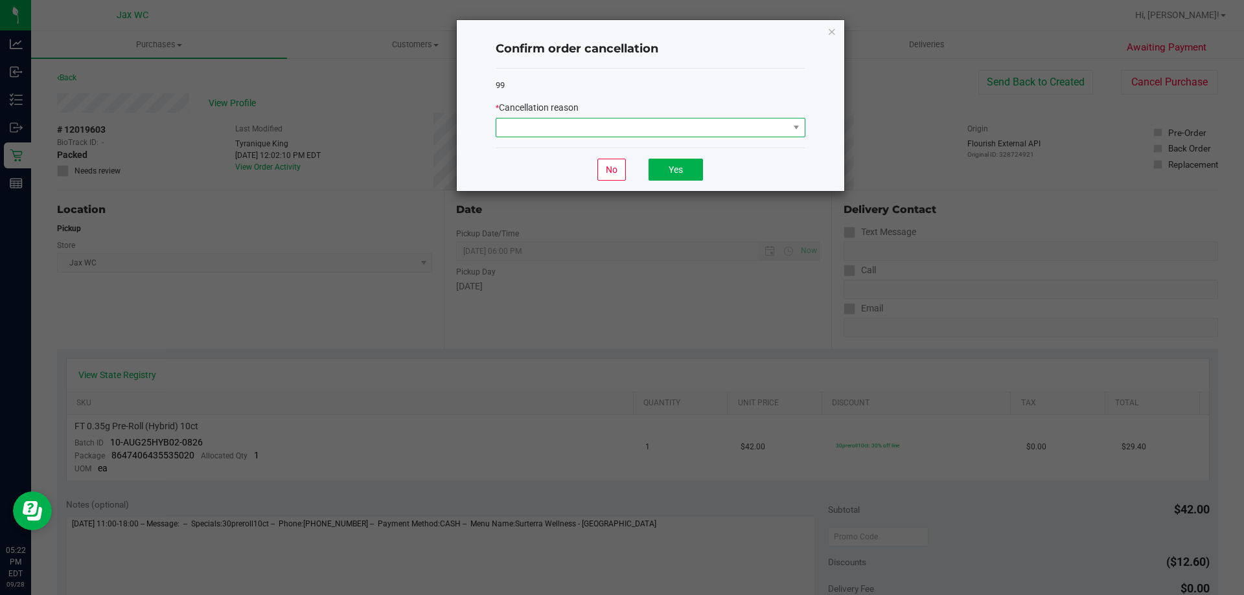
click at [677, 124] on span at bounding box center [642, 128] width 292 height 18
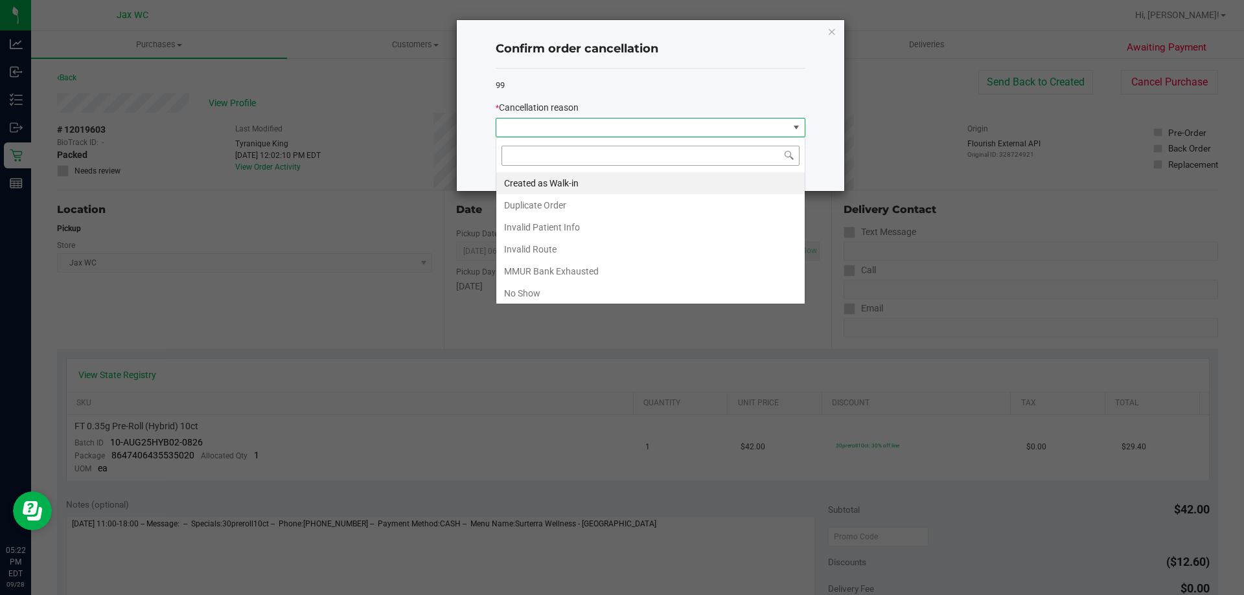
scroll to position [19, 310]
click at [616, 211] on li "Duplicate Order" at bounding box center [650, 205] width 308 height 22
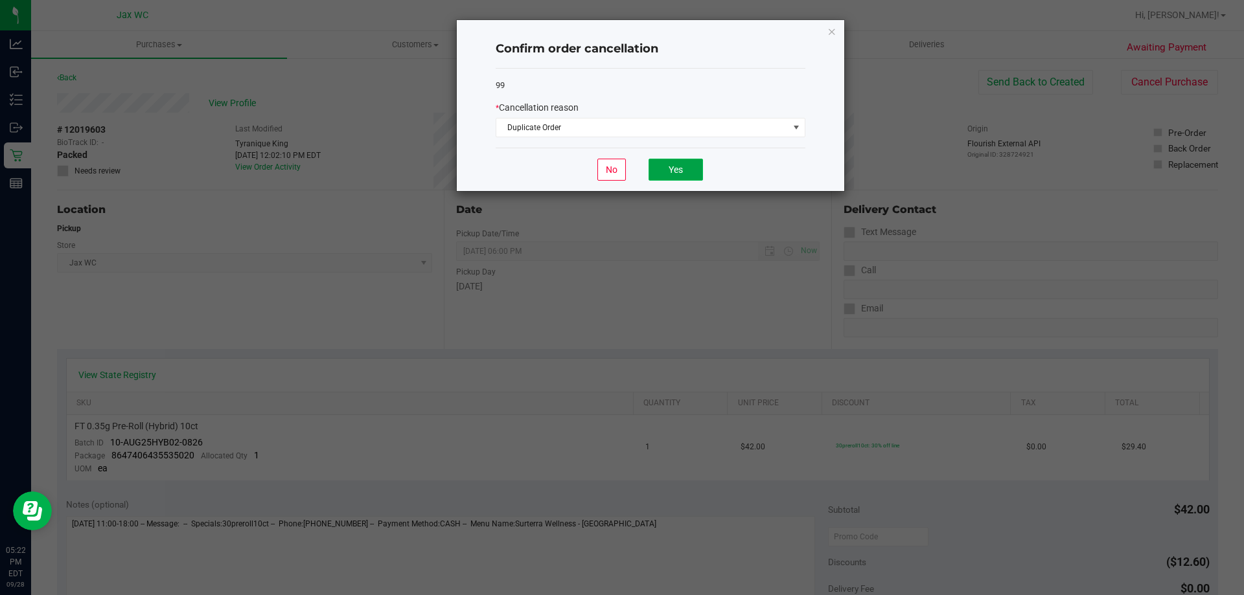
click at [676, 173] on button "Yes" at bounding box center [675, 170] width 54 height 22
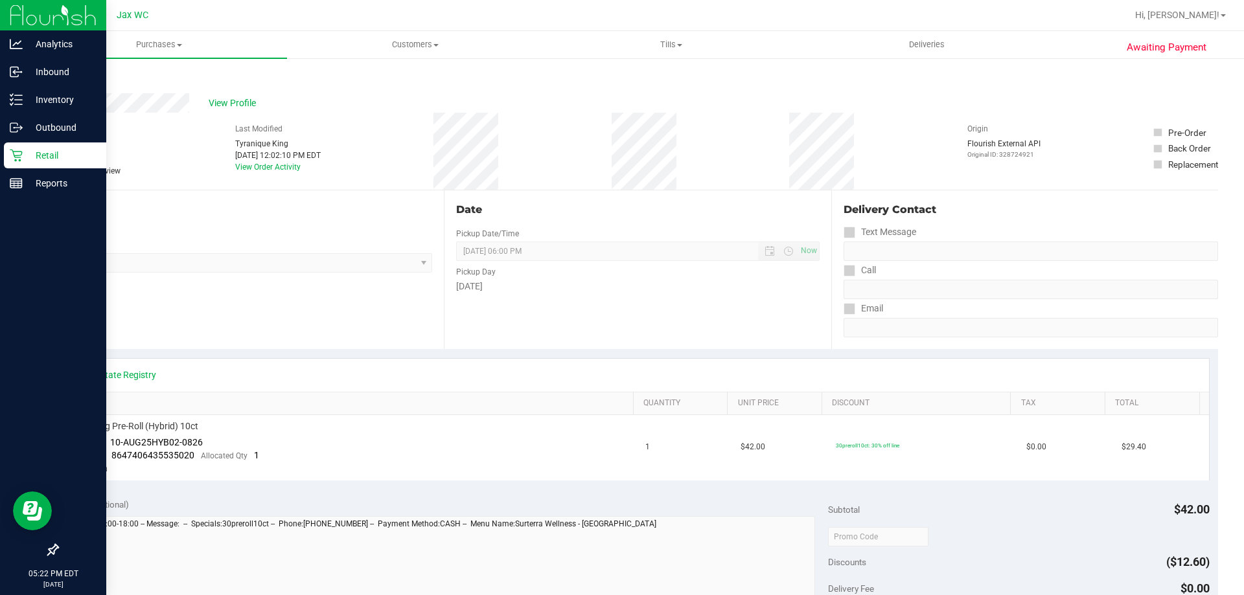
click at [24, 152] on p "Retail" at bounding box center [62, 156] width 78 height 16
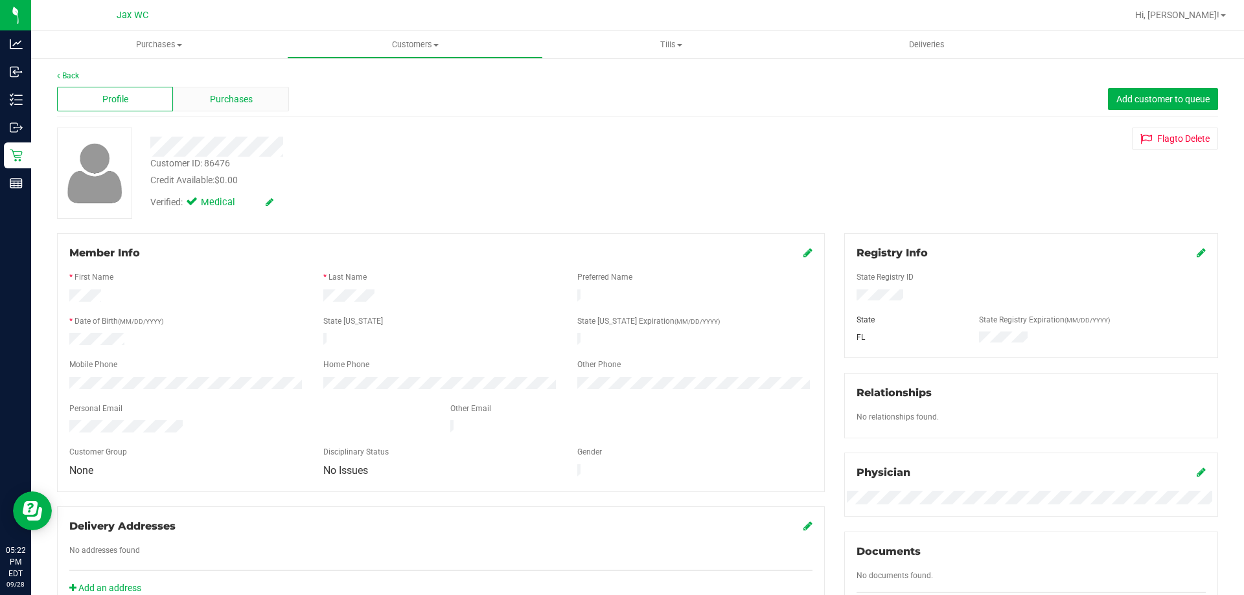
click at [235, 111] on div "Purchases" at bounding box center [231, 99] width 116 height 25
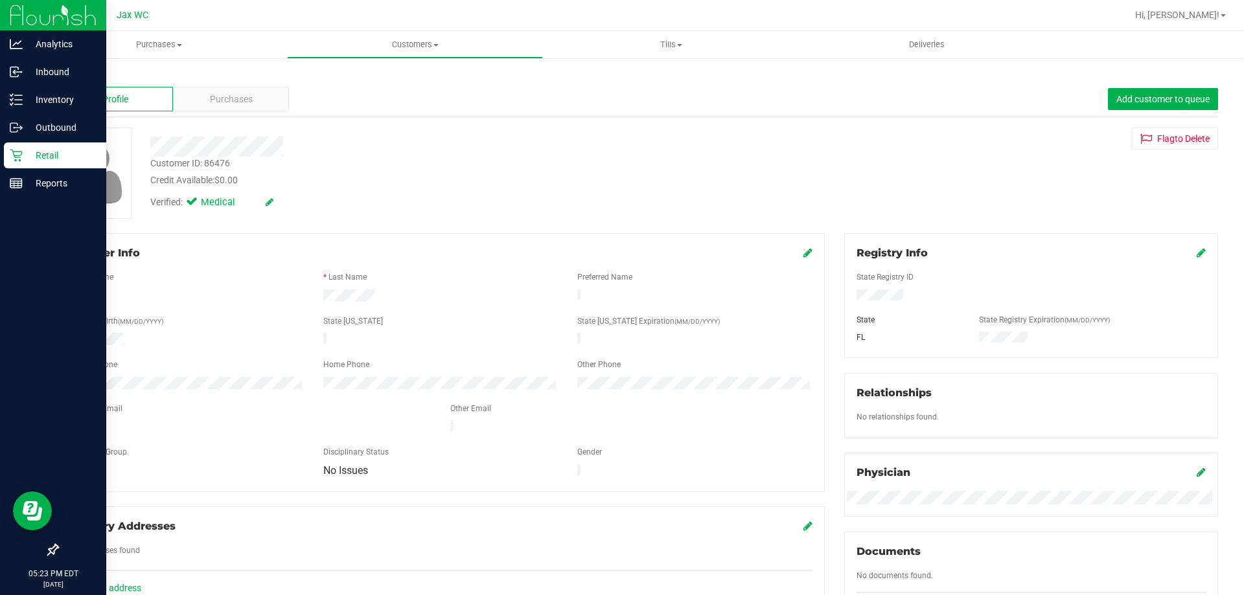
click at [32, 157] on p "Retail" at bounding box center [62, 156] width 78 height 16
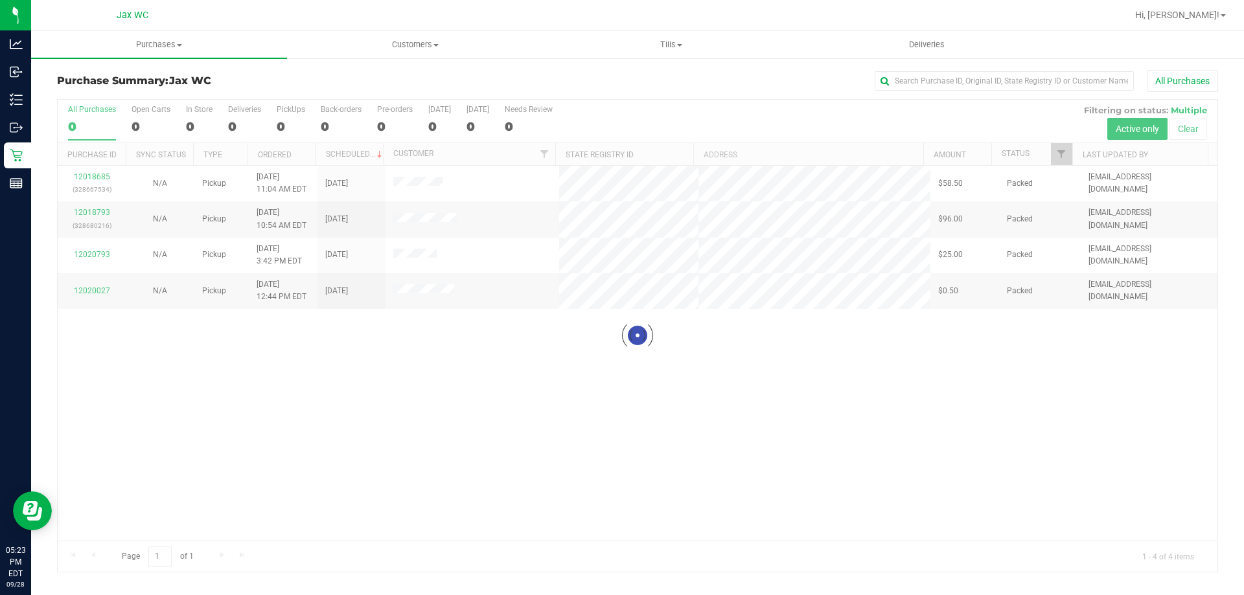
click at [413, 173] on div at bounding box center [638, 336] width 1160 height 472
click at [420, 183] on div at bounding box center [638, 336] width 1160 height 472
click at [420, 178] on div at bounding box center [638, 336] width 1160 height 472
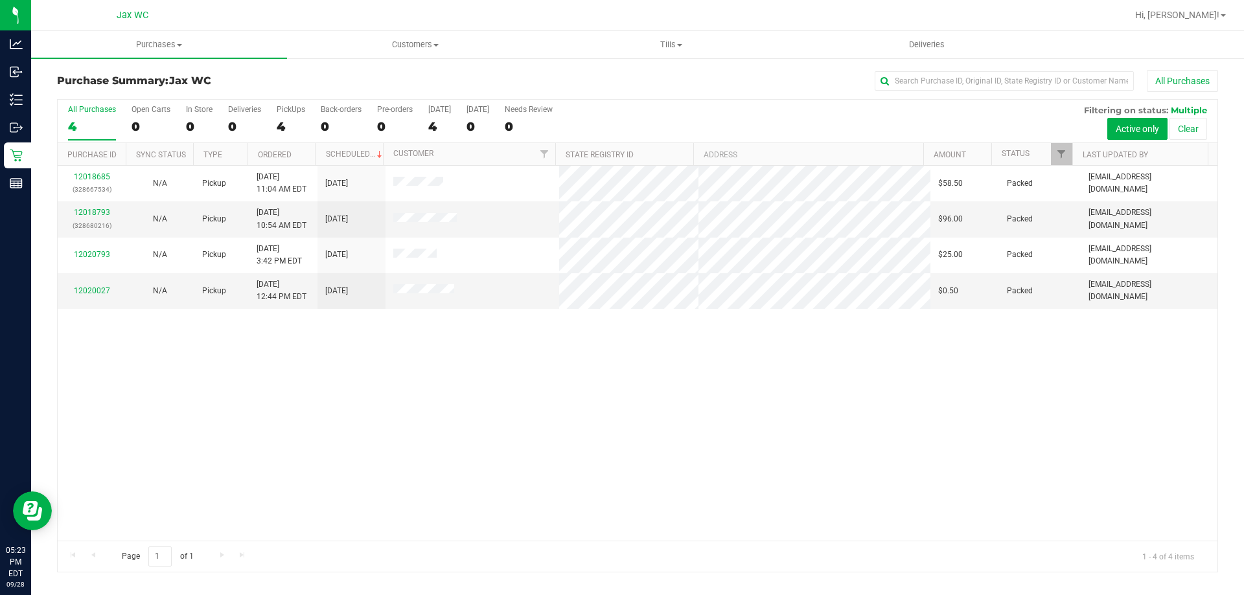
click at [420, 178] on span at bounding box center [418, 183] width 50 height 13
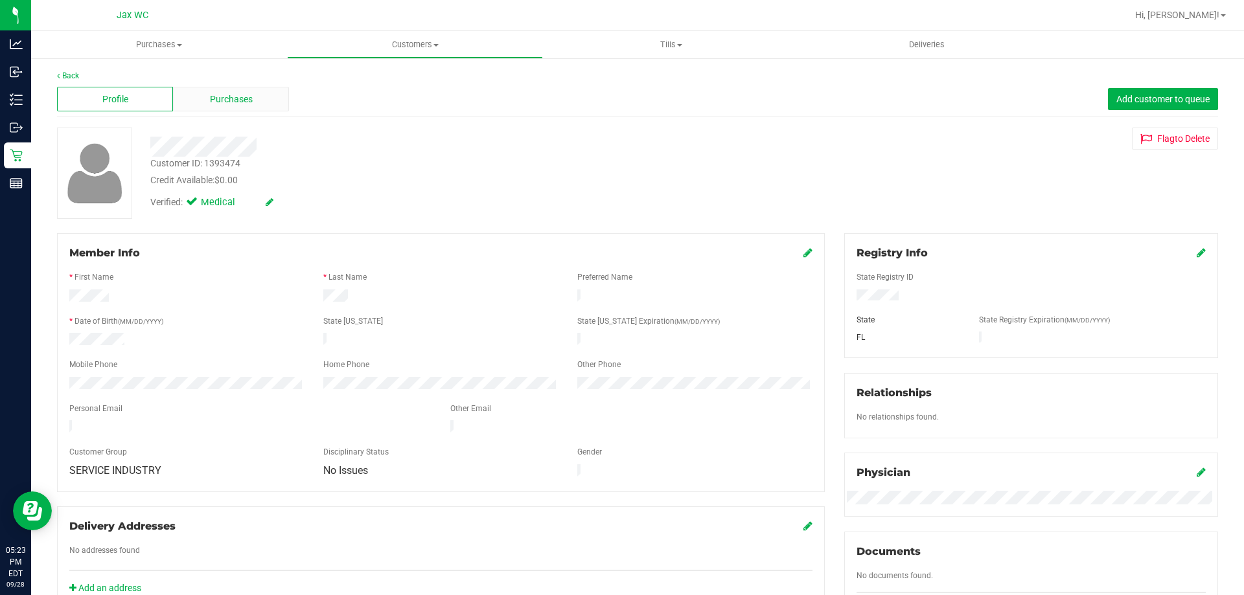
click at [251, 102] on span "Purchases" at bounding box center [231, 100] width 43 height 14
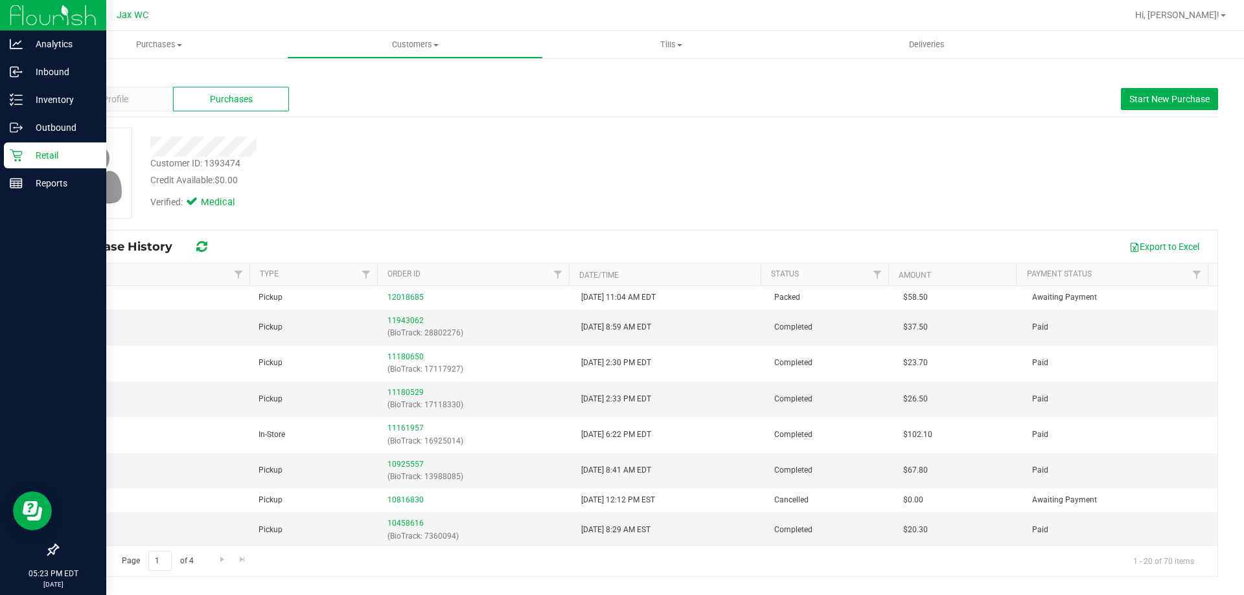
click at [43, 153] on p "Retail" at bounding box center [62, 156] width 78 height 16
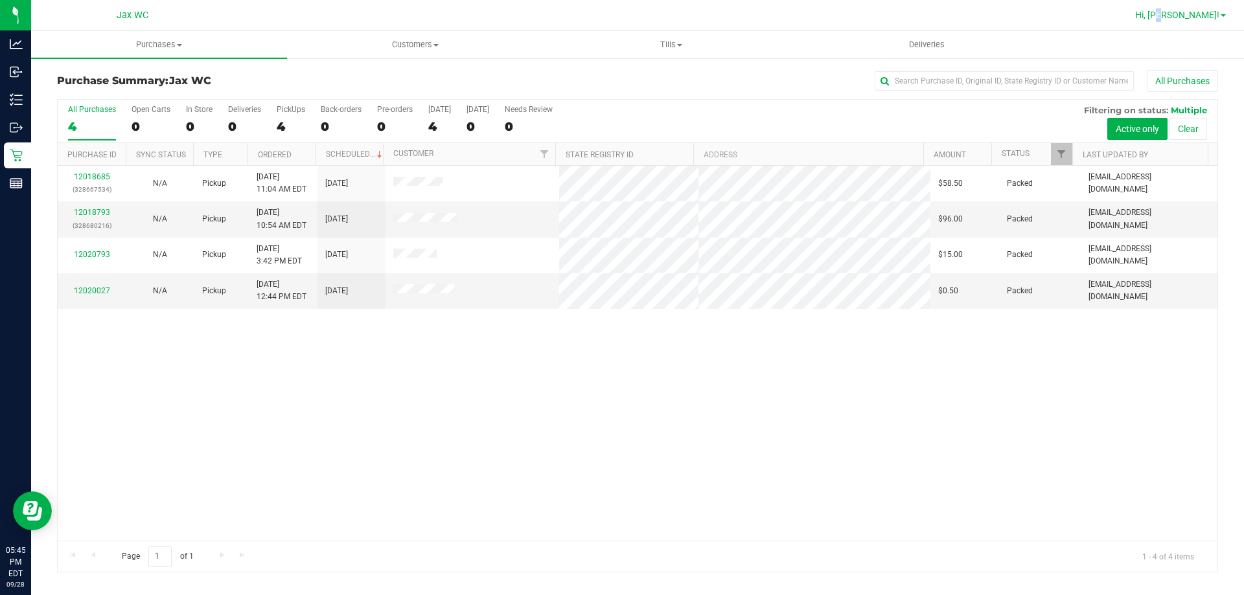
click at [1199, 13] on span "Hi, [PERSON_NAME]!" at bounding box center [1177, 15] width 84 height 10
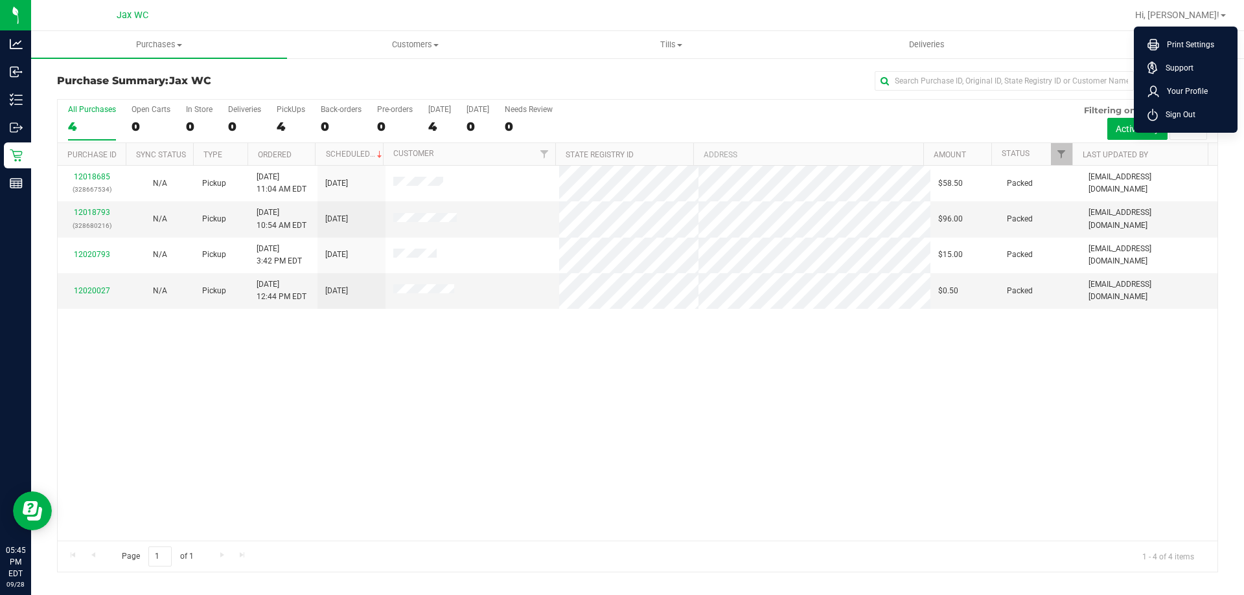
click at [1219, 127] on ul "Print Settings Support Your Profile Sign Out" at bounding box center [1186, 80] width 104 height 106
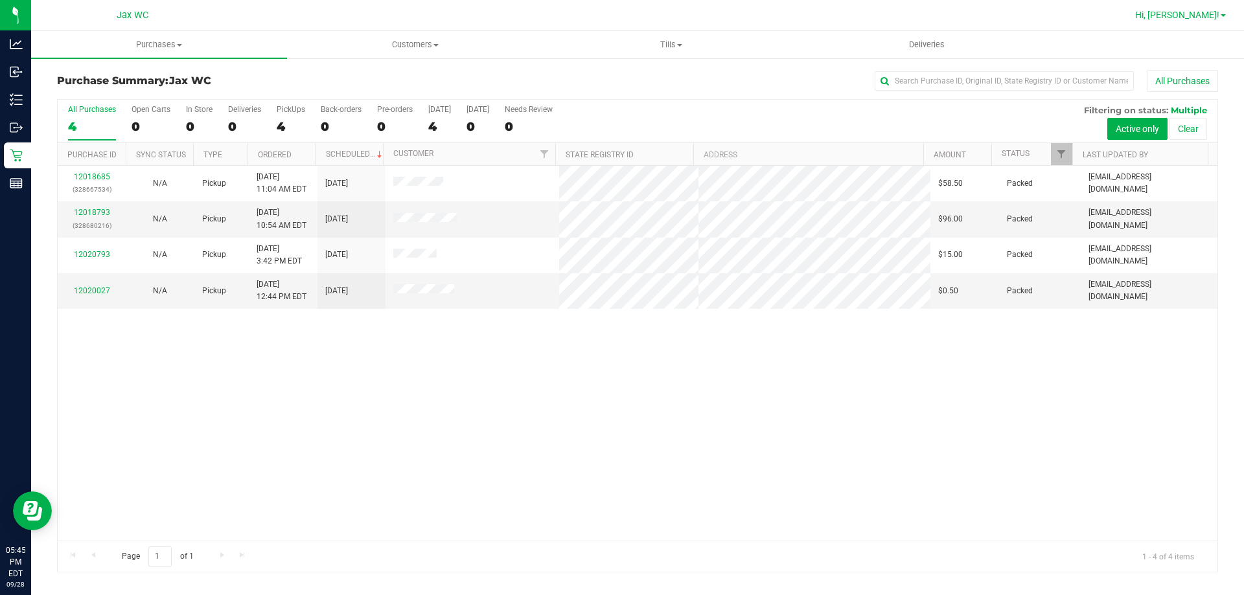
click at [1204, 19] on span "Hi, [PERSON_NAME]!" at bounding box center [1177, 15] width 84 height 10
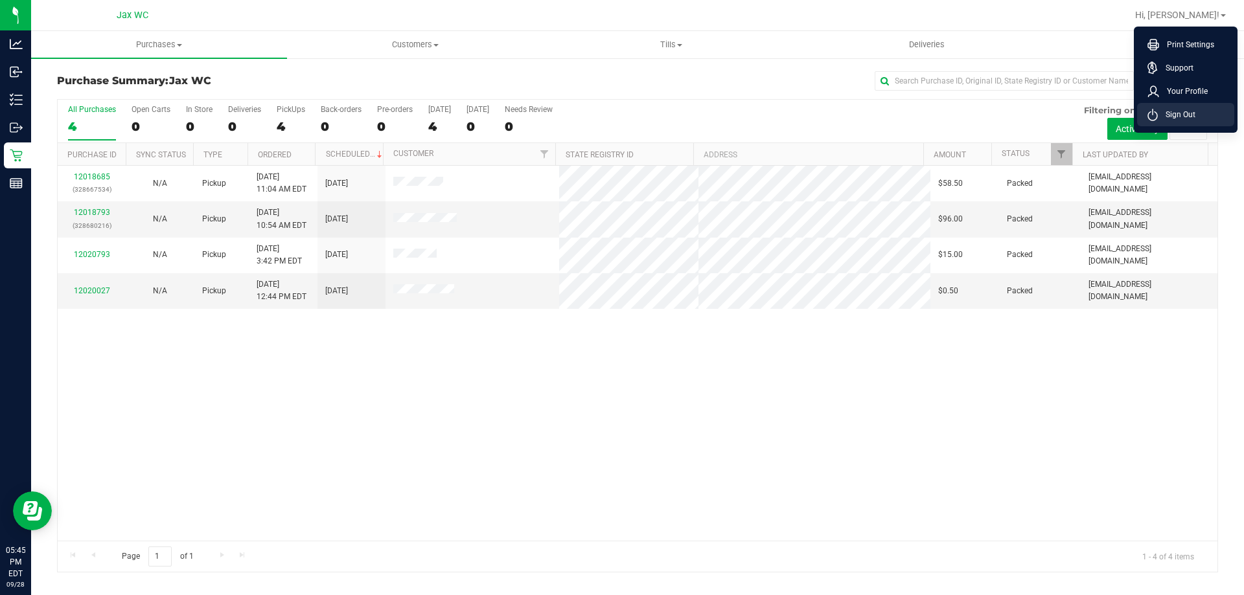
click at [1192, 125] on li "Sign Out" at bounding box center [1185, 114] width 97 height 23
